Goal: Contribute content: Contribute content

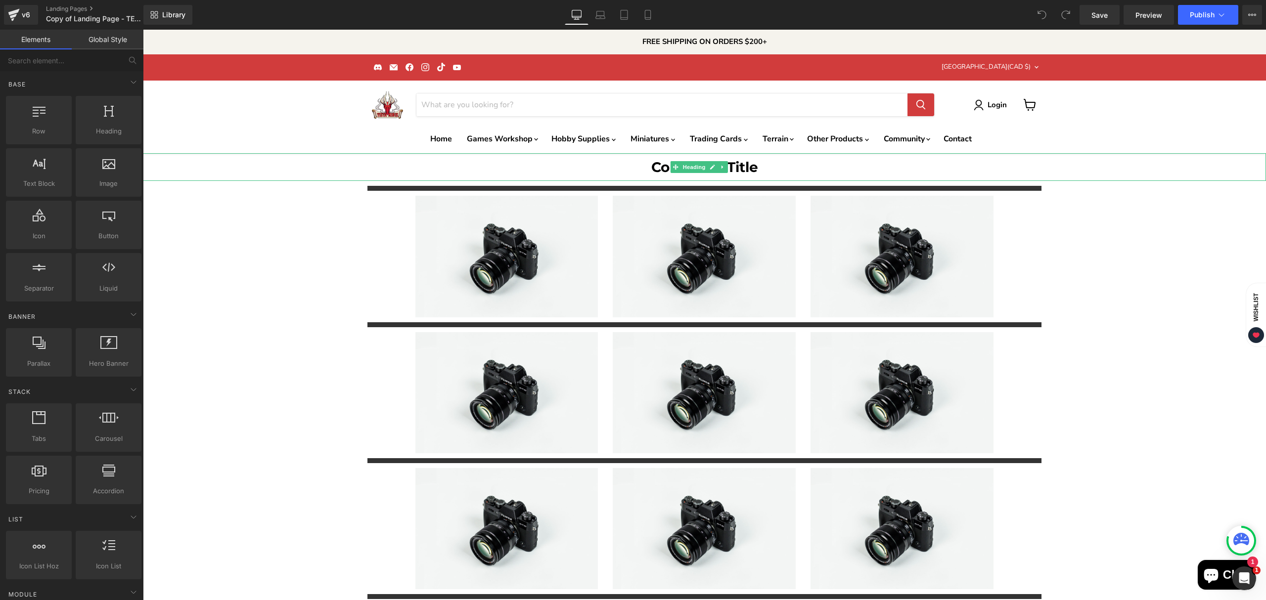
click at [746, 166] on h1 "Collection Title" at bounding box center [704, 167] width 1123 height 28
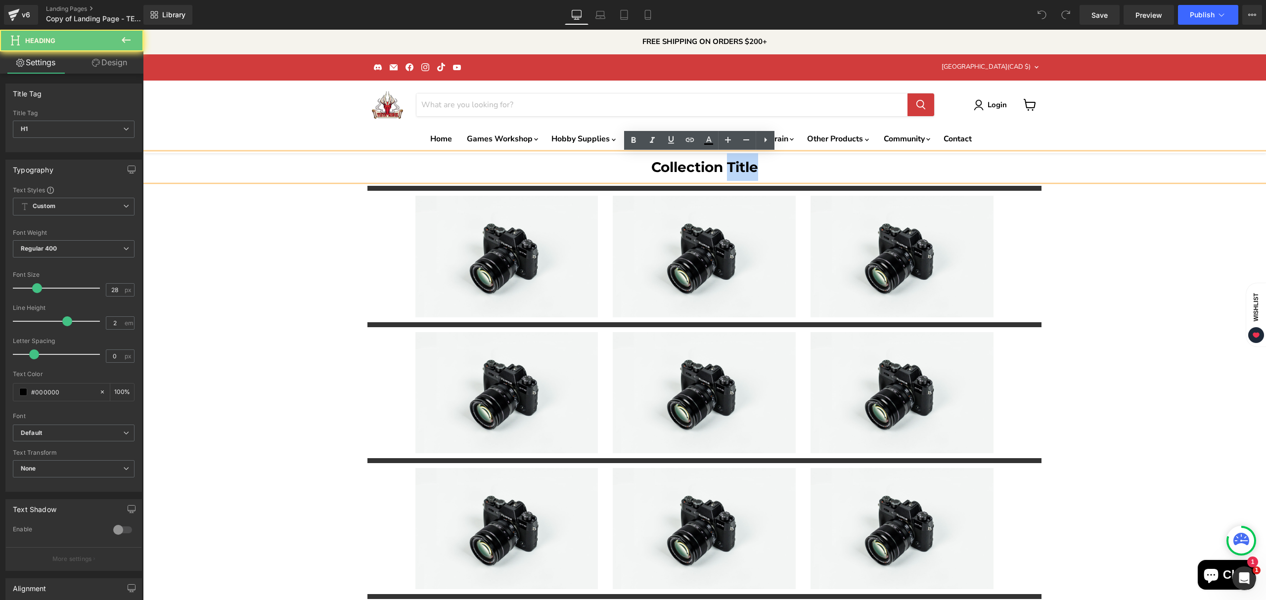
click at [746, 166] on h1 "Collection Title" at bounding box center [704, 167] width 1123 height 28
click at [707, 163] on h1 "Other Sup" at bounding box center [704, 167] width 1123 height 28
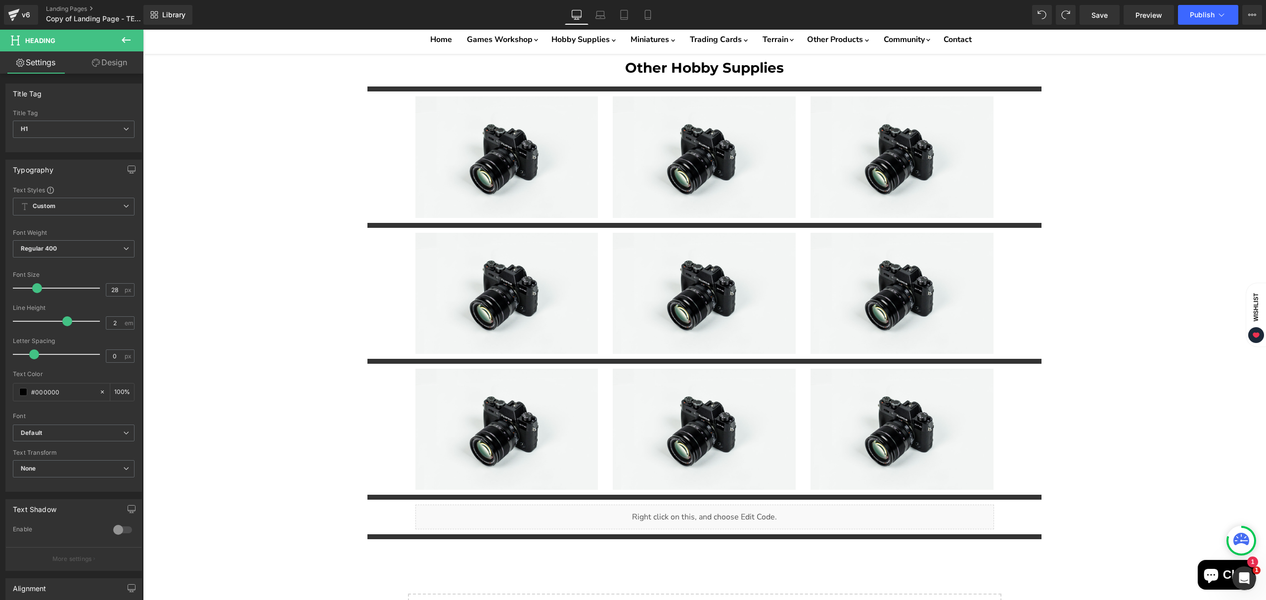
scroll to position [66, 0]
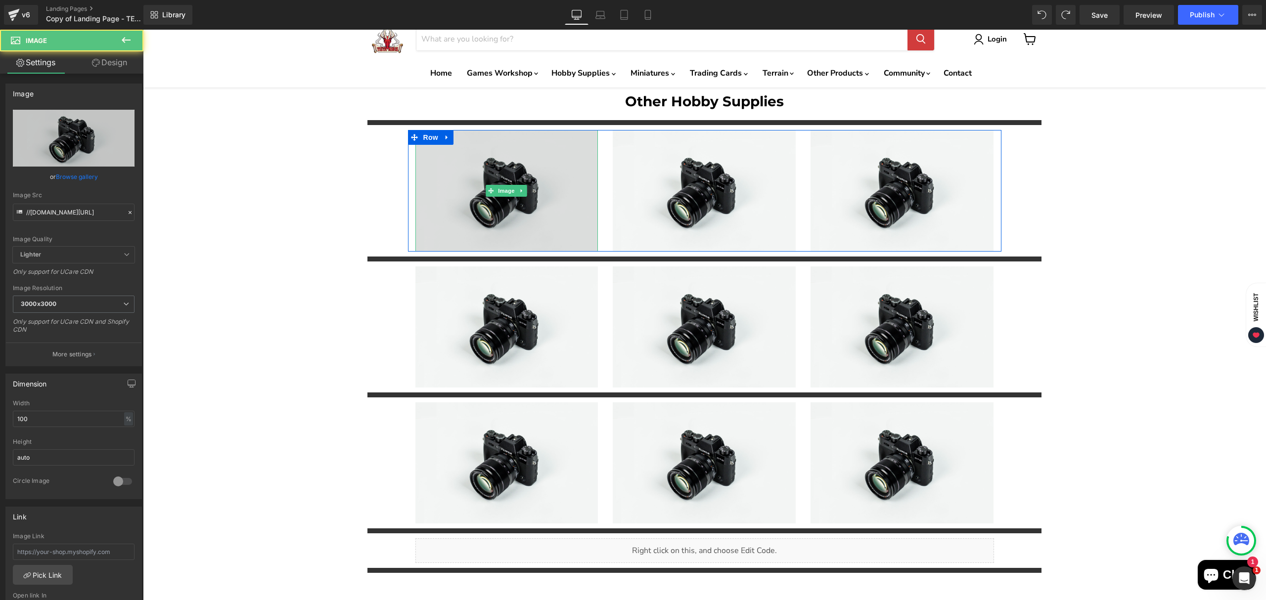
click at [512, 235] on img "Main content" at bounding box center [506, 190] width 183 height 121
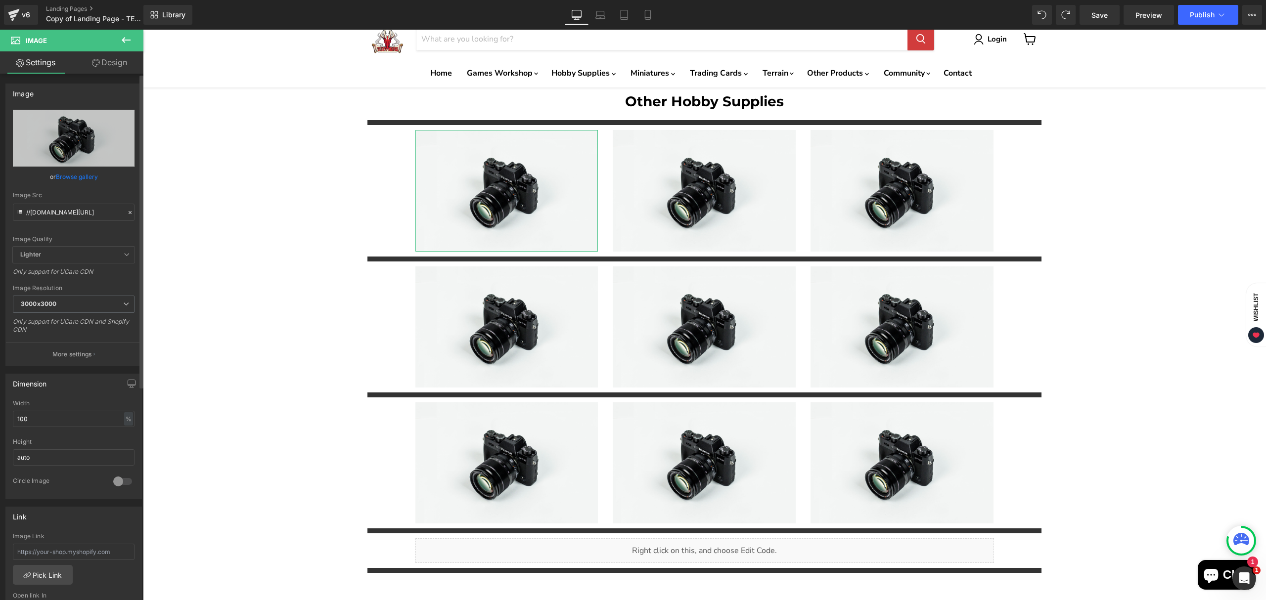
click at [61, 180] on link "Browse gallery" at bounding box center [77, 176] width 42 height 17
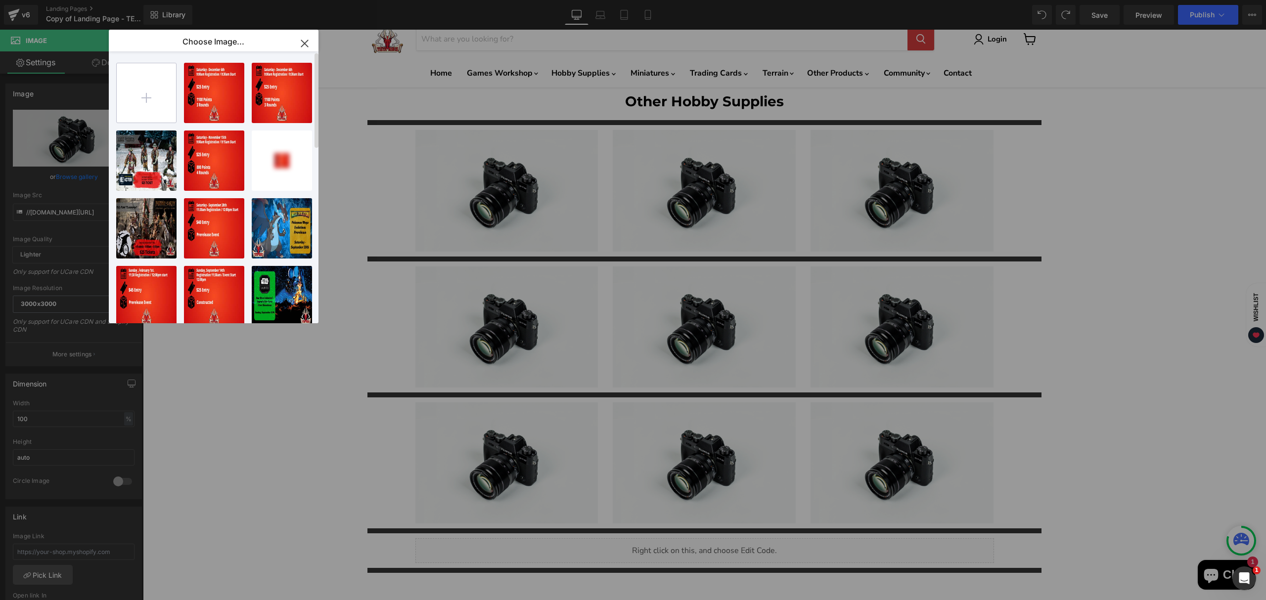
click at [139, 99] on input "file" at bounding box center [146, 92] width 59 height 59
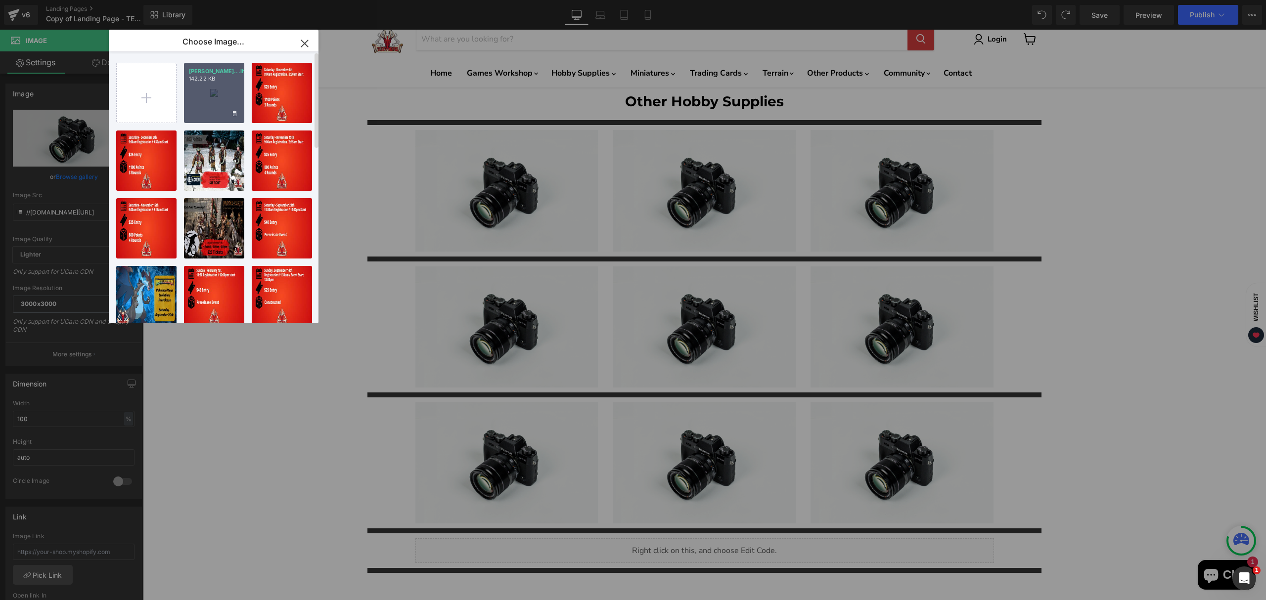
click at [219, 110] on div "[PERSON_NAME]...lity.jpg 142.22 KB" at bounding box center [214, 93] width 60 height 60
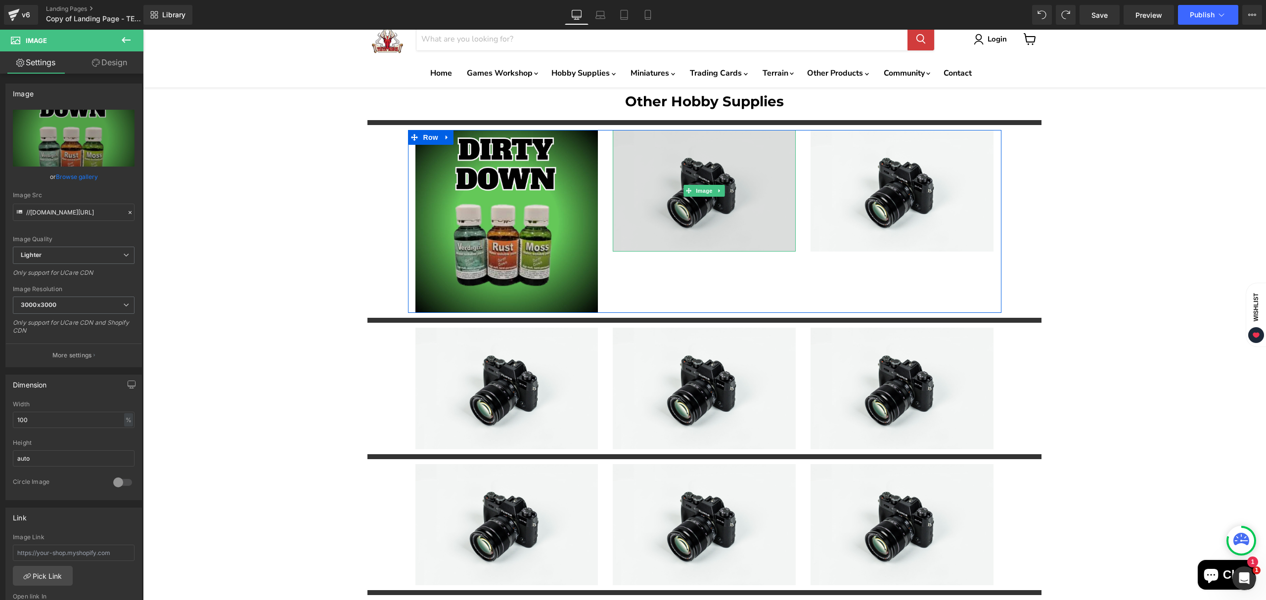
click at [707, 240] on img "Main content" at bounding box center [704, 190] width 183 height 121
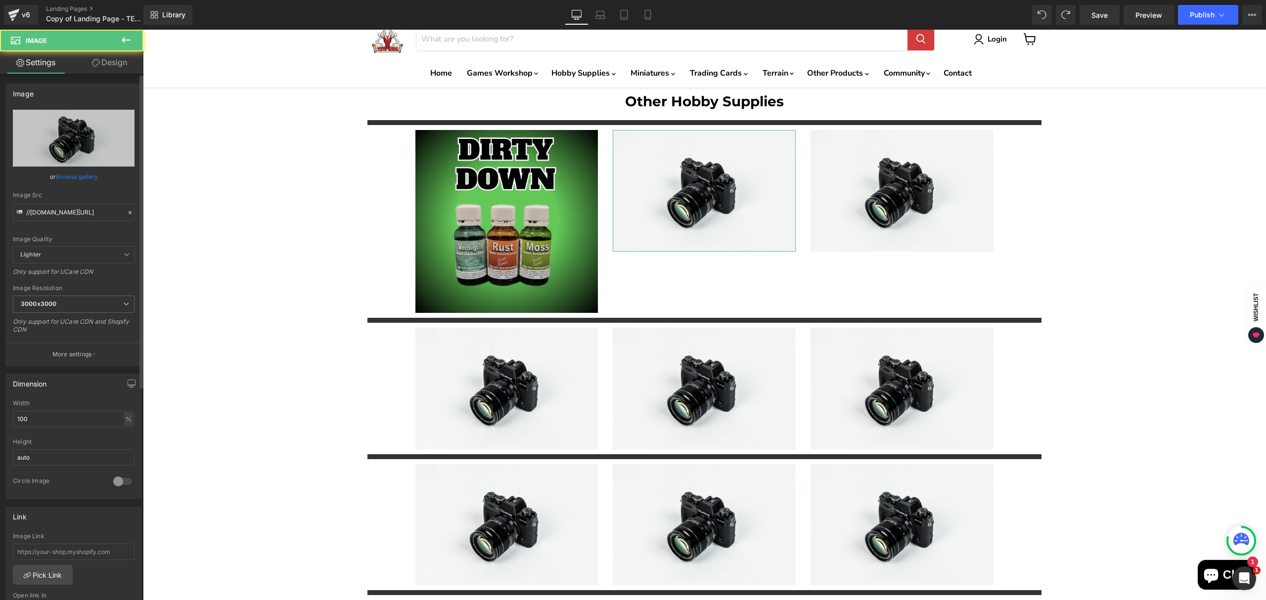
click at [71, 179] on link "Browse gallery" at bounding box center [77, 176] width 42 height 17
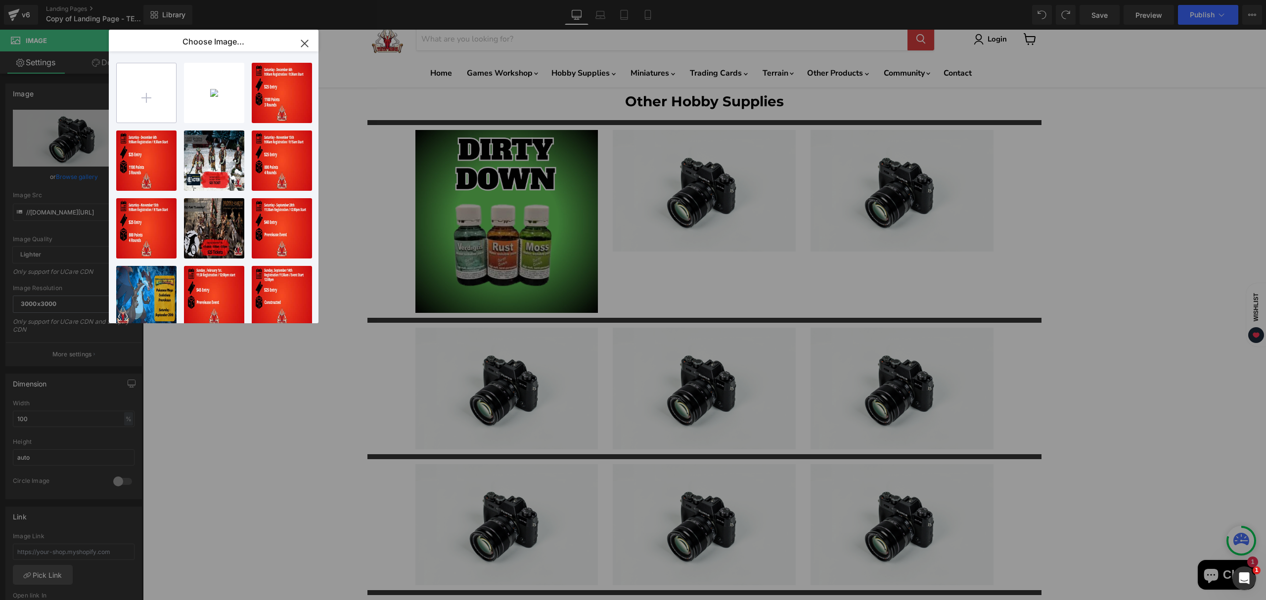
click at [148, 107] on input "file" at bounding box center [146, 92] width 59 height 59
type input "C:\fakepath\GSW Rolling Pins-High-Quality.jpg"
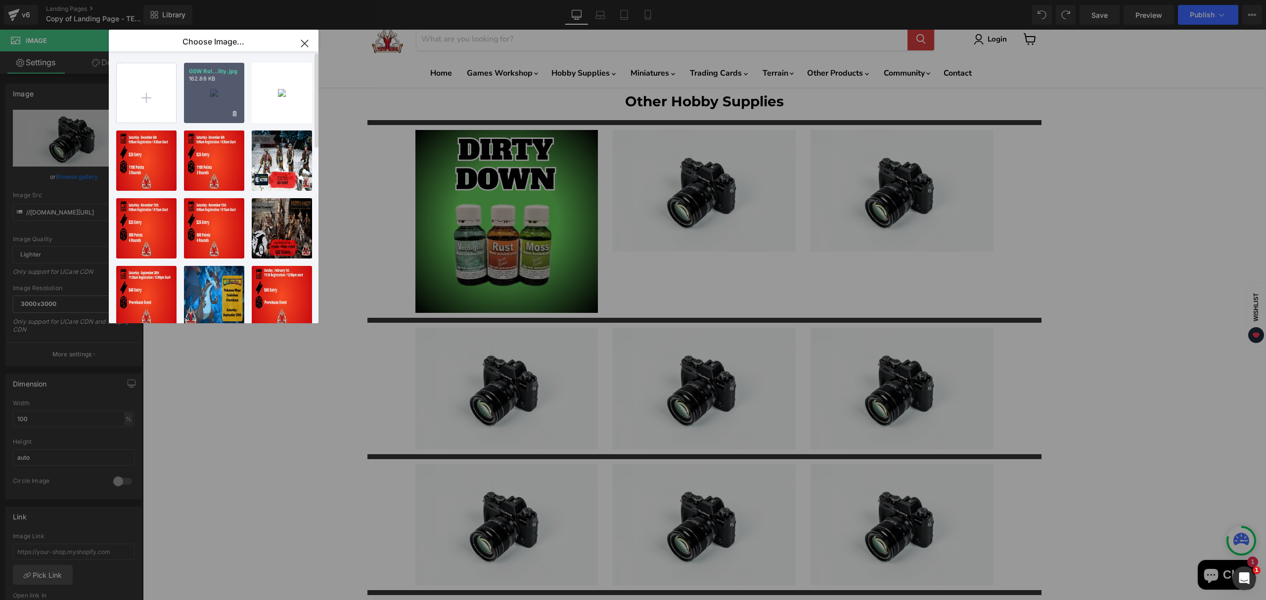
click at [207, 111] on div "GSW Rol...lity.jpg 162.88 KB" at bounding box center [214, 93] width 60 height 60
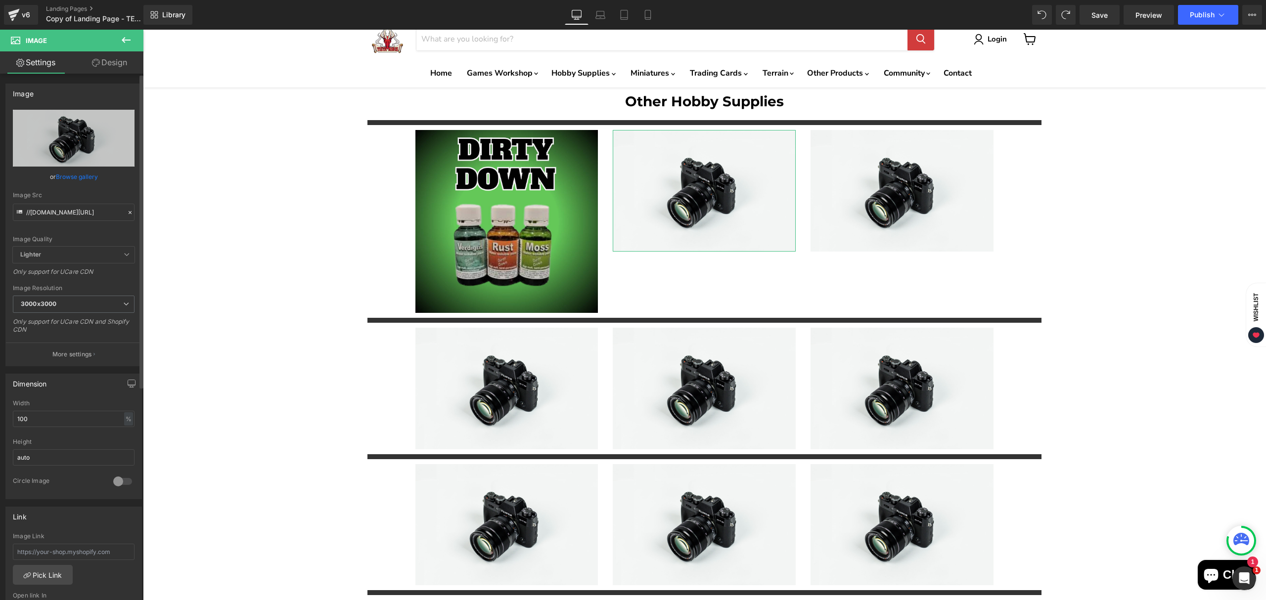
click at [75, 170] on link "Browse gallery" at bounding box center [77, 176] width 42 height 17
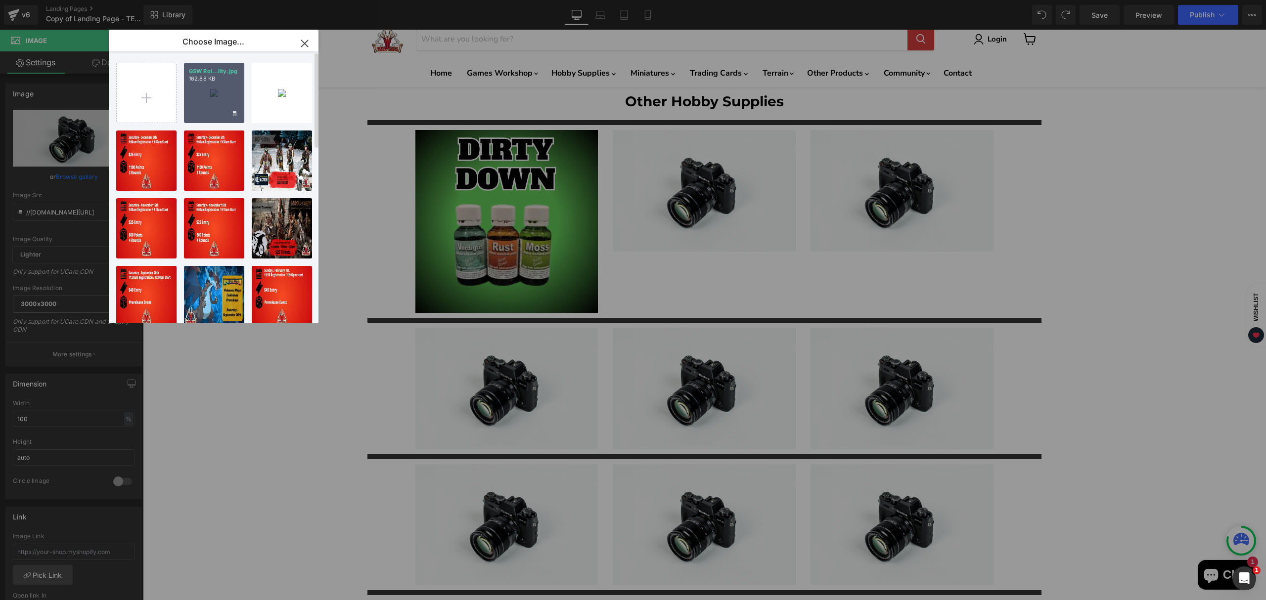
click at [214, 114] on div "GSW Rol...lity.jpg 162.88 KB" at bounding box center [214, 93] width 60 height 60
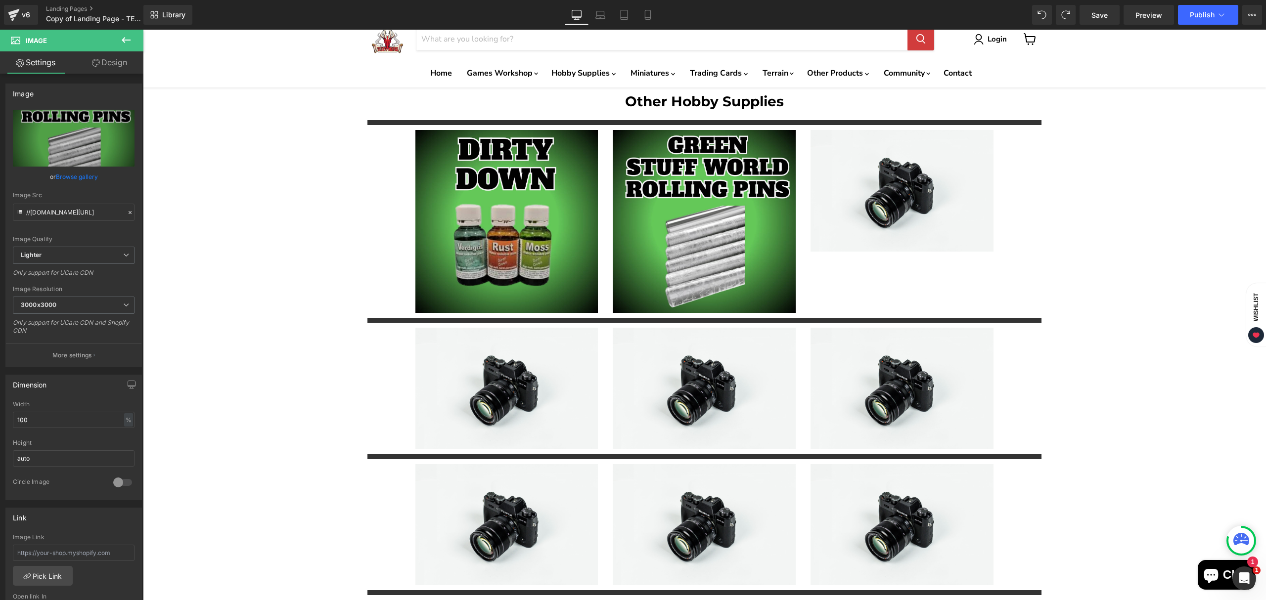
click at [1077, 288] on div "Other Hobby Supplies Heading Separator Image Image Image Row Separator Image Im…" at bounding box center [704, 429] width 1123 height 683
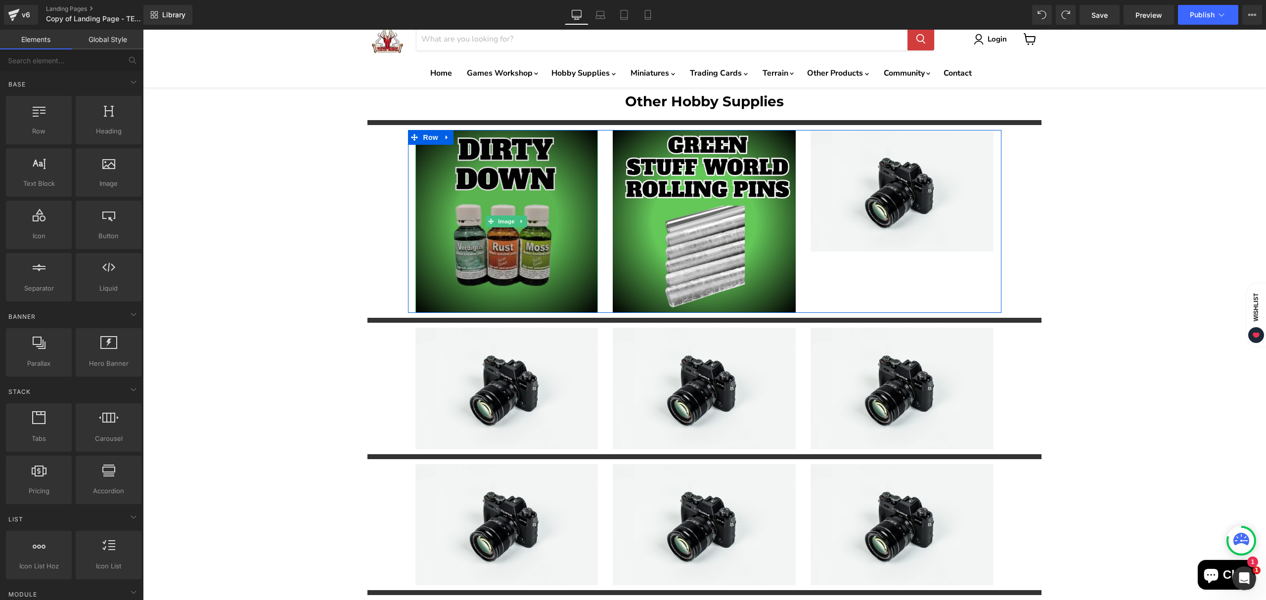
click at [509, 277] on img "Main content" at bounding box center [506, 221] width 183 height 183
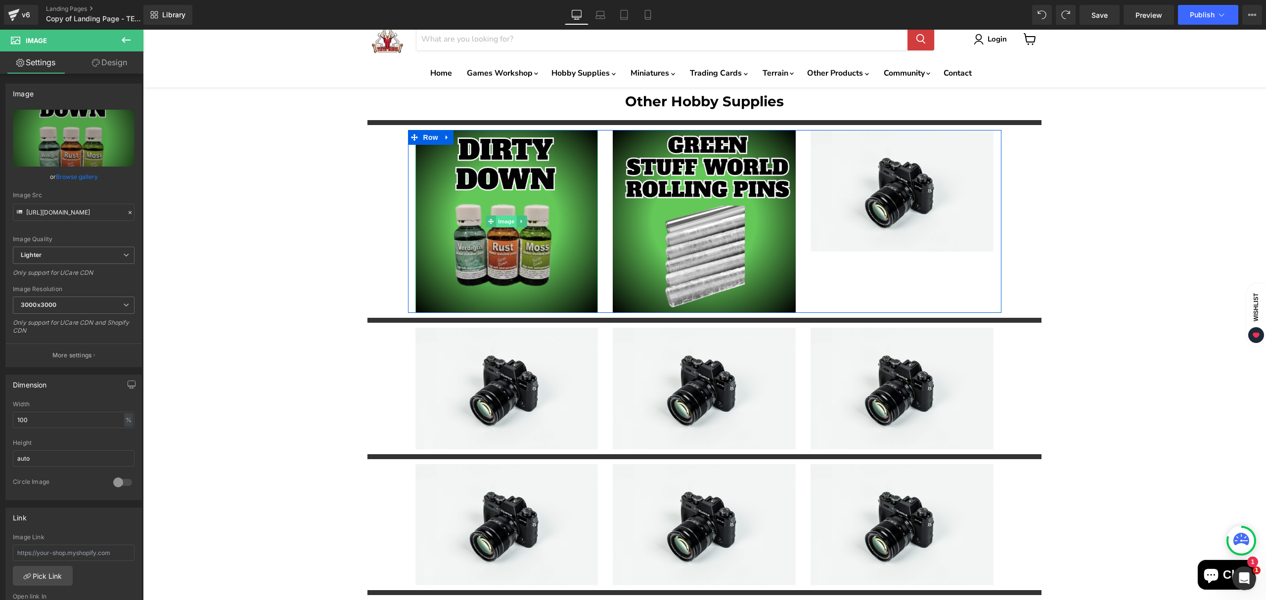
click at [497, 222] on span "Image" at bounding box center [507, 222] width 21 height 12
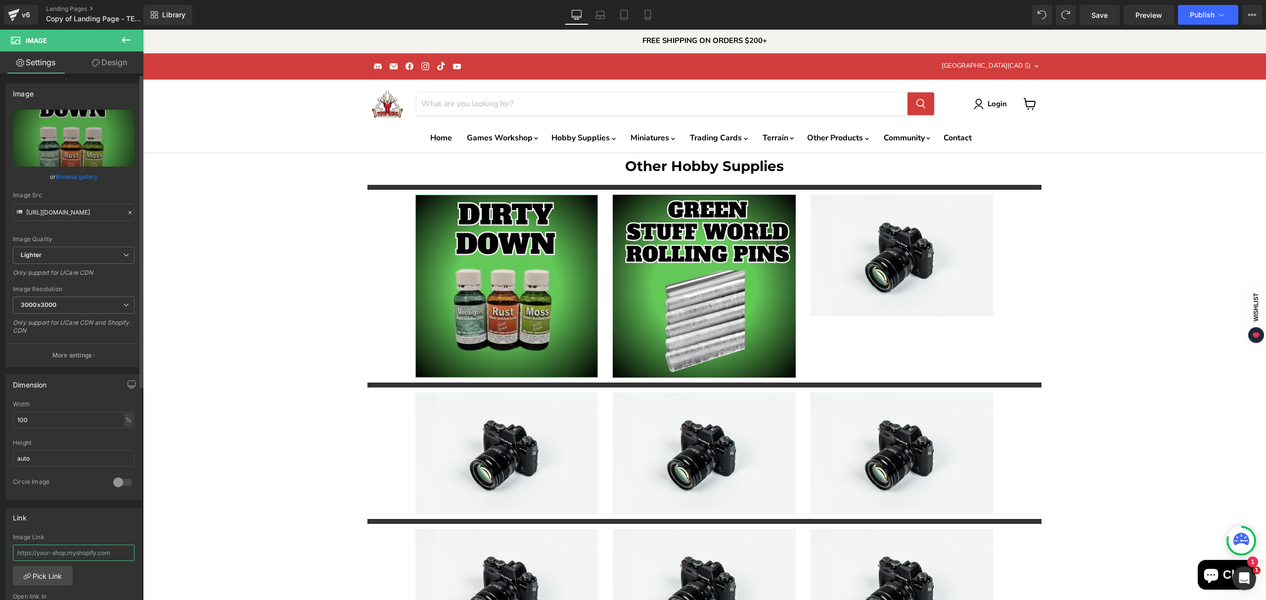
click at [65, 558] on input "text" at bounding box center [74, 553] width 122 height 16
paste input "[URL][DOMAIN_NAME]"
type input "[URL][DOMAIN_NAME]"
click at [299, 428] on div "Other Hobby Supplies Heading Separator Image Image Image Row Separator Image Im…" at bounding box center [704, 493] width 1123 height 683
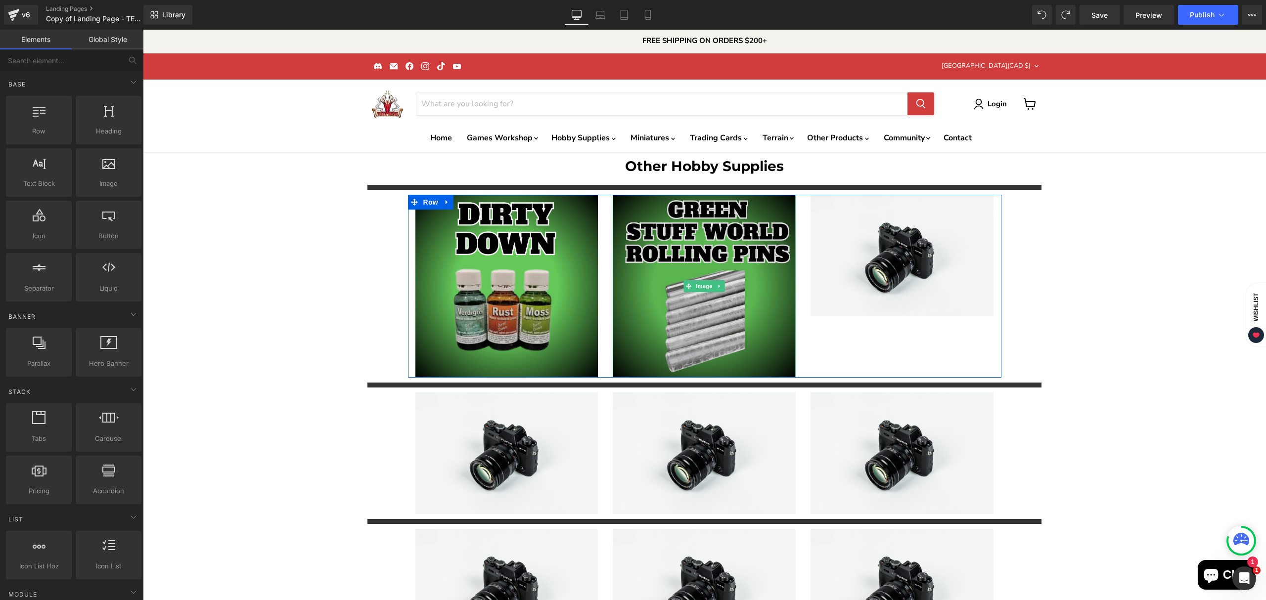
click at [664, 280] on img "Main content" at bounding box center [704, 286] width 183 height 183
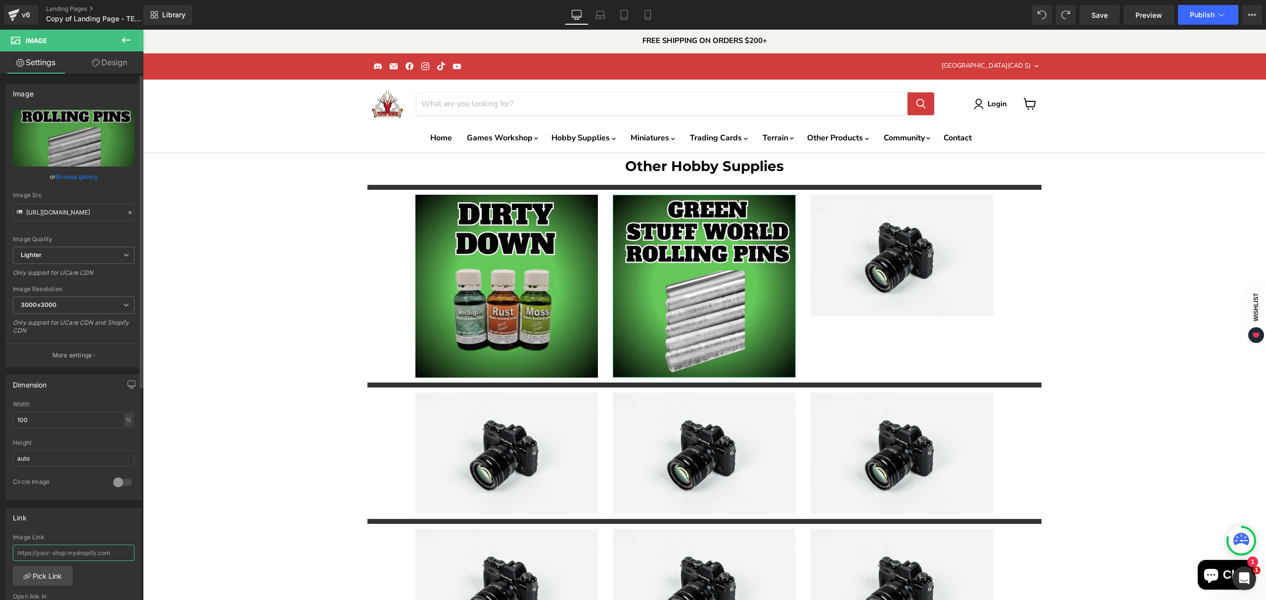
click at [79, 554] on input "text" at bounding box center [74, 553] width 122 height 16
paste input "[URL][DOMAIN_NAME]"
type input "[URL][DOMAIN_NAME]"
click at [281, 425] on div "Other Hobby Supplies Heading Separator Image Image Image Row Separator Image Im…" at bounding box center [704, 493] width 1123 height 683
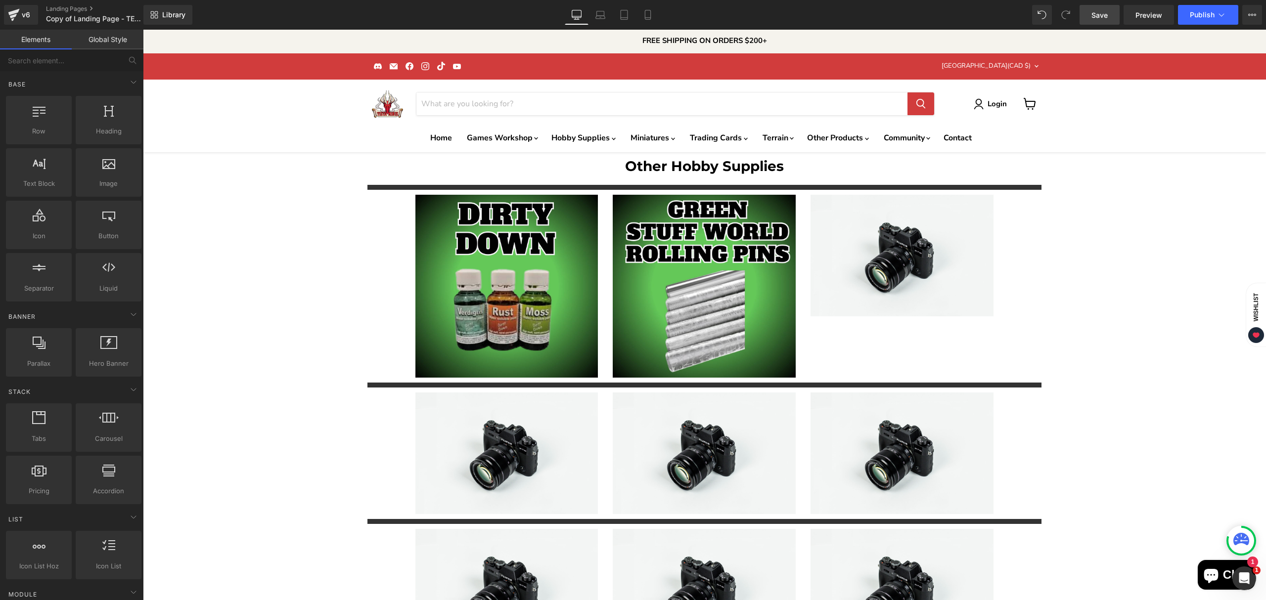
click at [1099, 18] on span "Save" at bounding box center [1100, 15] width 16 height 10
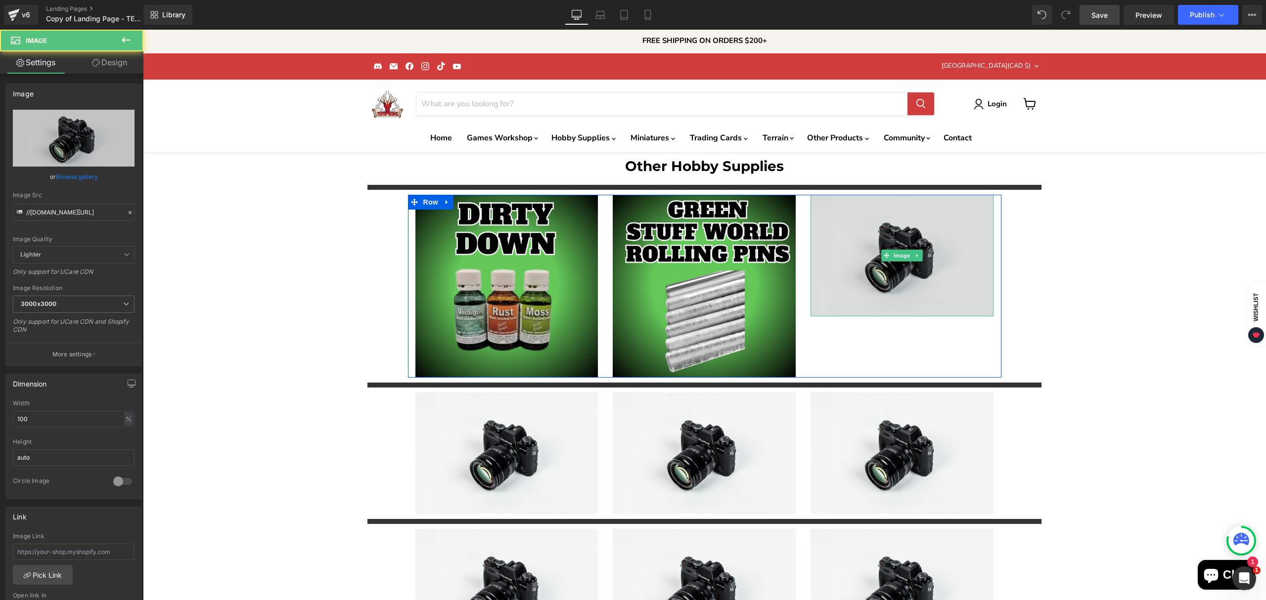
click at [869, 242] on img "Main content" at bounding box center [902, 255] width 183 height 121
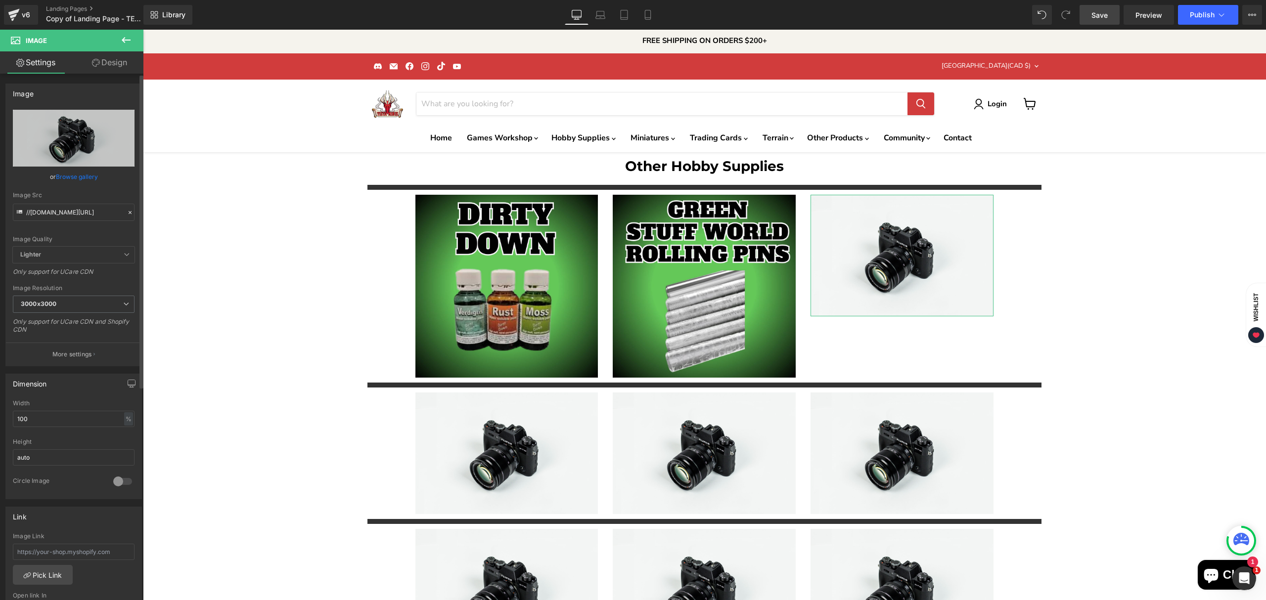
click at [66, 181] on link "Browse gallery" at bounding box center [77, 176] width 42 height 17
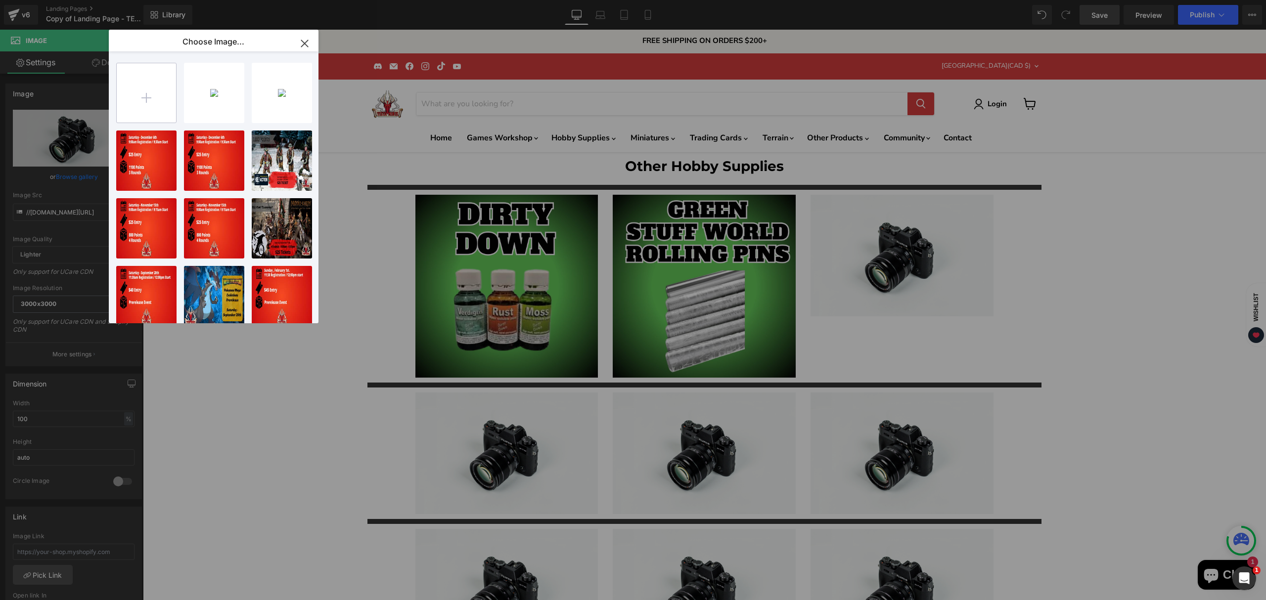
click at [143, 100] on input "file" at bounding box center [146, 92] width 59 height 59
type input "C:\fakepath\Green Stuff World Supplies-High-Quality.jpg"
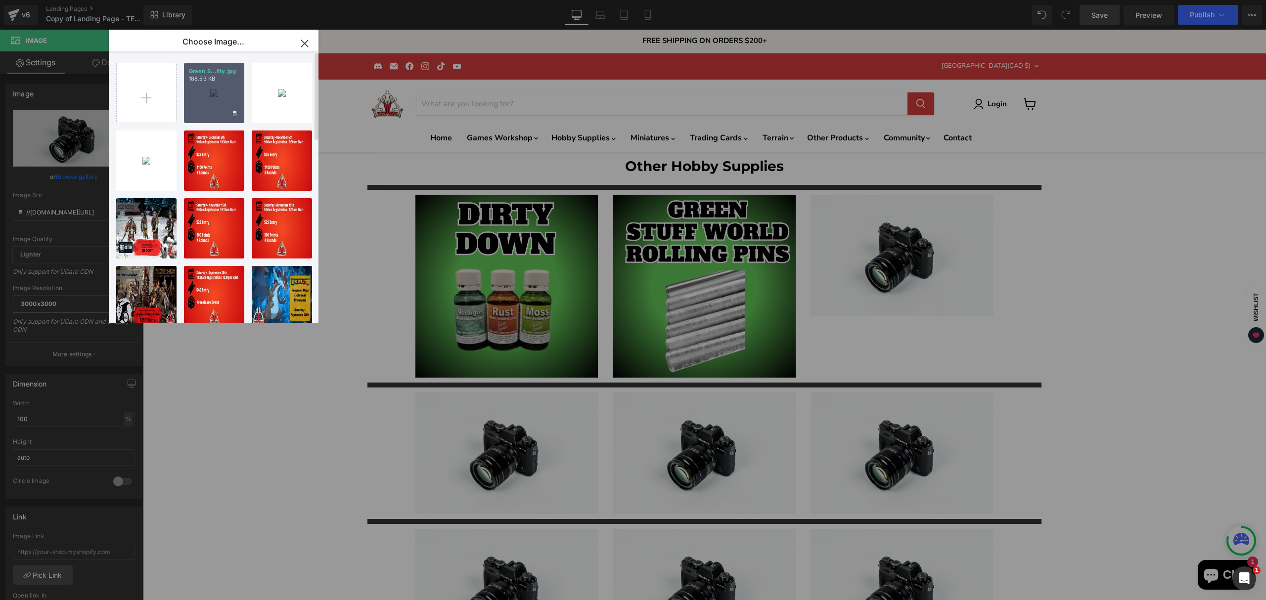
click at [202, 116] on div "Green S...lity.jpg 188.53 KB" at bounding box center [214, 93] width 60 height 60
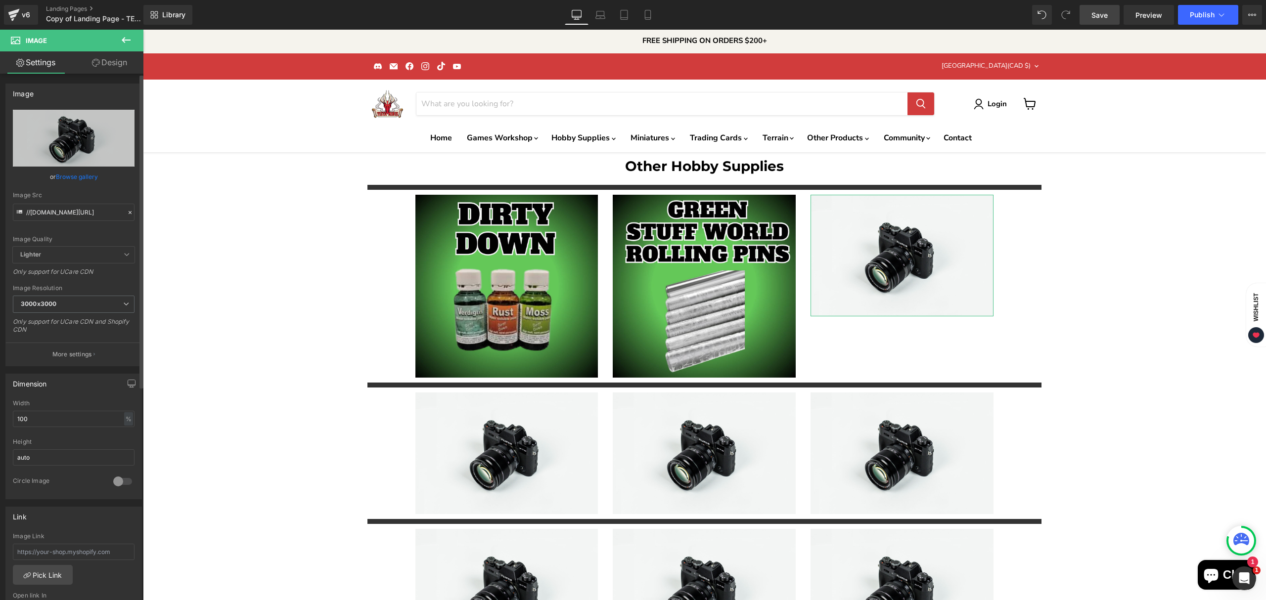
click at [75, 180] on link "Browse gallery" at bounding box center [77, 176] width 42 height 17
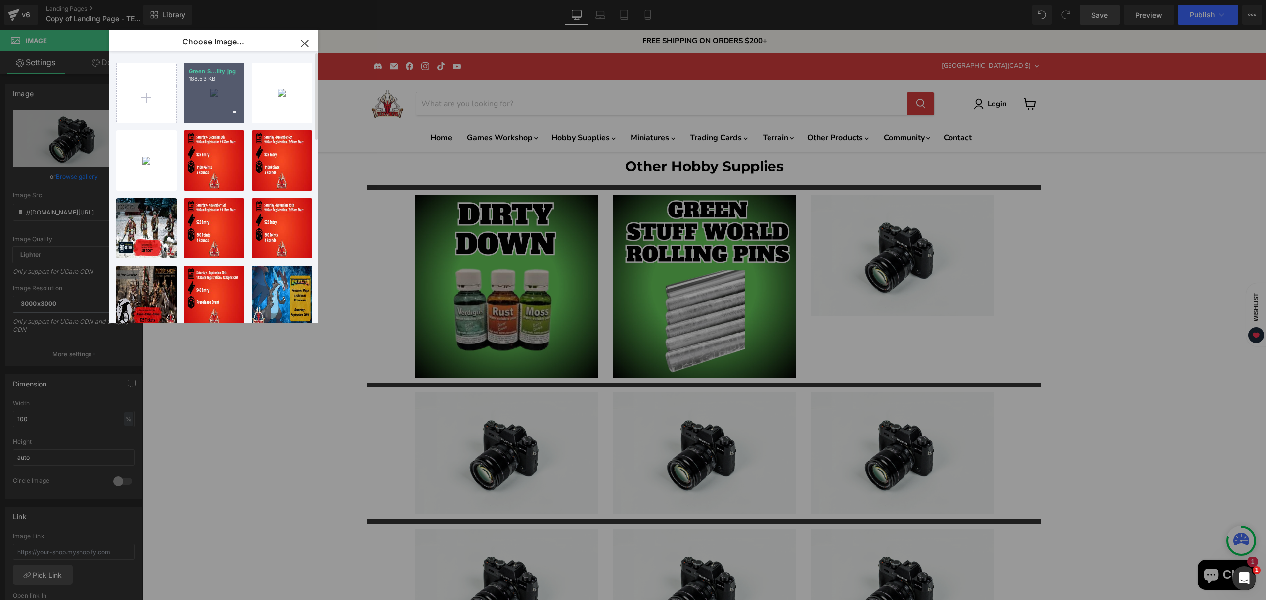
click at [199, 113] on div "Green S...lity.jpg 188.53 KB" at bounding box center [214, 93] width 60 height 60
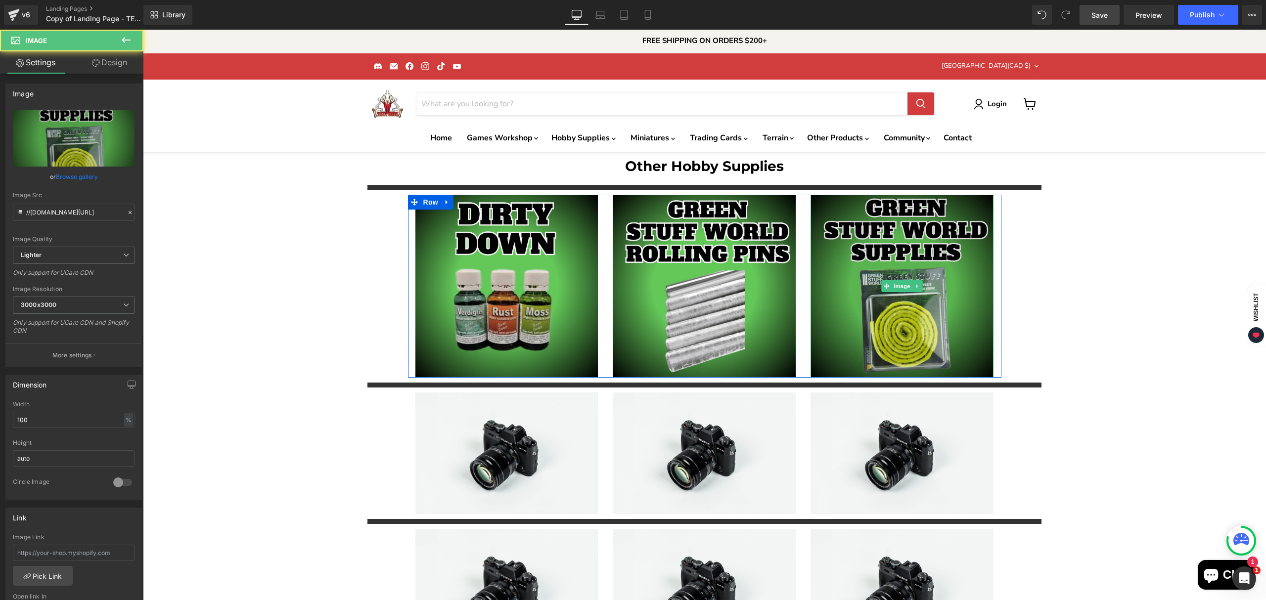
click at [861, 293] on img "Main content" at bounding box center [902, 286] width 183 height 183
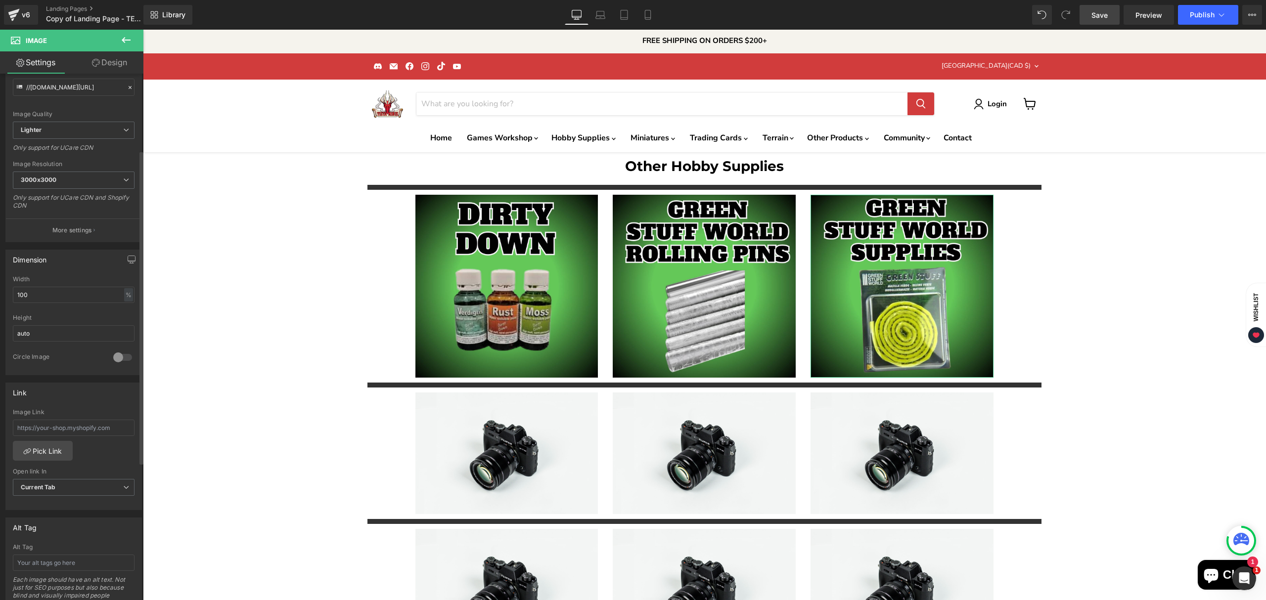
scroll to position [132, 0]
click at [94, 425] on input "text" at bounding box center [74, 421] width 122 height 16
paste input "[URL][DOMAIN_NAME]"
type input "[URL][DOMAIN_NAME]"
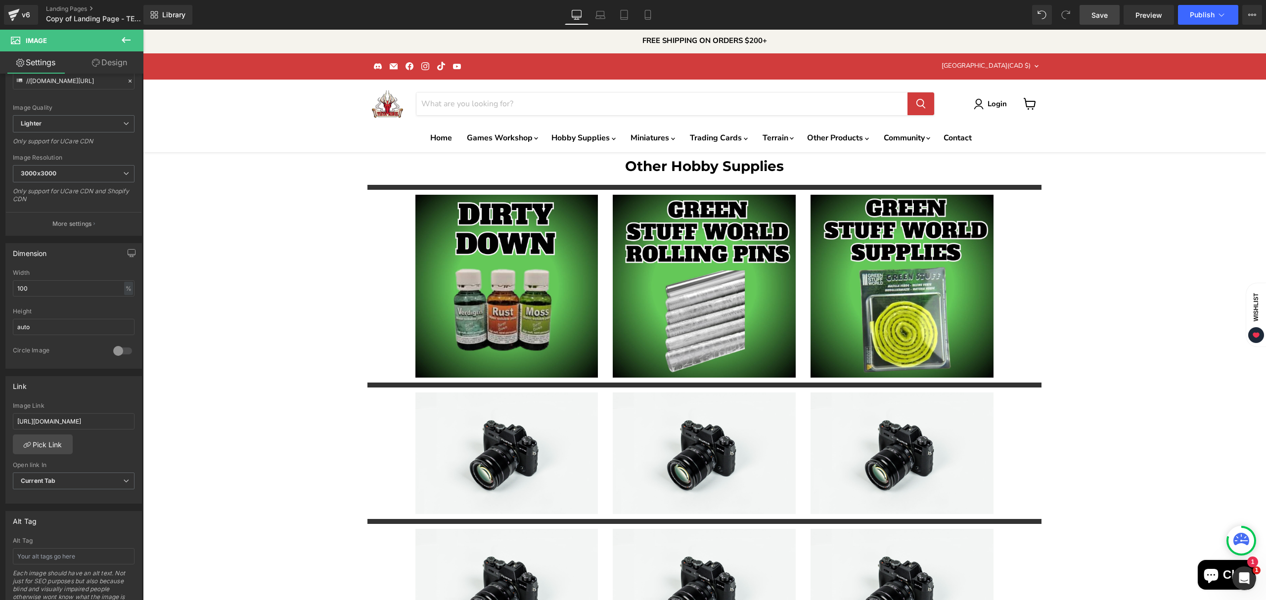
click at [1124, 198] on div "Other Hobby Supplies Heading Separator Image Image Image Row Separator Image Im…" at bounding box center [704, 493] width 1123 height 683
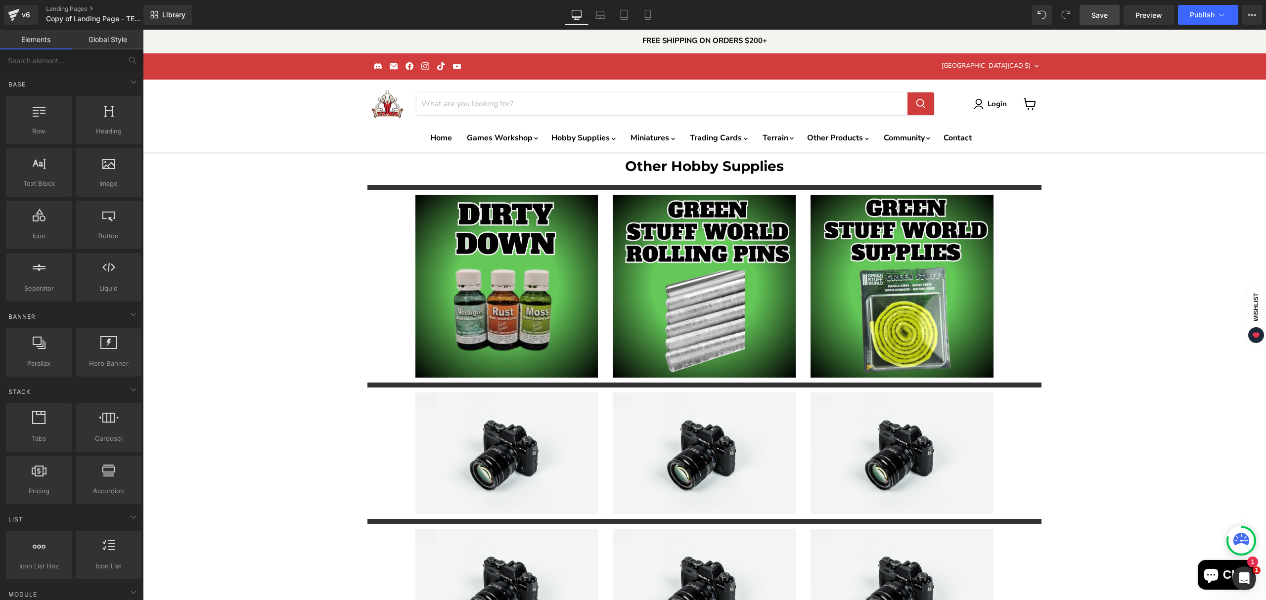
scroll to position [0, 0]
click at [105, 15] on span "Copy of Landing Page - TEMPLATE" at bounding box center [93, 19] width 95 height 8
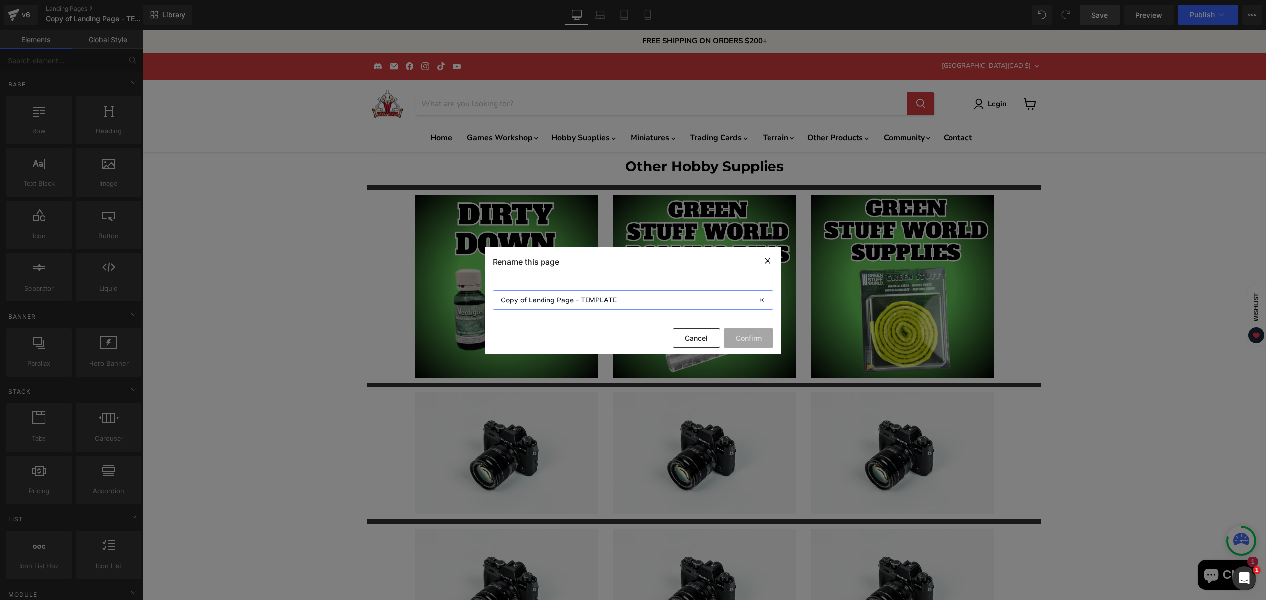
click at [630, 303] on input "Copy of Landing Page - TEMPLATE" at bounding box center [633, 300] width 281 height 20
click at [630, 303] on input "Other Hobby Supplies" at bounding box center [633, 300] width 281 height 20
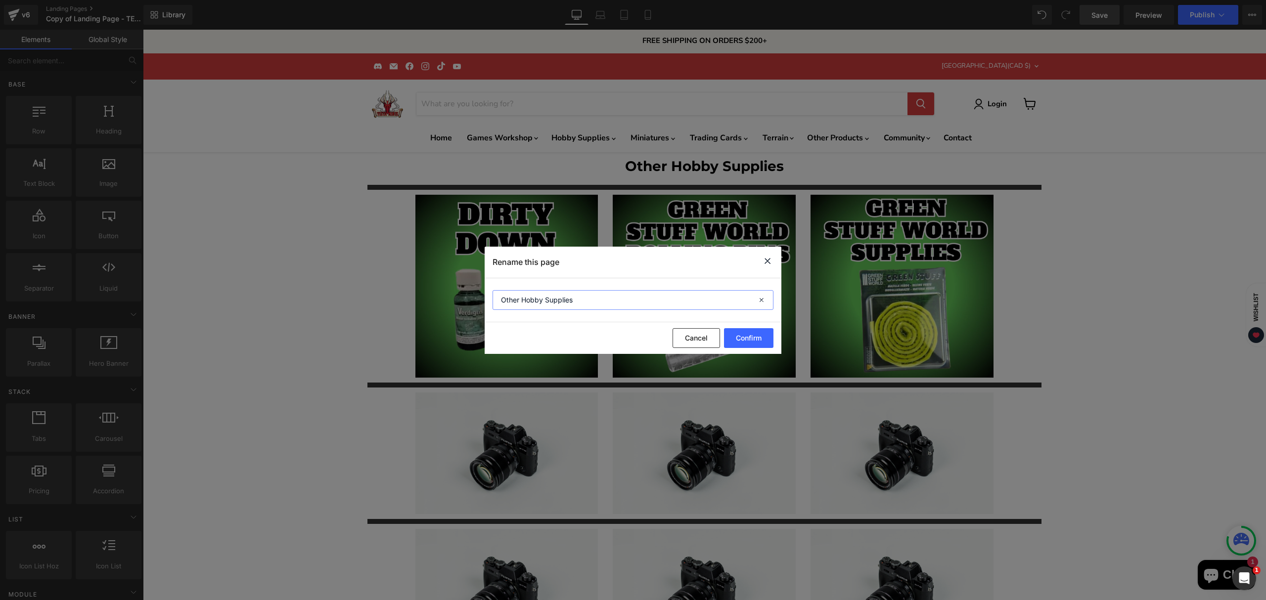
click at [630, 303] on input "Other Hobby Supplies" at bounding box center [633, 300] width 281 height 20
type input "Other Hobby Supplies"
click at [742, 336] on button "Confirm" at bounding box center [748, 338] width 49 height 20
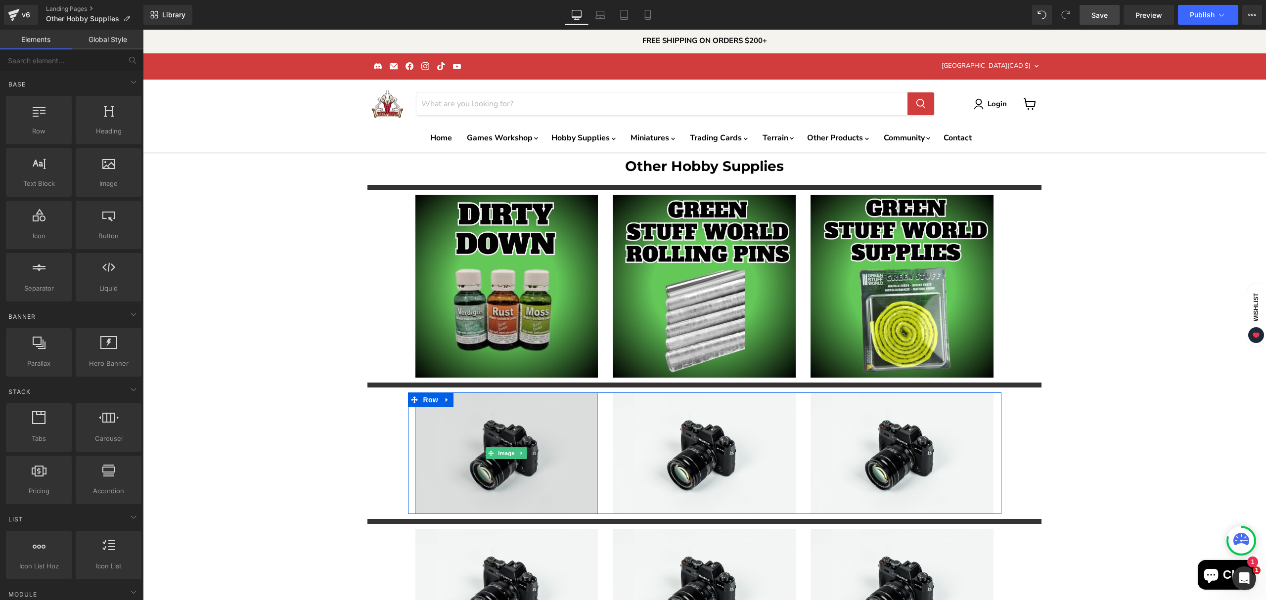
click at [467, 412] on img "Main content" at bounding box center [506, 453] width 183 height 121
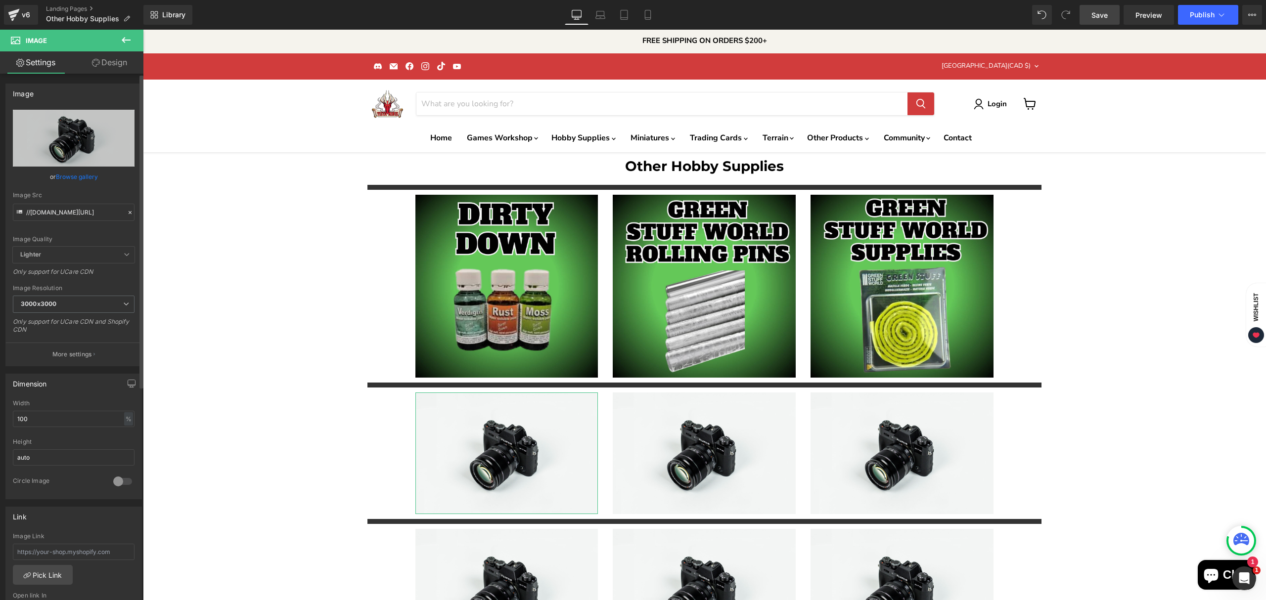
click at [65, 179] on link "Browse gallery" at bounding box center [77, 176] width 42 height 17
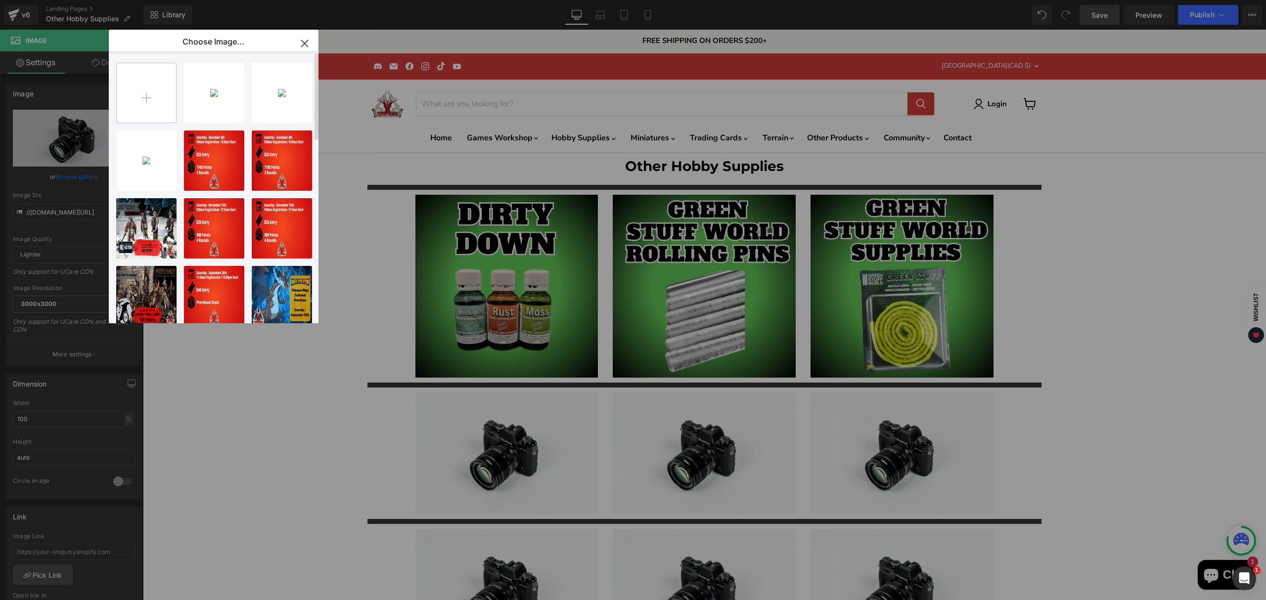
click at [143, 103] on input "file" at bounding box center [146, 92] width 59 height 59
type input "C:\fakepath\Putty-High-Quality.jpg"
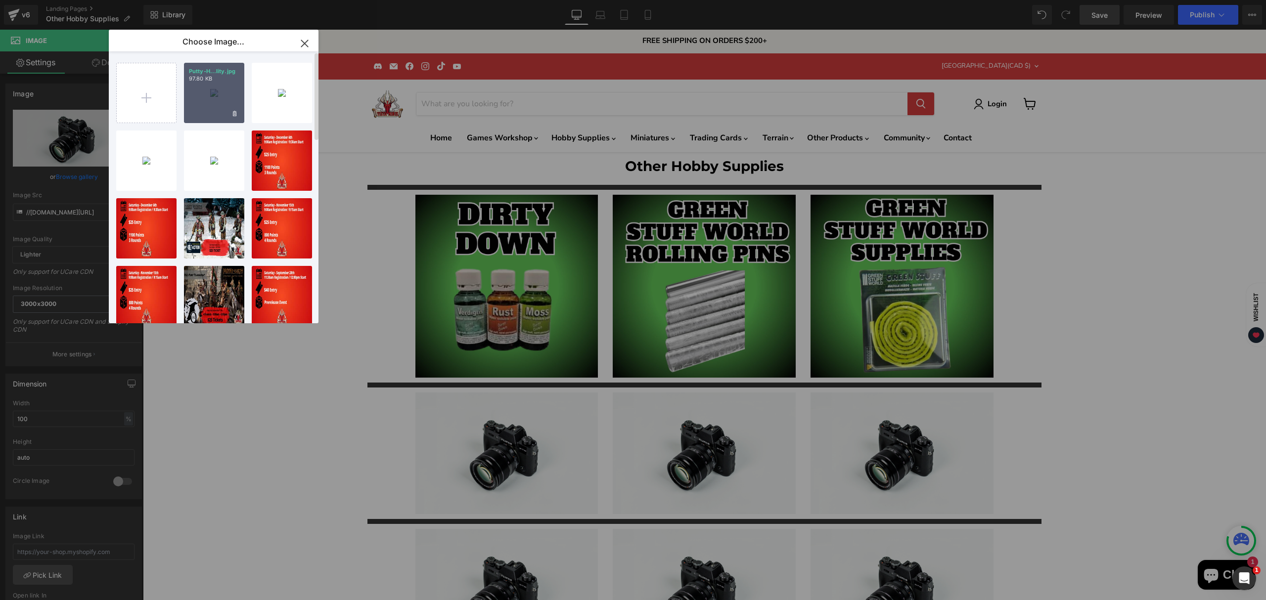
click at [220, 109] on div "Putty-H...lity.jpg 97.80 KB" at bounding box center [214, 93] width 60 height 60
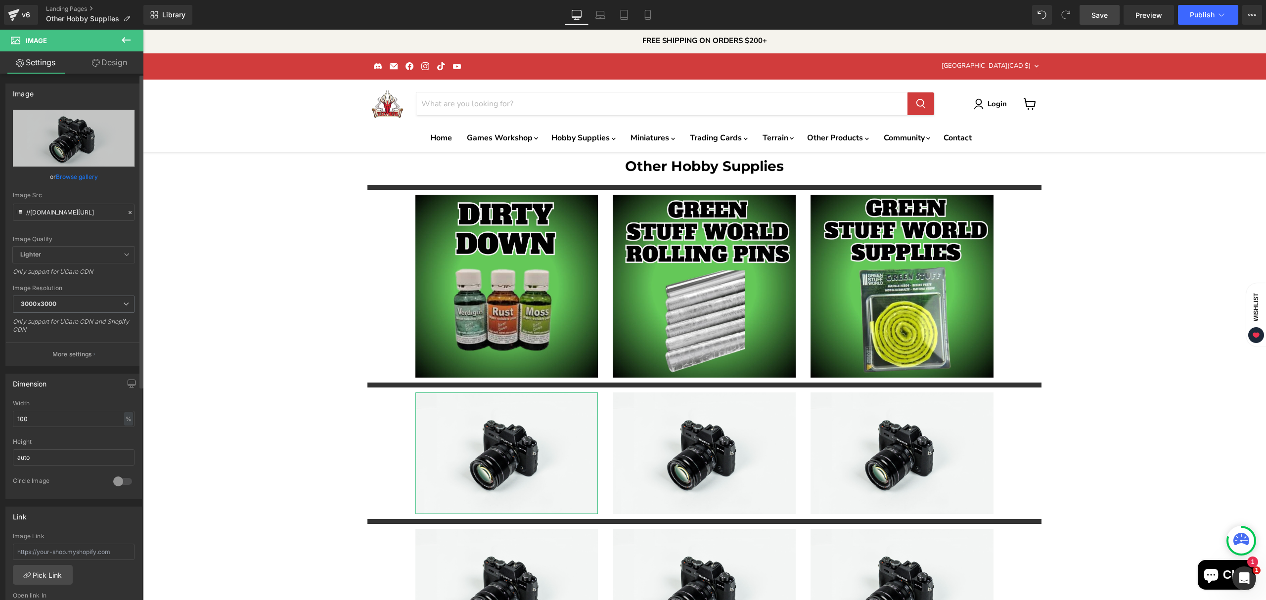
click at [72, 179] on link "Browse gallery" at bounding box center [77, 176] width 42 height 17
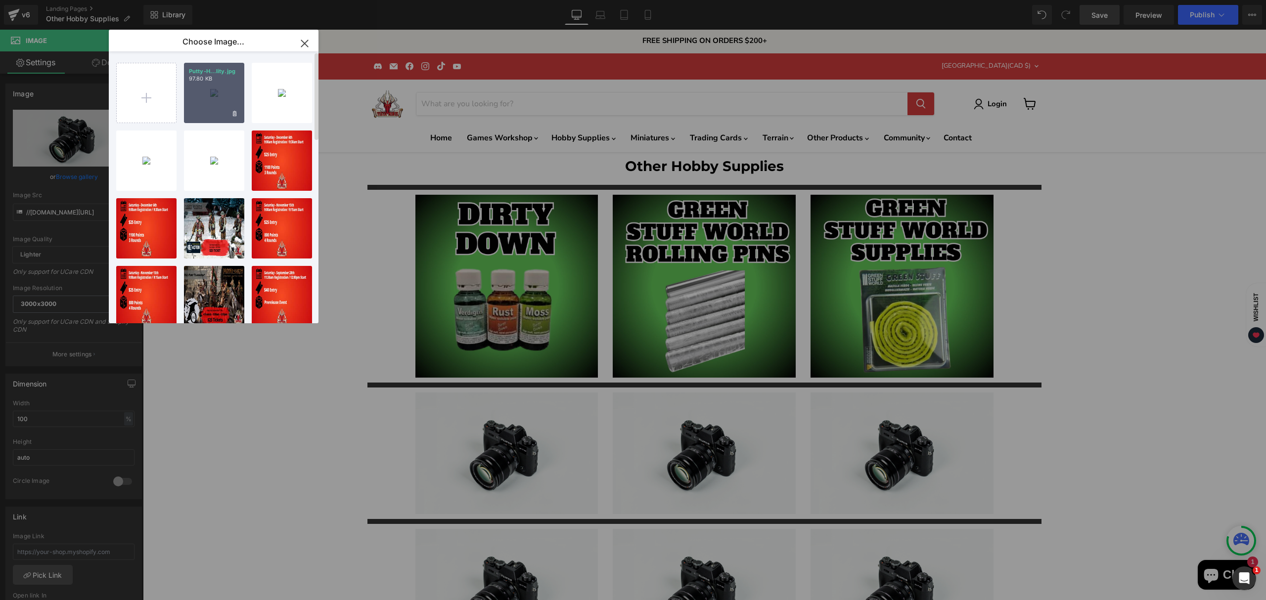
click at [200, 110] on div "Putty-H...lity.jpg 97.80 KB" at bounding box center [214, 93] width 60 height 60
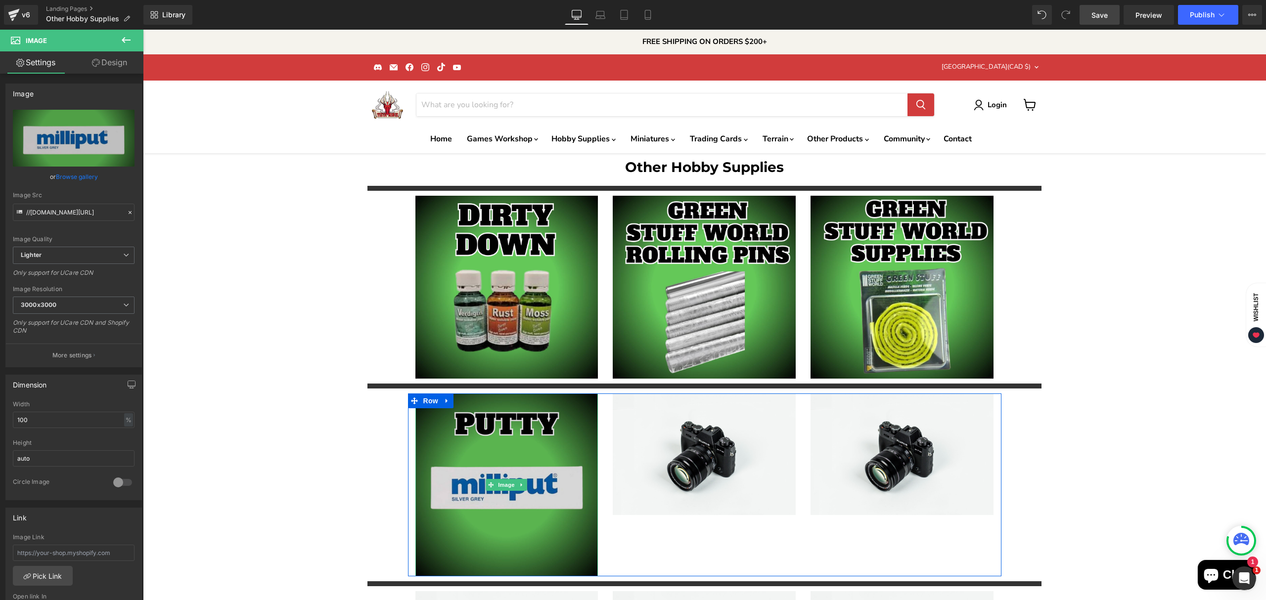
click at [467, 475] on img "Main content" at bounding box center [506, 485] width 183 height 183
click at [462, 479] on img "Main content" at bounding box center [506, 485] width 183 height 183
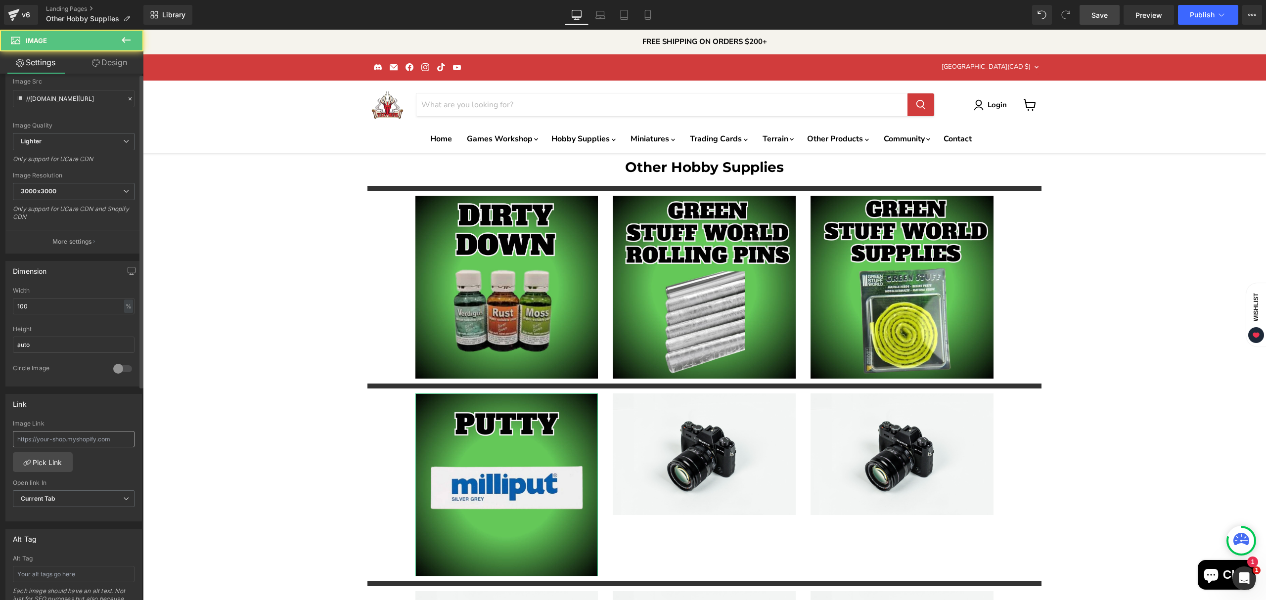
scroll to position [132, 0]
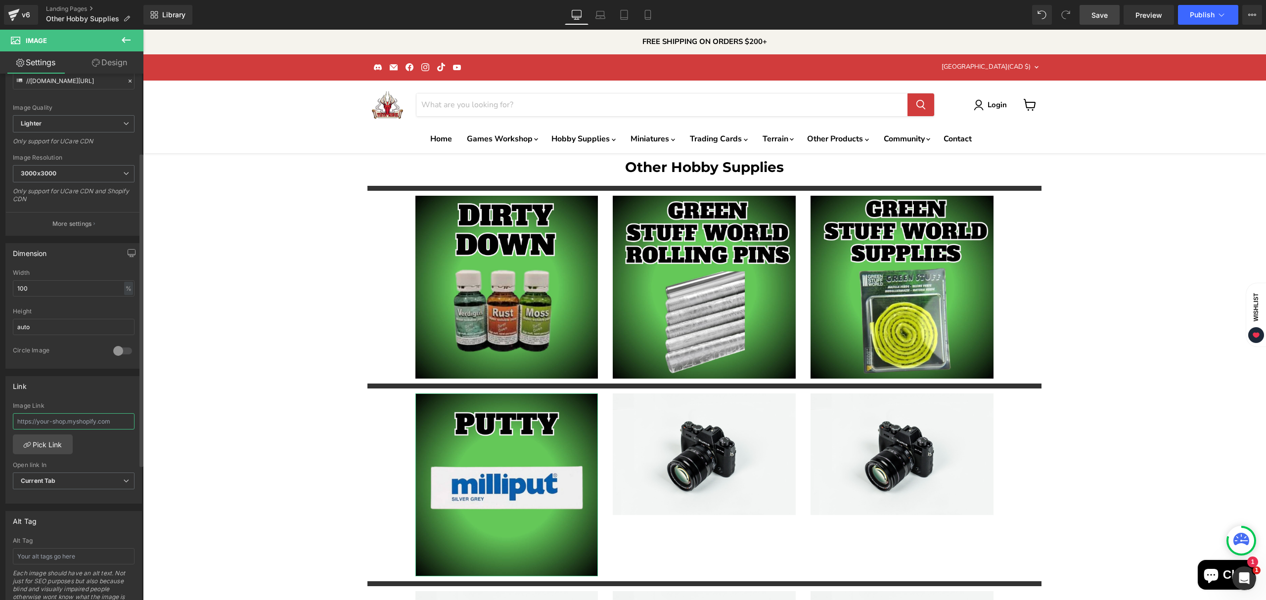
click at [58, 428] on input "text" at bounding box center [74, 421] width 122 height 16
paste input "[URL][DOMAIN_NAME]"
type input "[URL][DOMAIN_NAME]"
click at [238, 372] on div "Other Hobby Supplies Heading Separator Image Image Image Row Separator Image Im…" at bounding box center [704, 525] width 1123 height 744
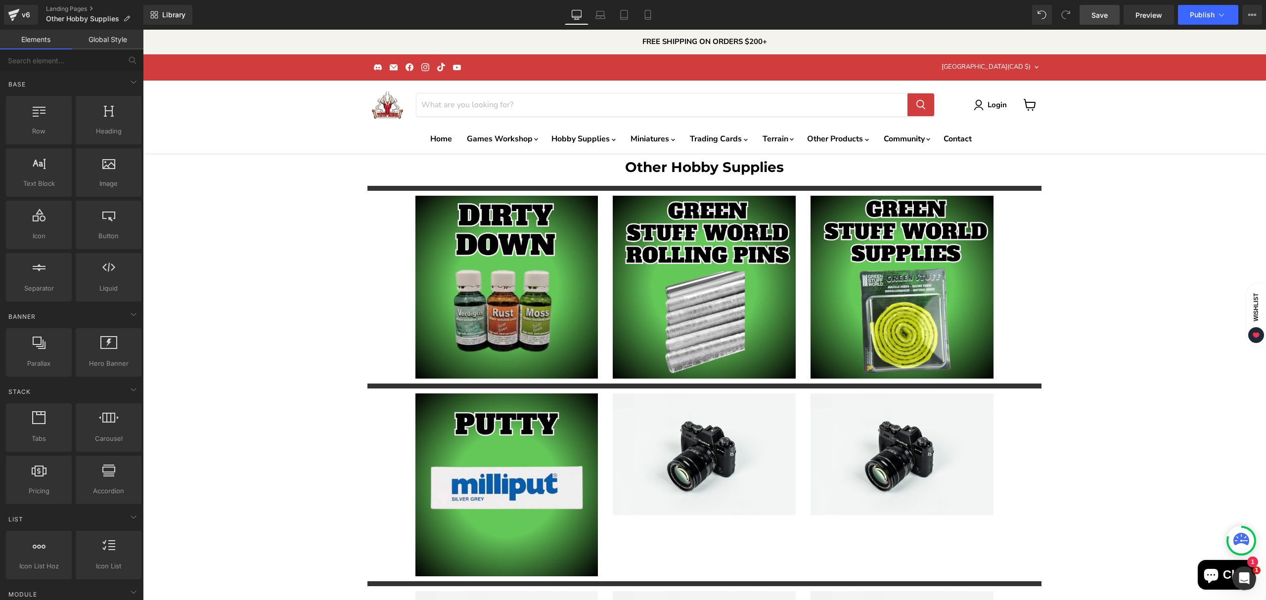
click at [1098, 16] on span "Save" at bounding box center [1100, 15] width 16 height 10
click at [641, 153] on h1 "Other Hobby Supplies" at bounding box center [704, 167] width 1123 height 28
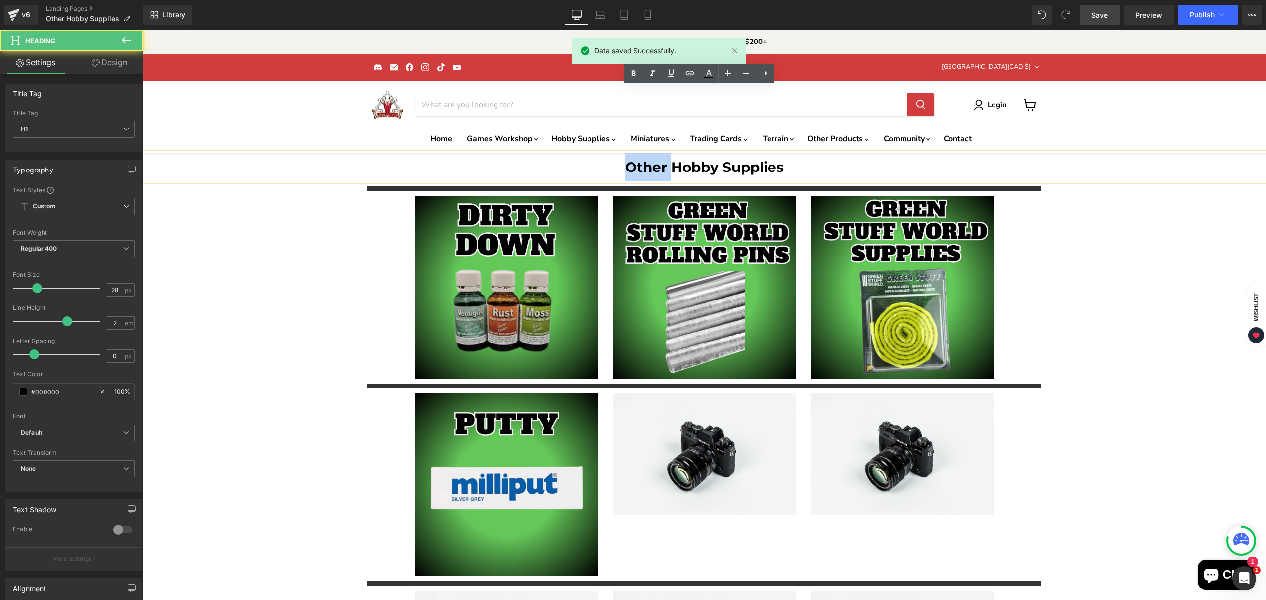
click at [641, 153] on h1 "Other Hobby Supplies" at bounding box center [704, 167] width 1123 height 28
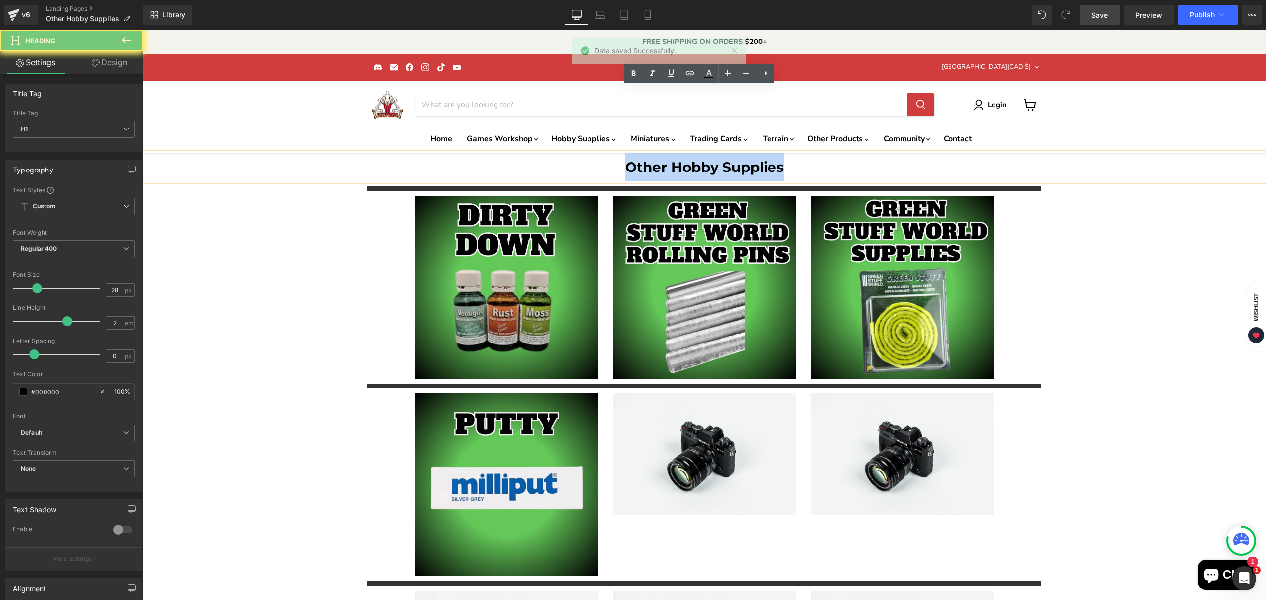
copy h1 "Other Hobby Supplies"
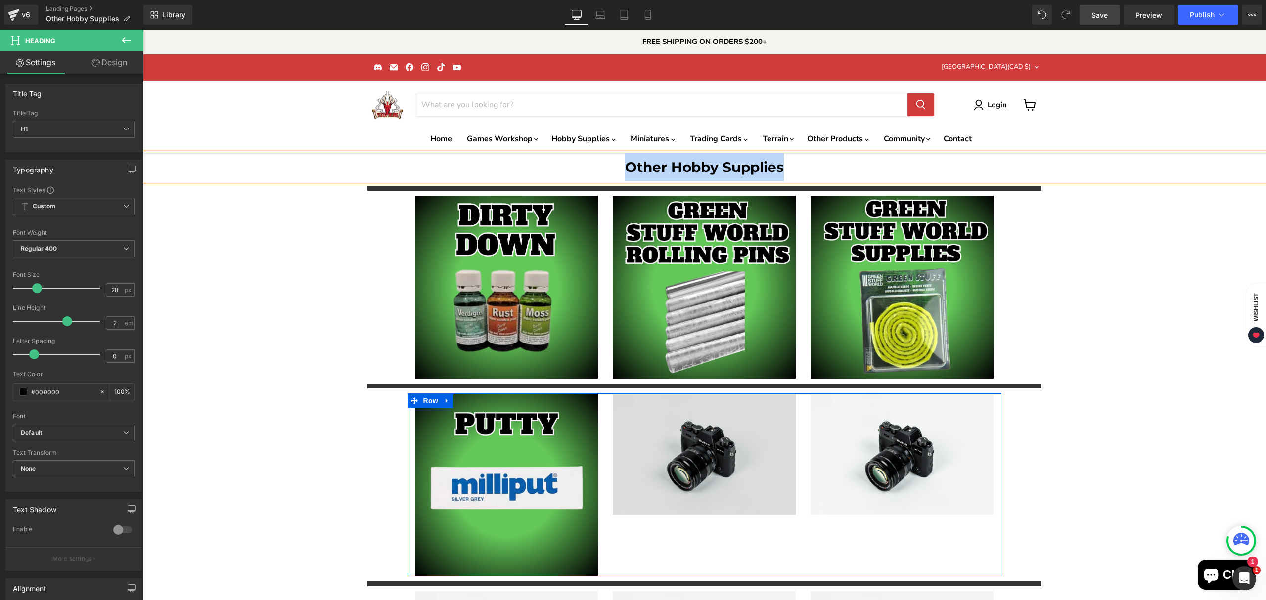
click at [712, 439] on img "Main content" at bounding box center [704, 454] width 183 height 121
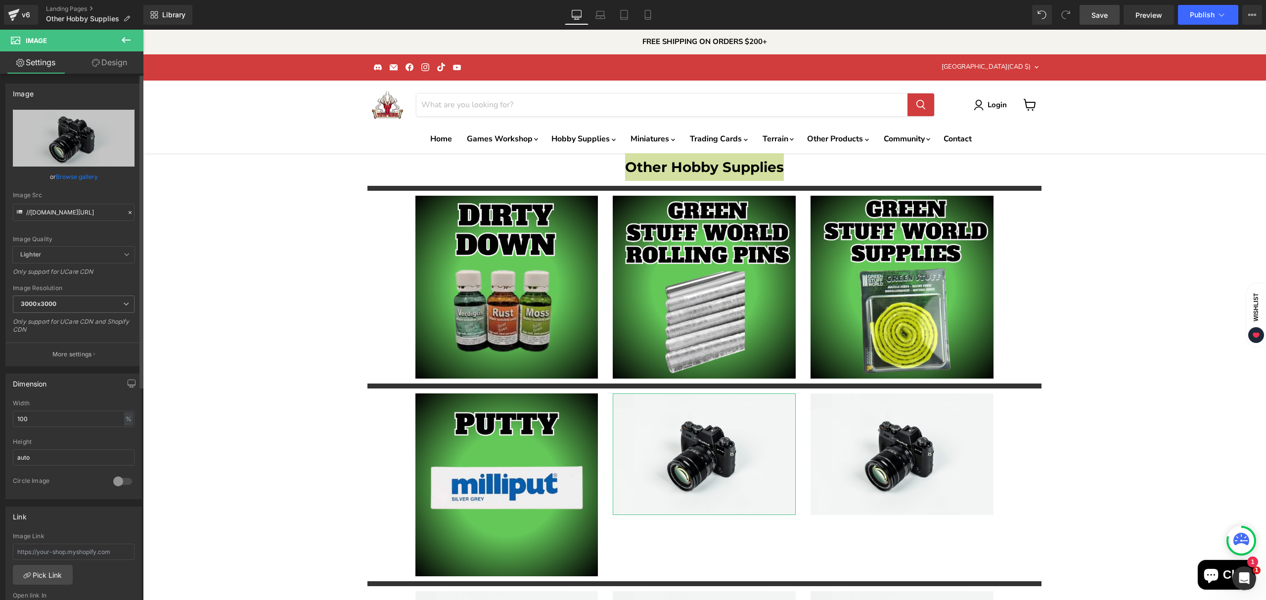
click at [74, 178] on link "Browse gallery" at bounding box center [77, 176] width 42 height 17
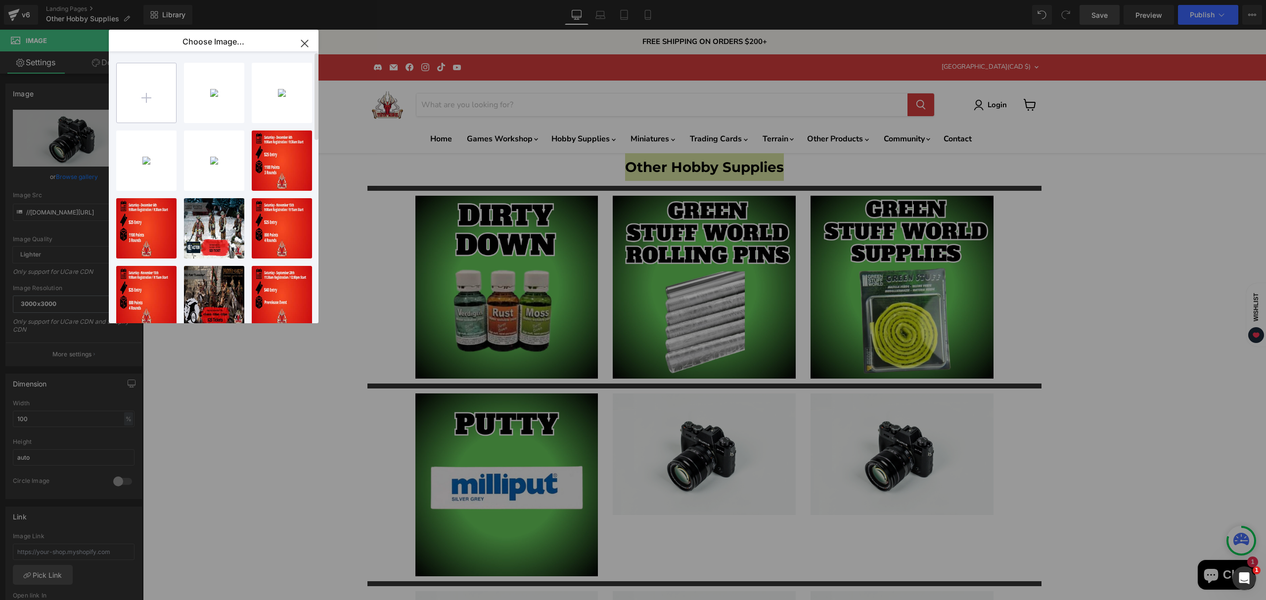
click at [163, 97] on input "file" at bounding box center [146, 92] width 59 height 59
type input "C:\fakepath\Magnets-High-Quality.jpg"
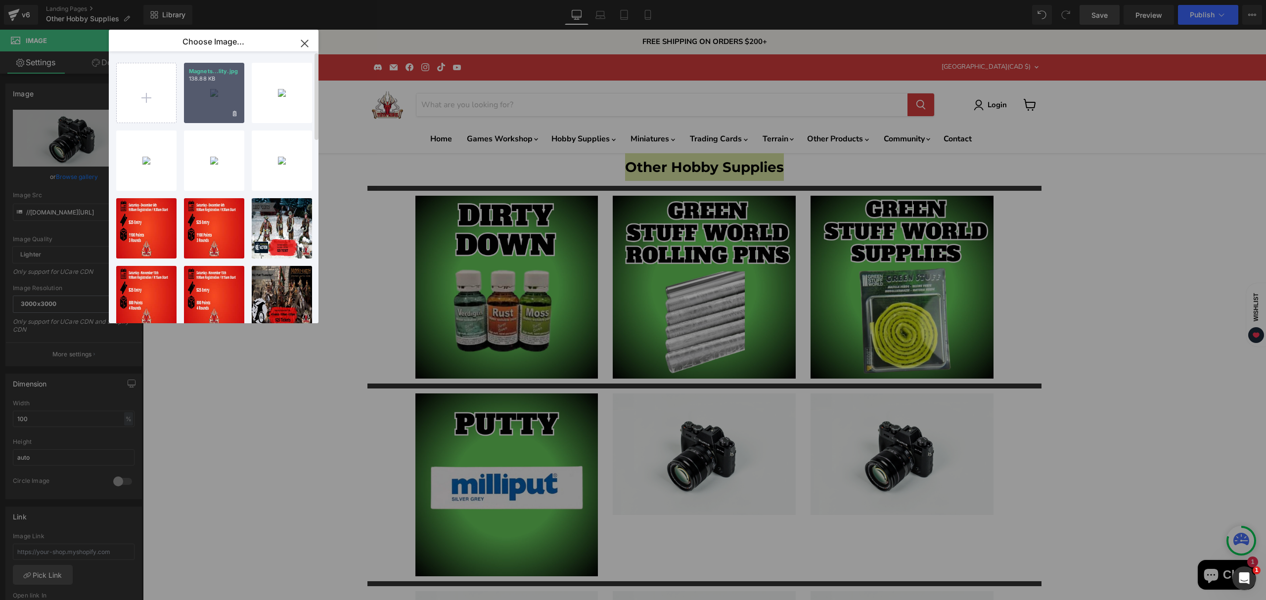
click at [212, 112] on div "Magnets...lity.jpg 138.88 KB" at bounding box center [214, 93] width 60 height 60
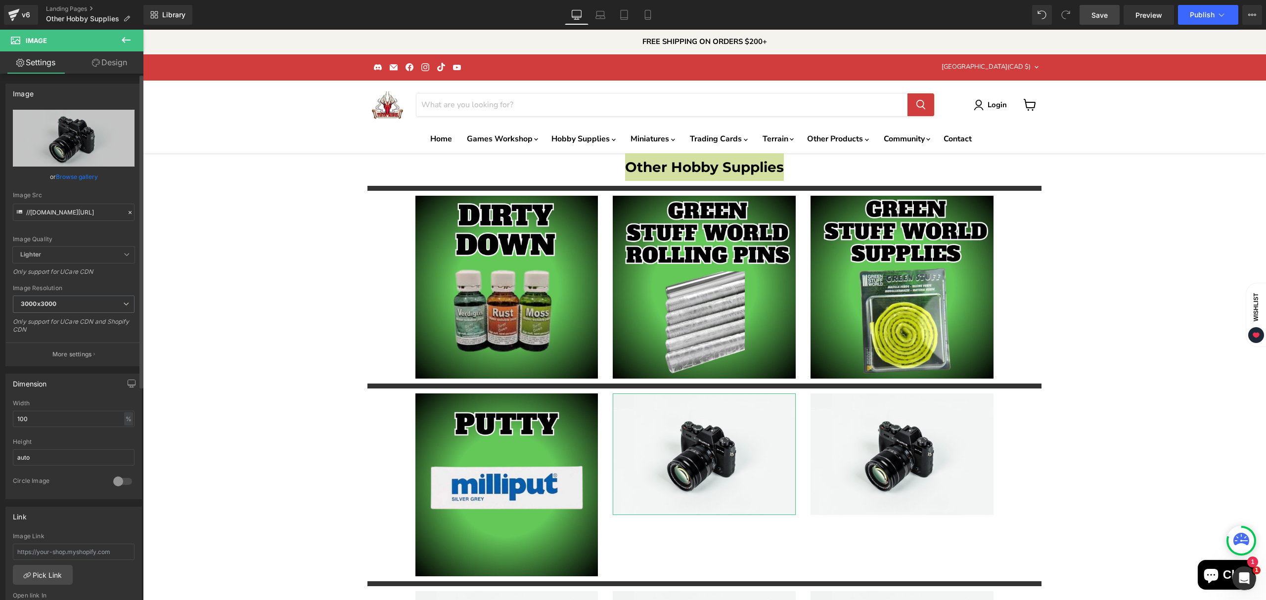
click at [60, 176] on link "Browse gallery" at bounding box center [77, 176] width 42 height 17
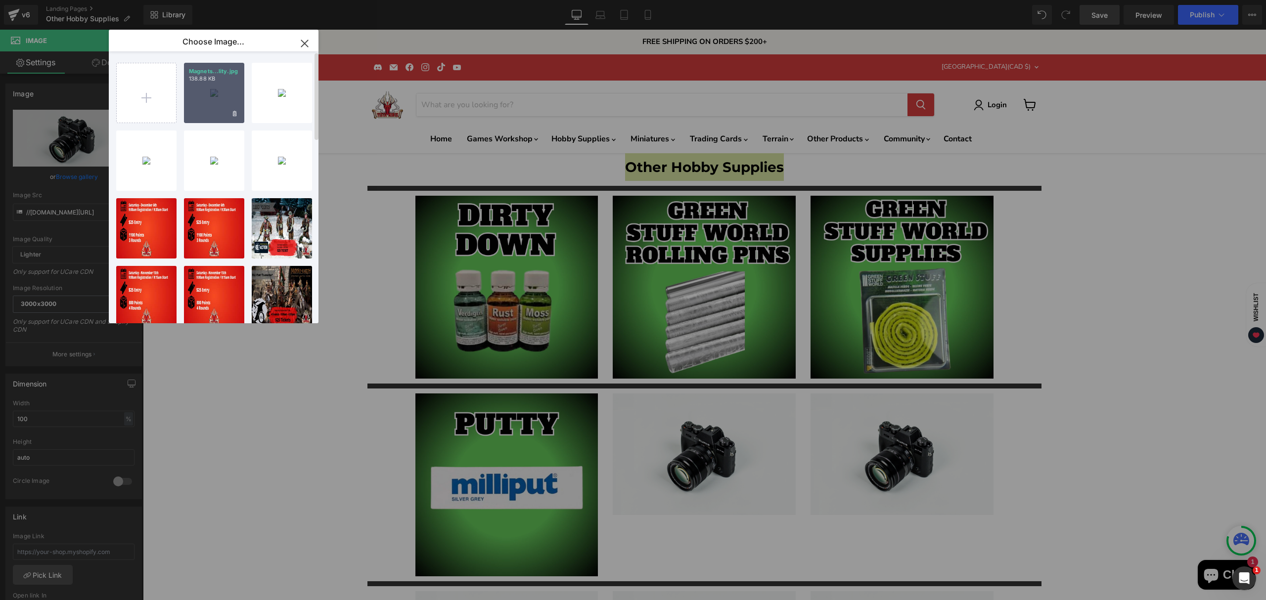
click at [188, 114] on div "Magnets...lity.jpg 138.88 KB" at bounding box center [214, 93] width 60 height 60
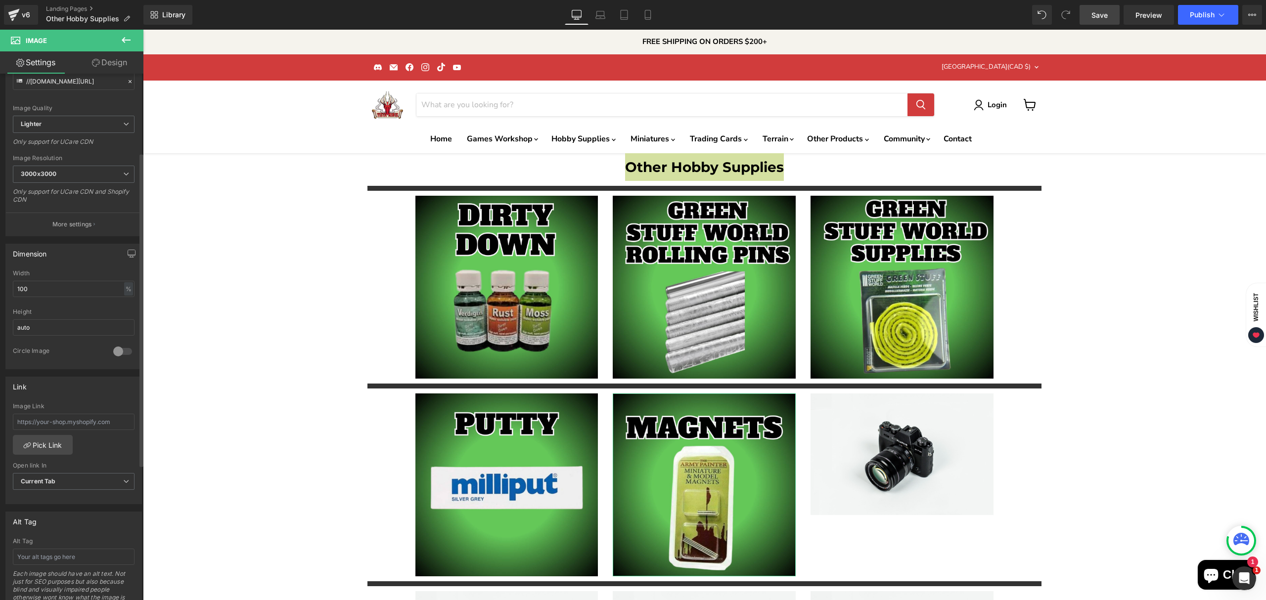
scroll to position [132, 0]
click at [90, 426] on input "text" at bounding box center [74, 421] width 122 height 16
paste input "[URL][DOMAIN_NAME]"
type input "[URL][DOMAIN_NAME]"
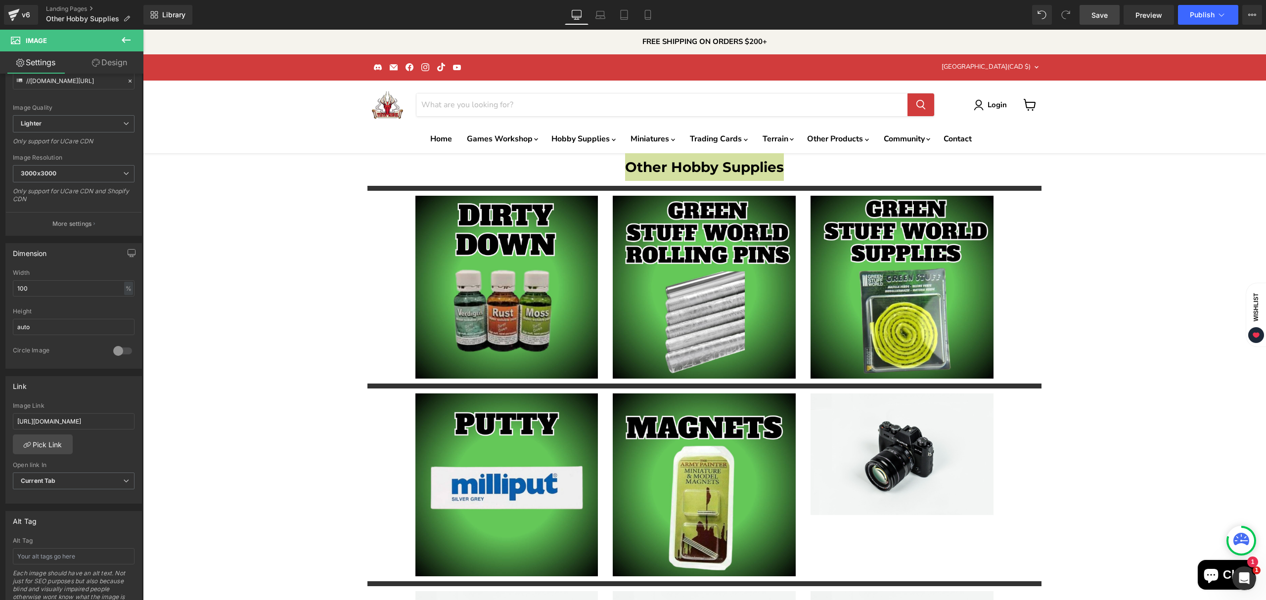
click at [1105, 18] on span "Save" at bounding box center [1100, 15] width 16 height 10
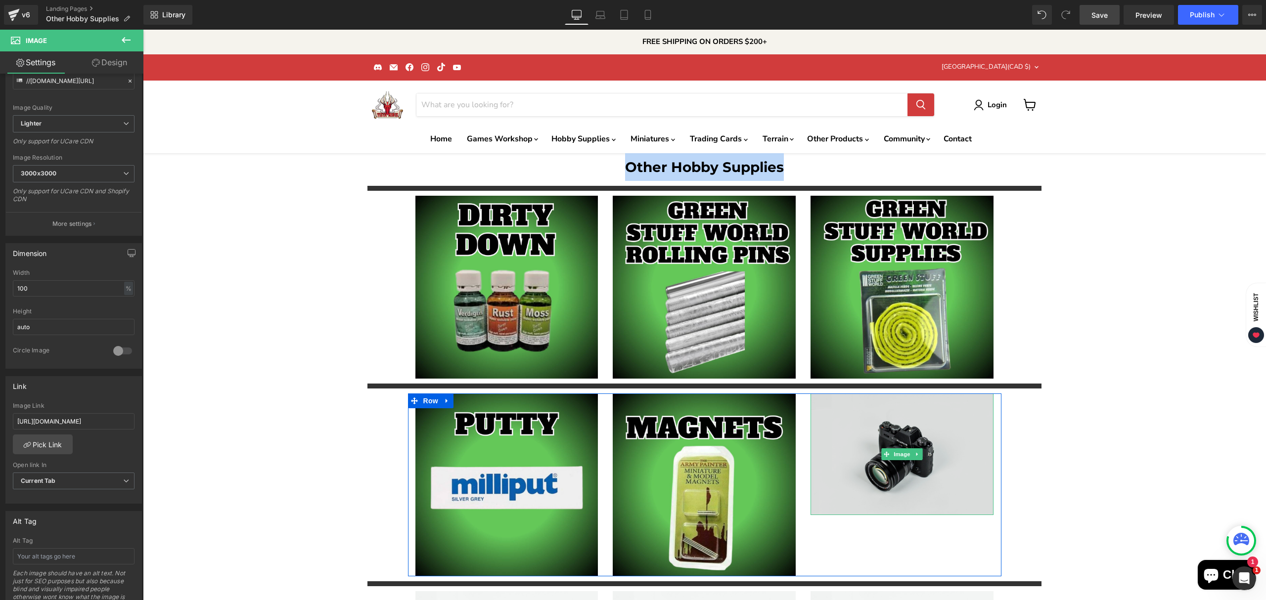
click at [905, 430] on img "Main content" at bounding box center [902, 454] width 183 height 121
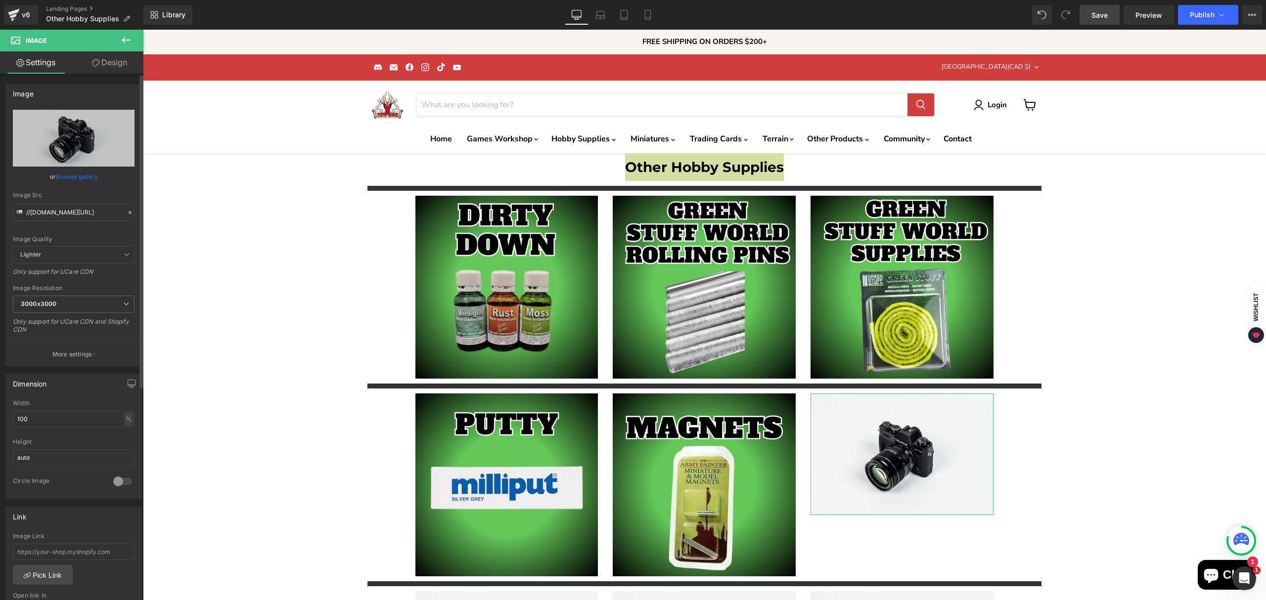
click at [77, 181] on link "Browse gallery" at bounding box center [77, 176] width 42 height 17
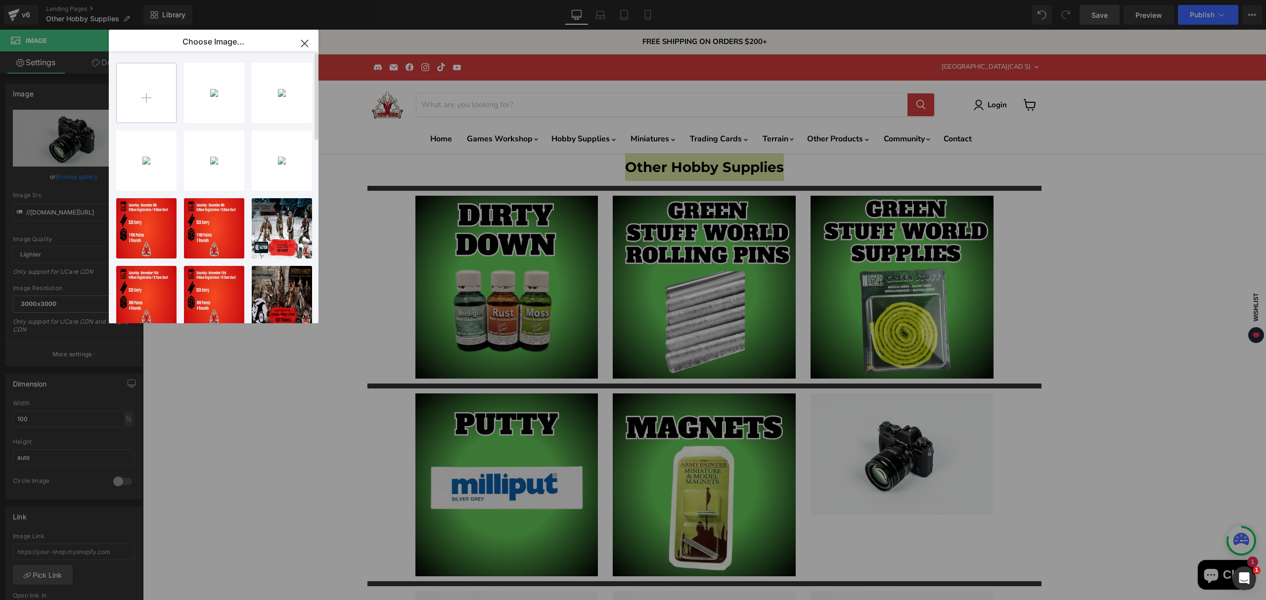
click at [137, 100] on input "file" at bounding box center [146, 92] width 59 height 59
click at [143, 104] on input "file" at bounding box center [146, 92] width 59 height 59
type input "C:\fakepath\Tamiya Supplies-High-Quality.jpg"
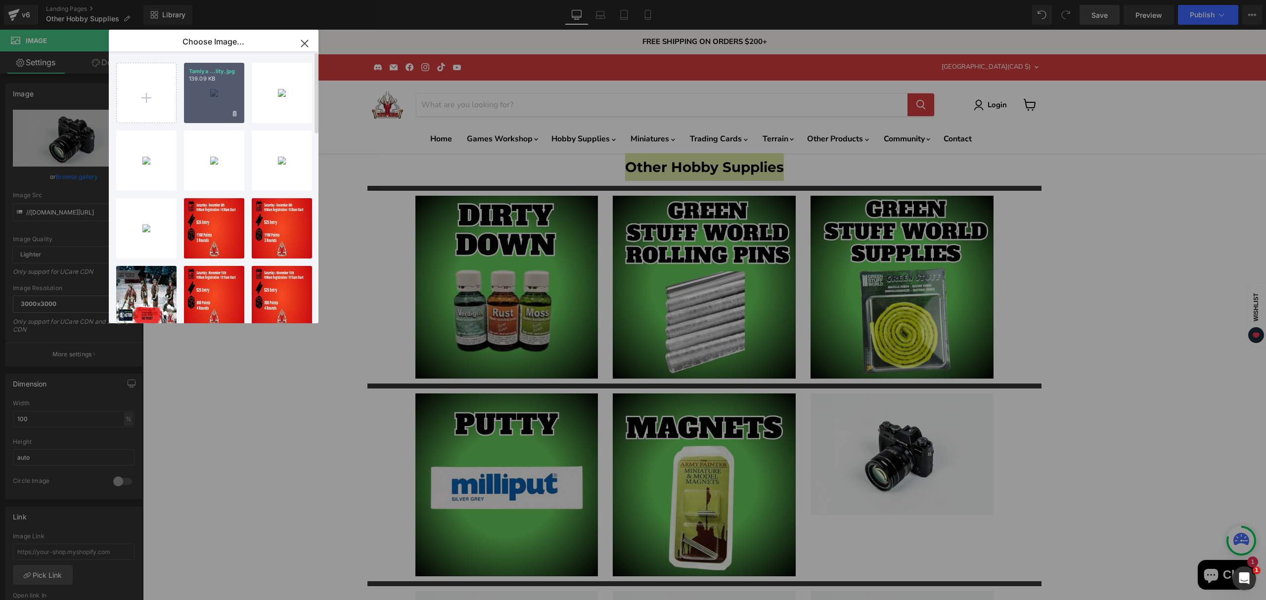
click at [200, 111] on div "Tamiya ...lity.jpg 139.09 KB" at bounding box center [214, 93] width 60 height 60
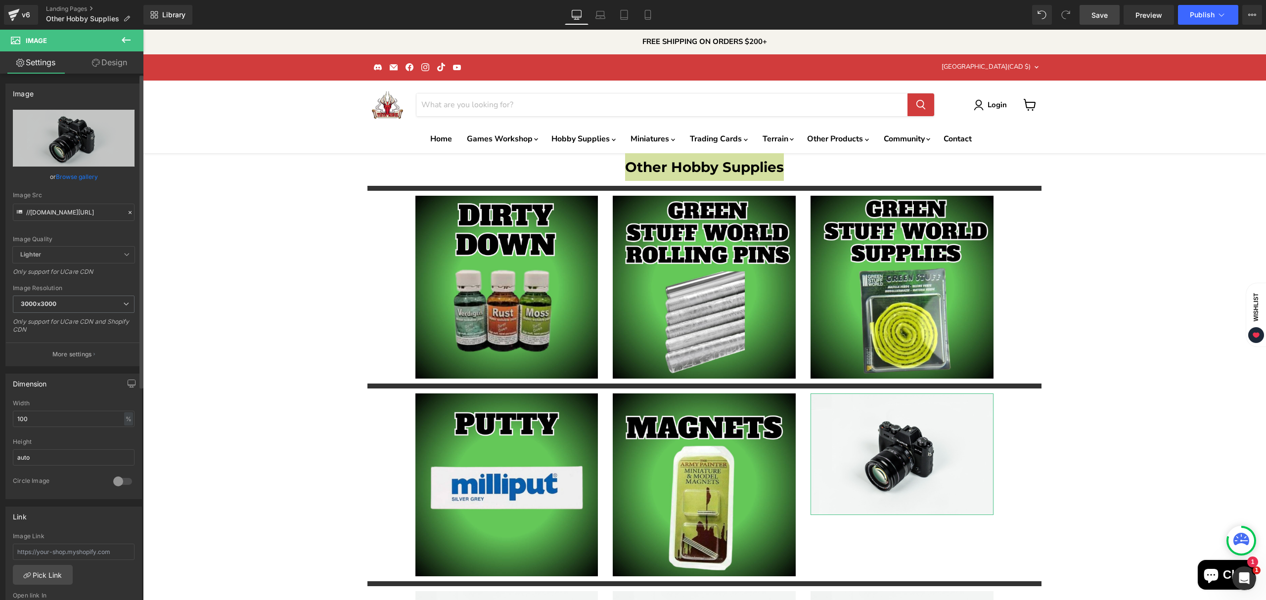
click at [70, 176] on link "Browse gallery" at bounding box center [77, 176] width 42 height 17
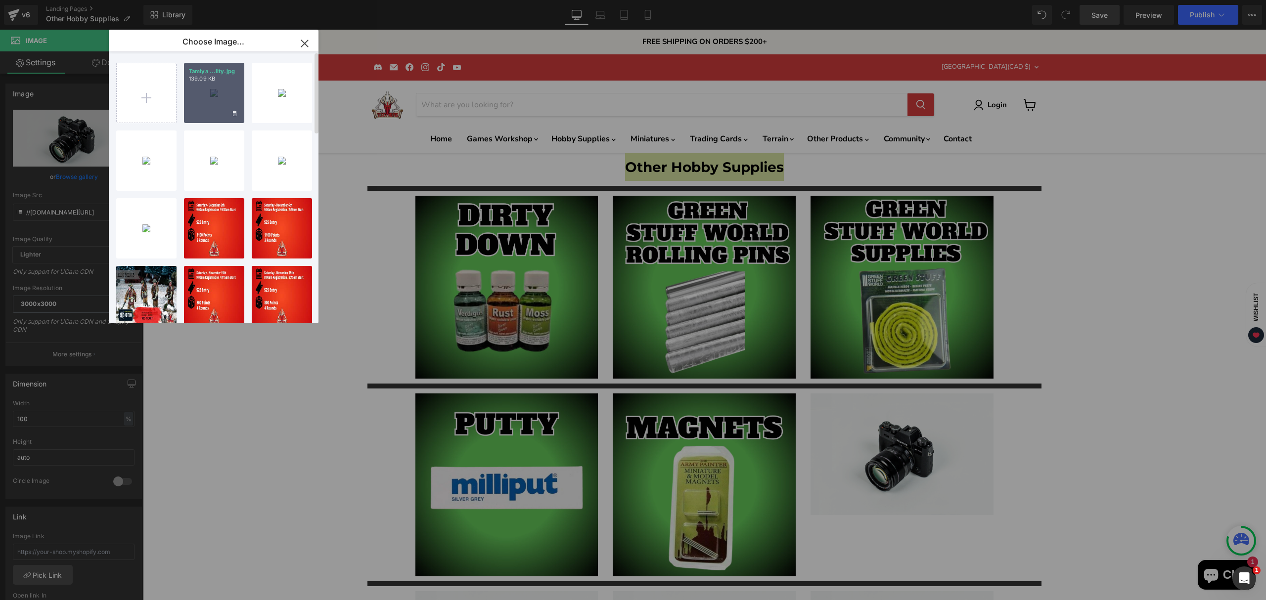
click at [201, 120] on div "Tamiya ...lity.jpg 139.09 KB" at bounding box center [214, 93] width 60 height 60
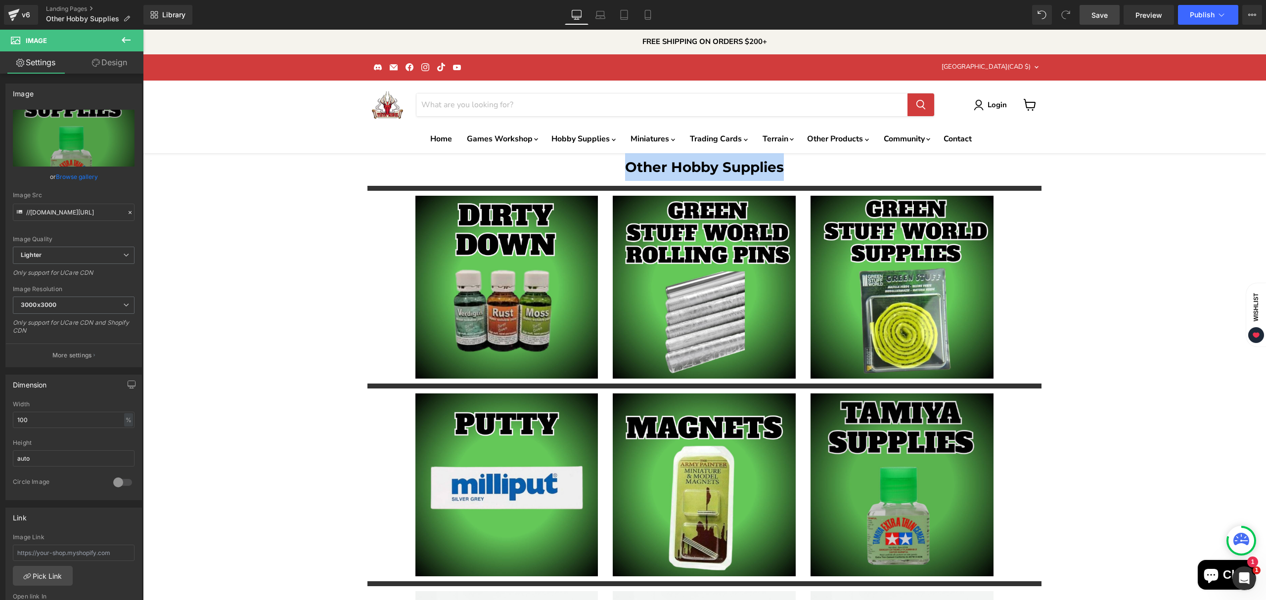
click at [945, 480] on img "Main content" at bounding box center [902, 485] width 183 height 183
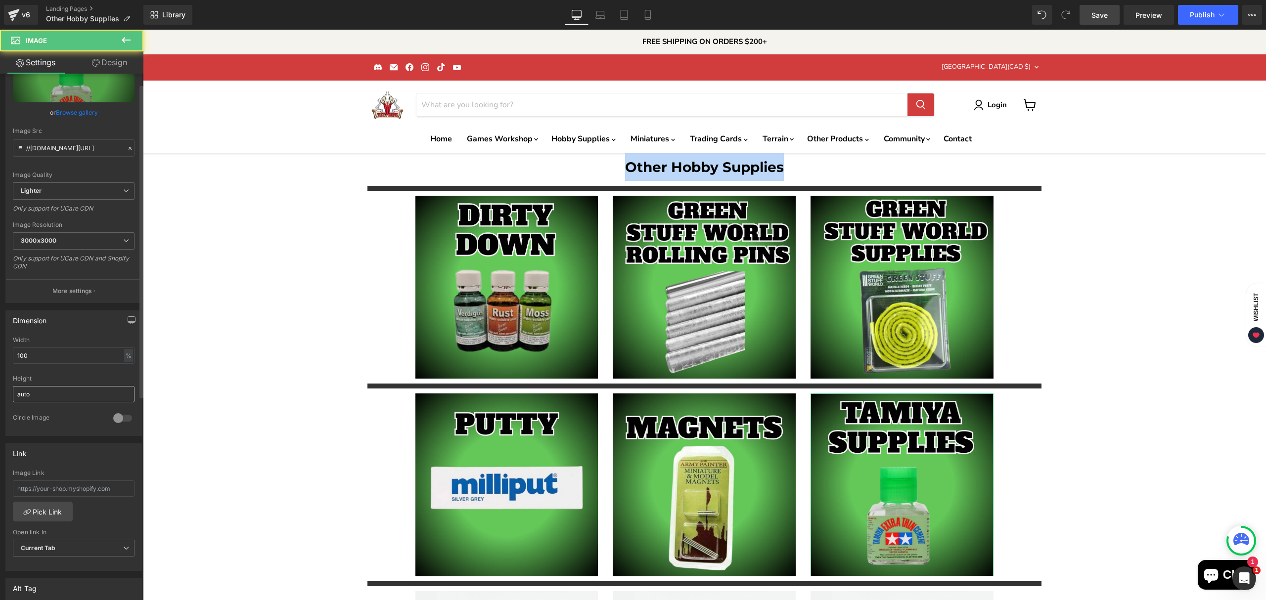
scroll to position [66, 0]
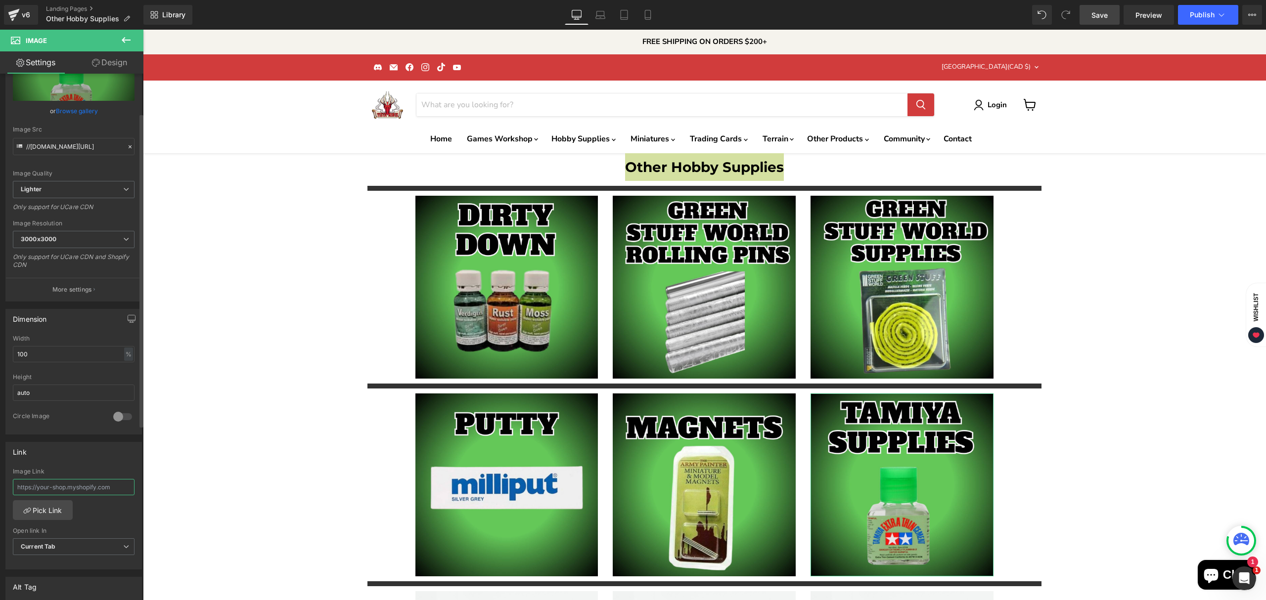
click at [44, 483] on input "text" at bounding box center [74, 487] width 122 height 16
paste input "[URL][DOMAIN_NAME]"
type input "[URL][DOMAIN_NAME]"
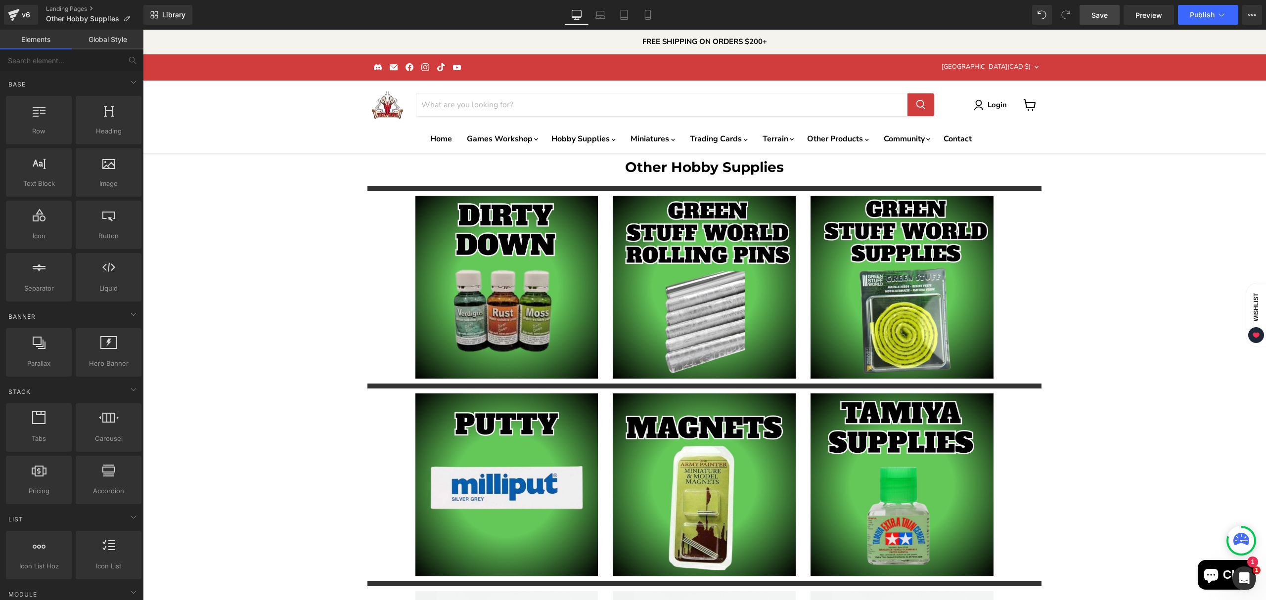
click at [234, 425] on div "Other Hobby Supplies Heading Separator Image Image Image Row Separator Image Im…" at bounding box center [704, 525] width 1123 height 744
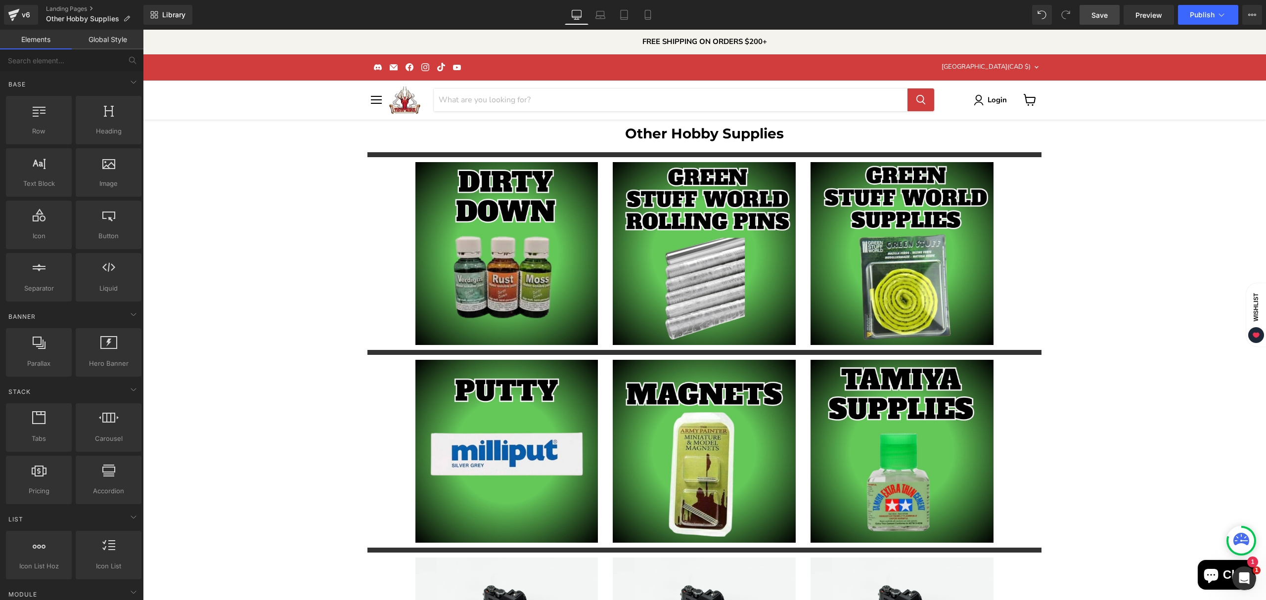
scroll to position [230, 0]
click at [411, 562] on icon "Main content" at bounding box center [414, 565] width 7 height 7
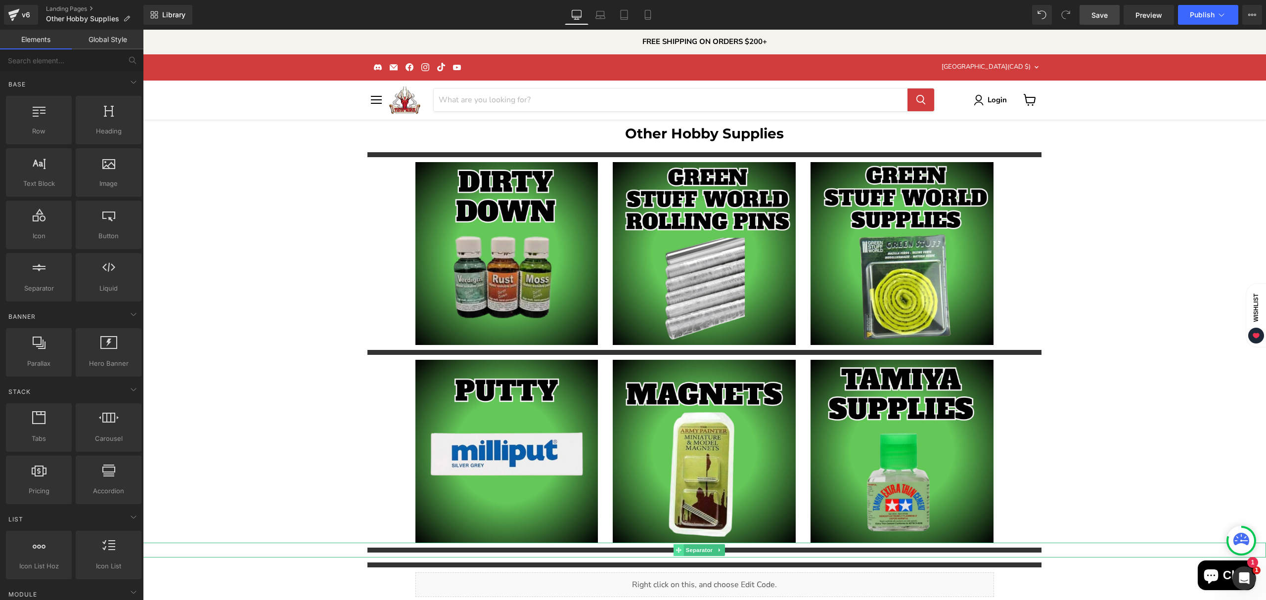
click at [679, 548] on icon "Main content" at bounding box center [678, 550] width 5 height 5
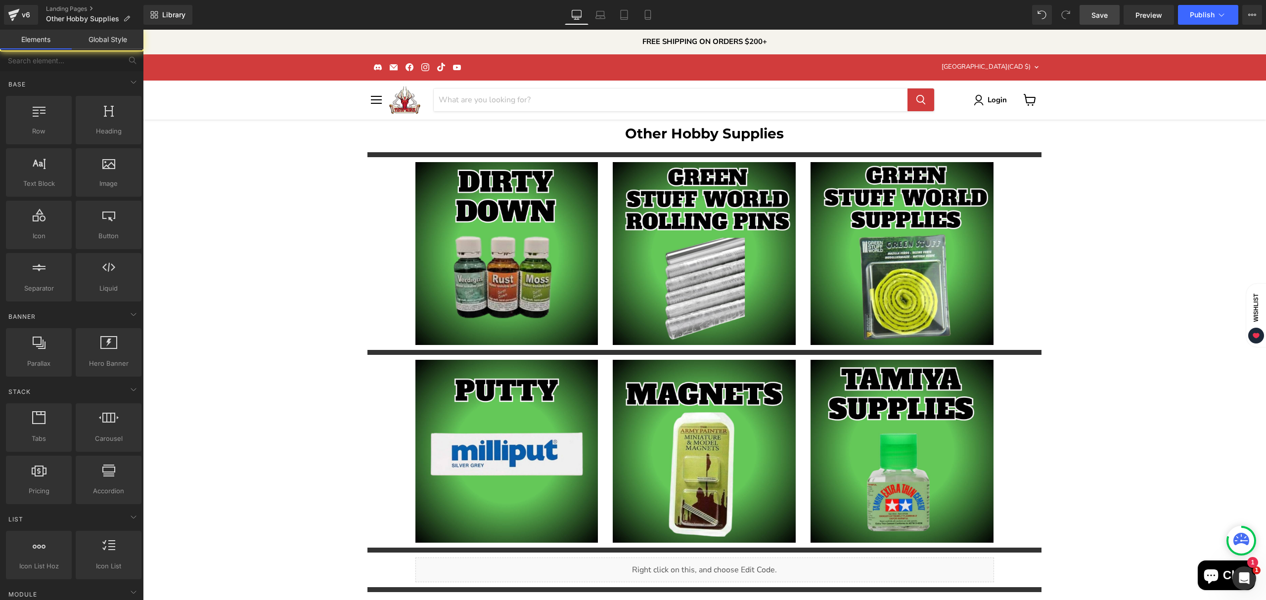
click at [303, 292] on div "Other Hobby Supplies Heading Separator Image Image Image Row Separator Image Im…" at bounding box center [704, 424] width 1123 height 608
click at [1096, 21] on link "Save" at bounding box center [1100, 15] width 40 height 20
click at [1231, 16] on button "Publish" at bounding box center [1208, 15] width 60 height 20
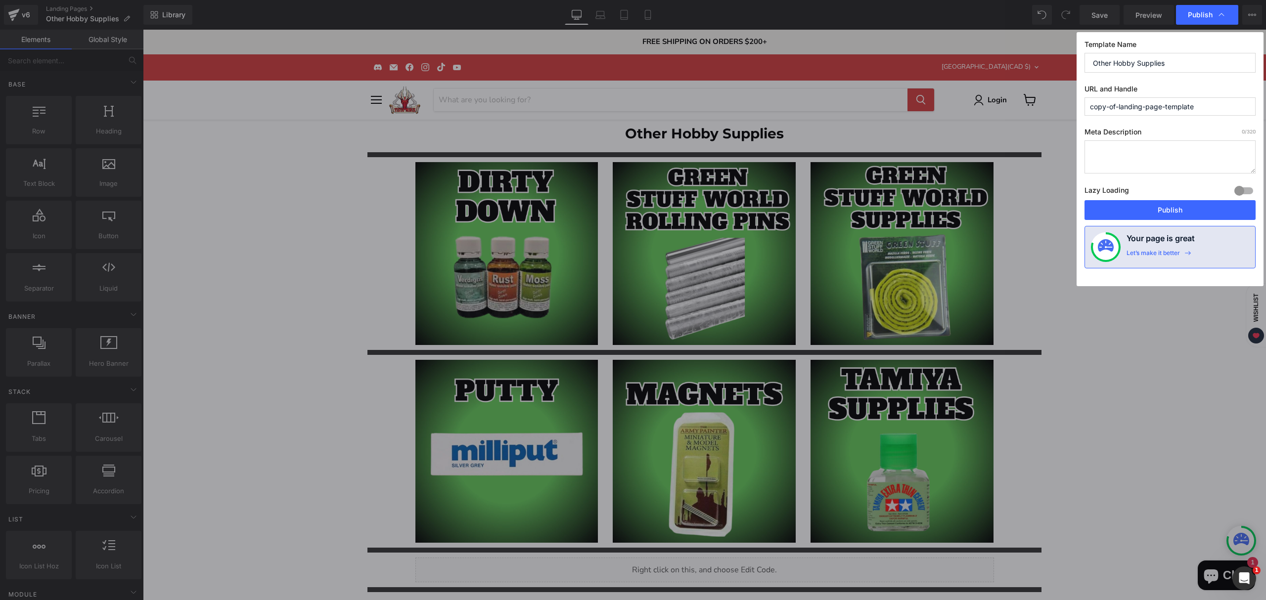
click at [1170, 105] on input "copy-of-landing-page-template" at bounding box center [1170, 106] width 171 height 18
click at [1140, 68] on input "Other Hobby Supplies" at bounding box center [1170, 63] width 171 height 20
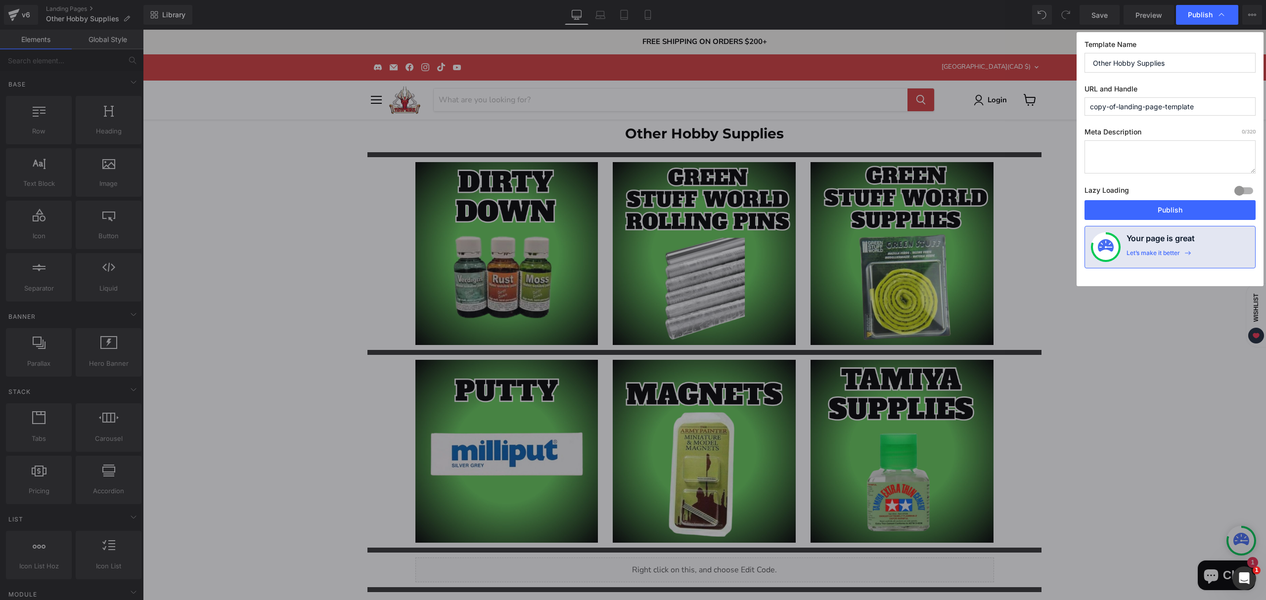
paste input "– Dirty Down, GSW Rollers, Putty, Magnets & Tamiya"
type input "Other Hobby Supplies"
click at [1133, 111] on input "copy-of-landing-page-template" at bounding box center [1170, 106] width 171 height 18
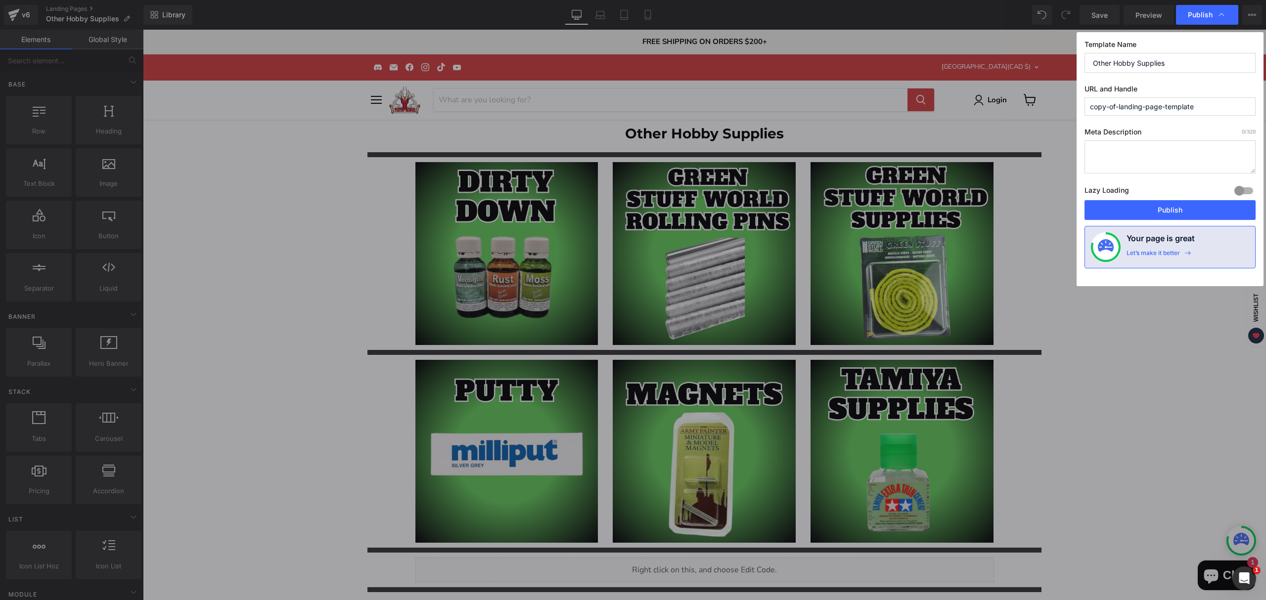
click at [1133, 111] on input "copy-of-landing-page-template" at bounding box center [1170, 106] width 171 height 18
type input "h"
type input "other-hobby-supplies"
click at [1243, 194] on div at bounding box center [1244, 191] width 24 height 16
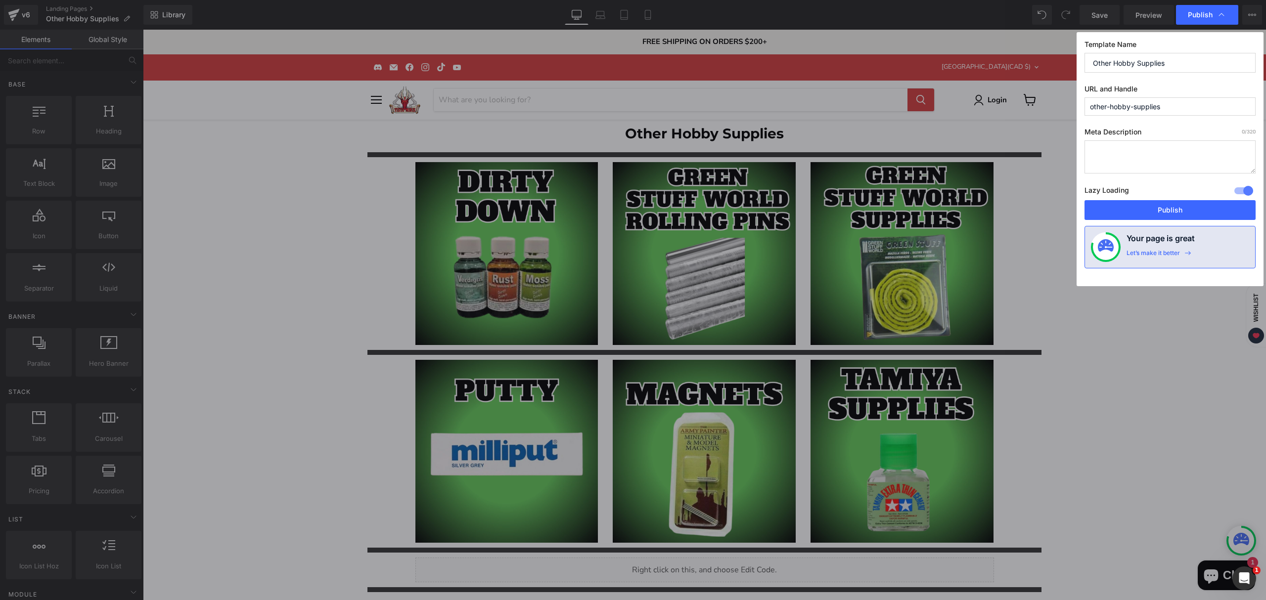
click at [1144, 158] on textarea at bounding box center [1170, 156] width 171 height 33
paste textarea "Shop Dirty Down effects, Green Stuff World rolling pins, putties, magnets, and …"
type textarea "Shop Dirty Down effects, Green Stuff World rolling pins, putties, magnets, and …"
click at [1140, 210] on button "Publish" at bounding box center [1170, 210] width 171 height 20
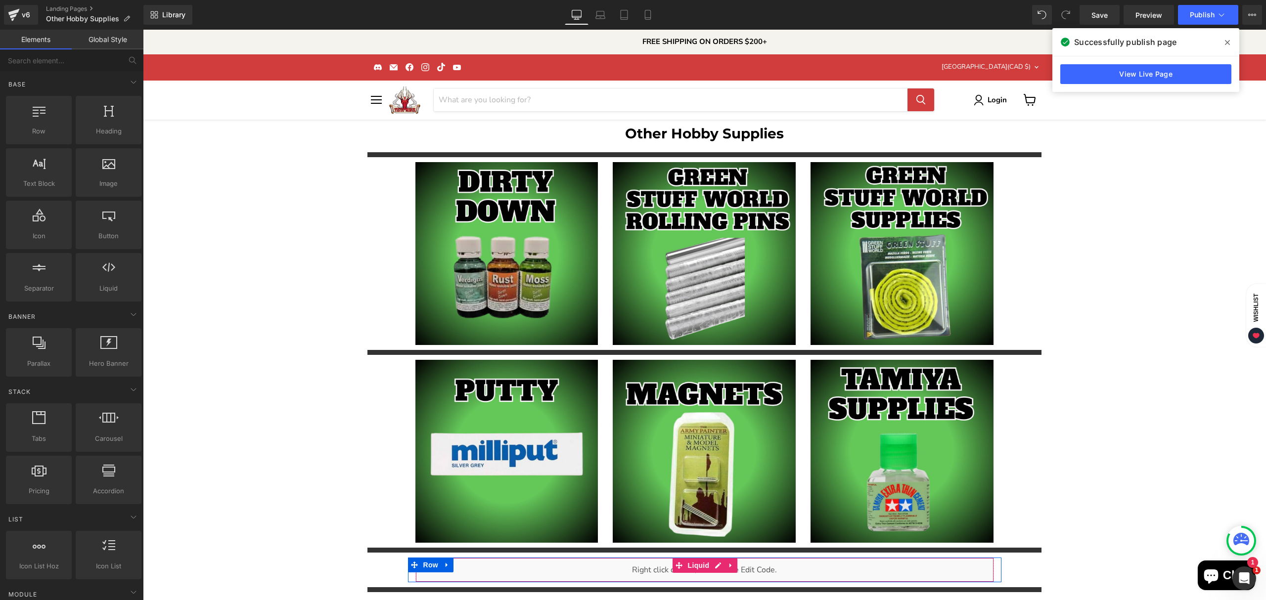
click at [716, 558] on div "Liquid" at bounding box center [704, 570] width 579 height 25
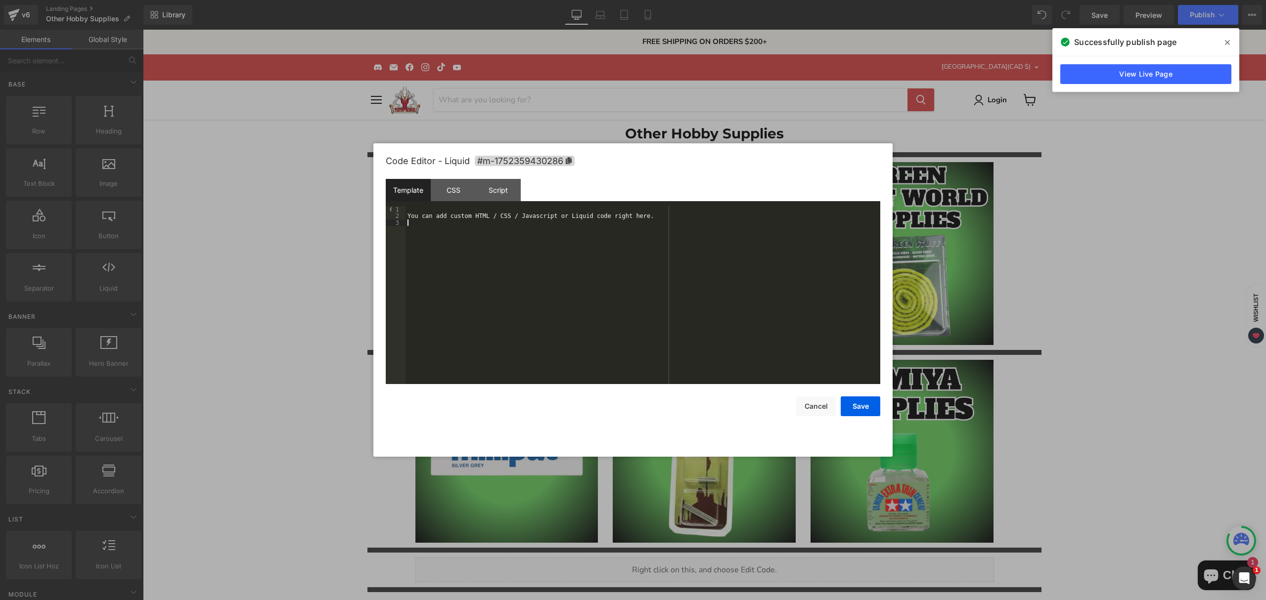
click at [588, 275] on div "You can add custom HTML / CSS / Javascript or Liquid code right here." at bounding box center [643, 301] width 475 height 191
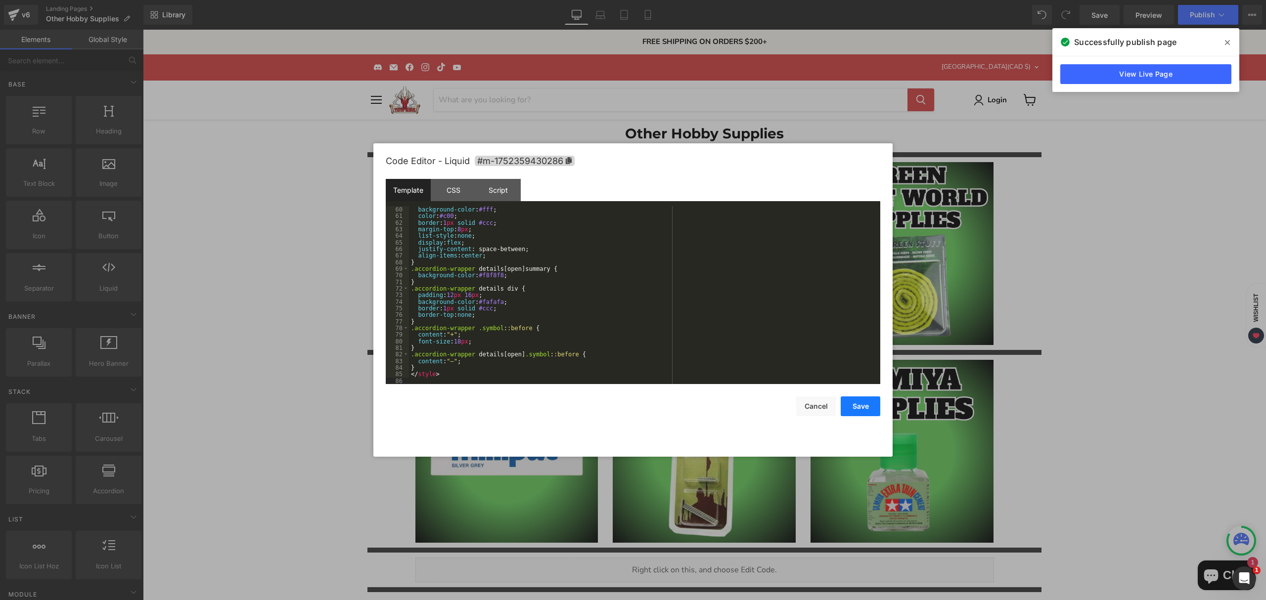
click at [864, 410] on button "Save" at bounding box center [861, 407] width 40 height 20
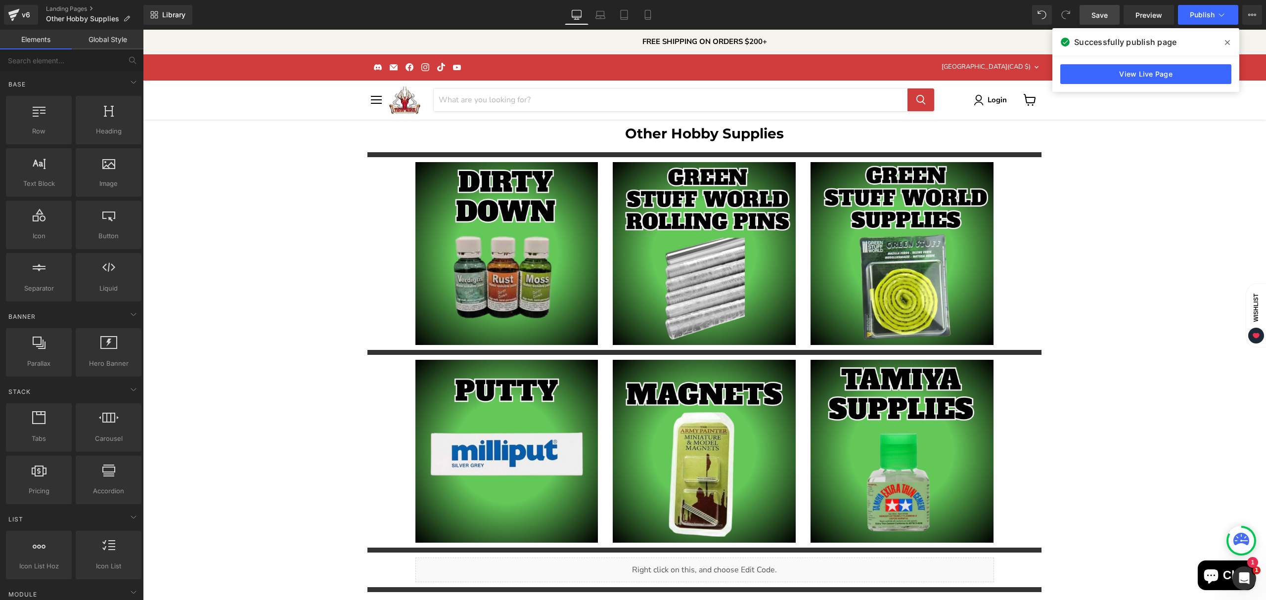
click at [1100, 16] on span "Save" at bounding box center [1100, 15] width 16 height 10
click at [1201, 12] on span "Publish" at bounding box center [1202, 15] width 25 height 8
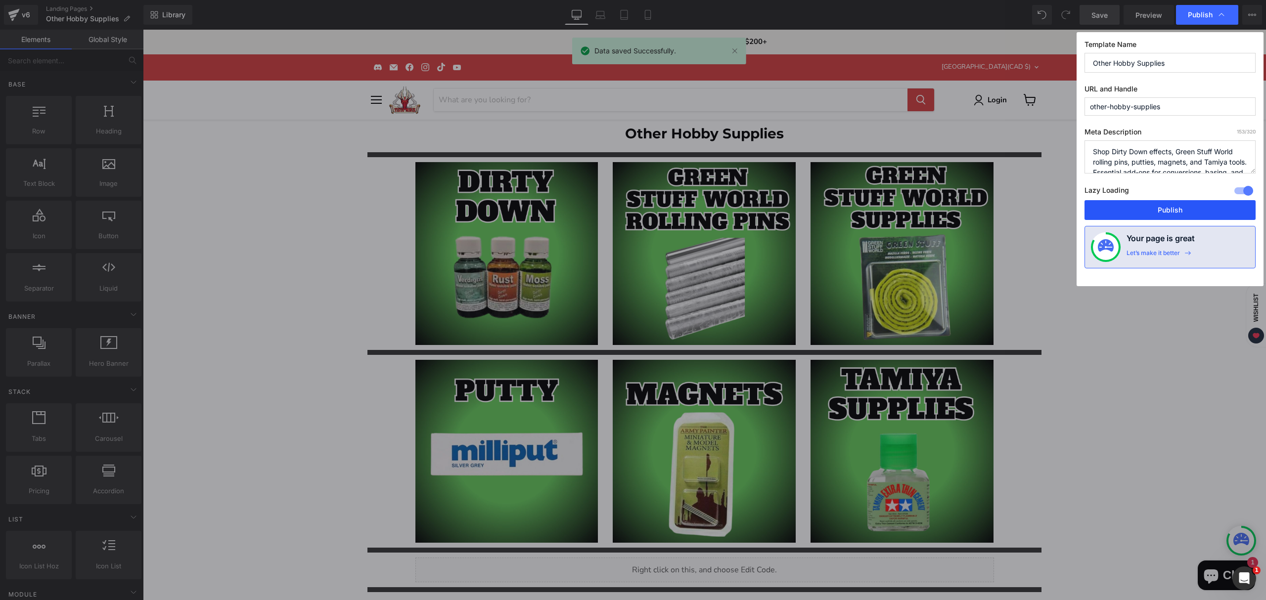
click at [1143, 212] on button "Publish" at bounding box center [1170, 210] width 171 height 20
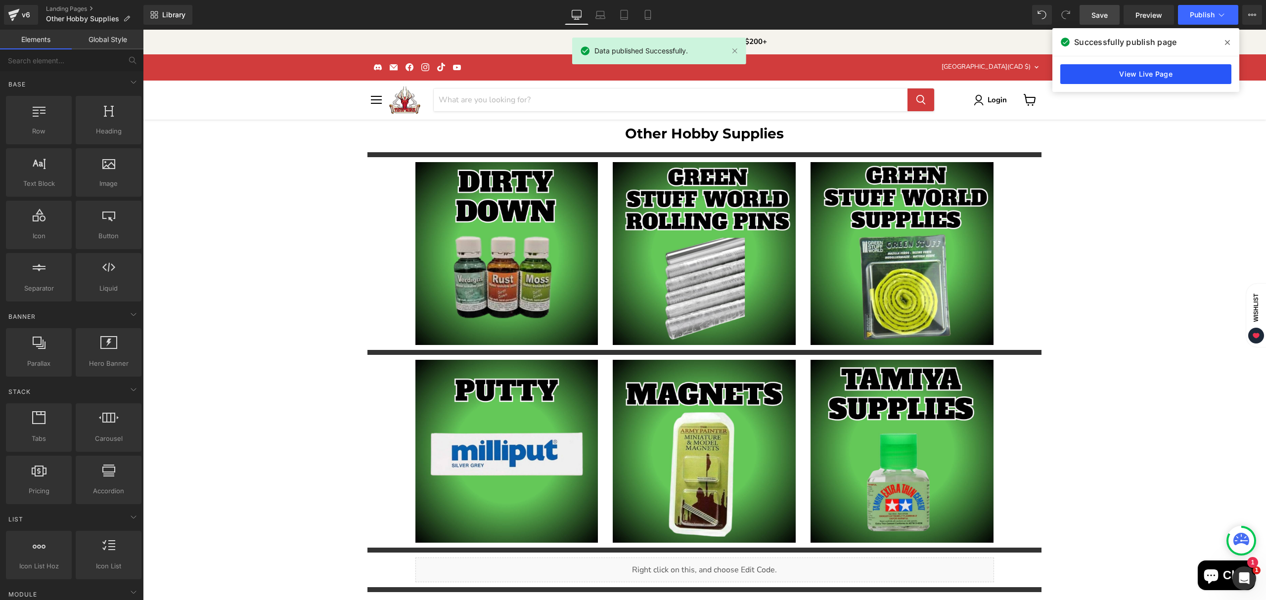
click at [1134, 72] on link "View Live Page" at bounding box center [1145, 74] width 171 height 20
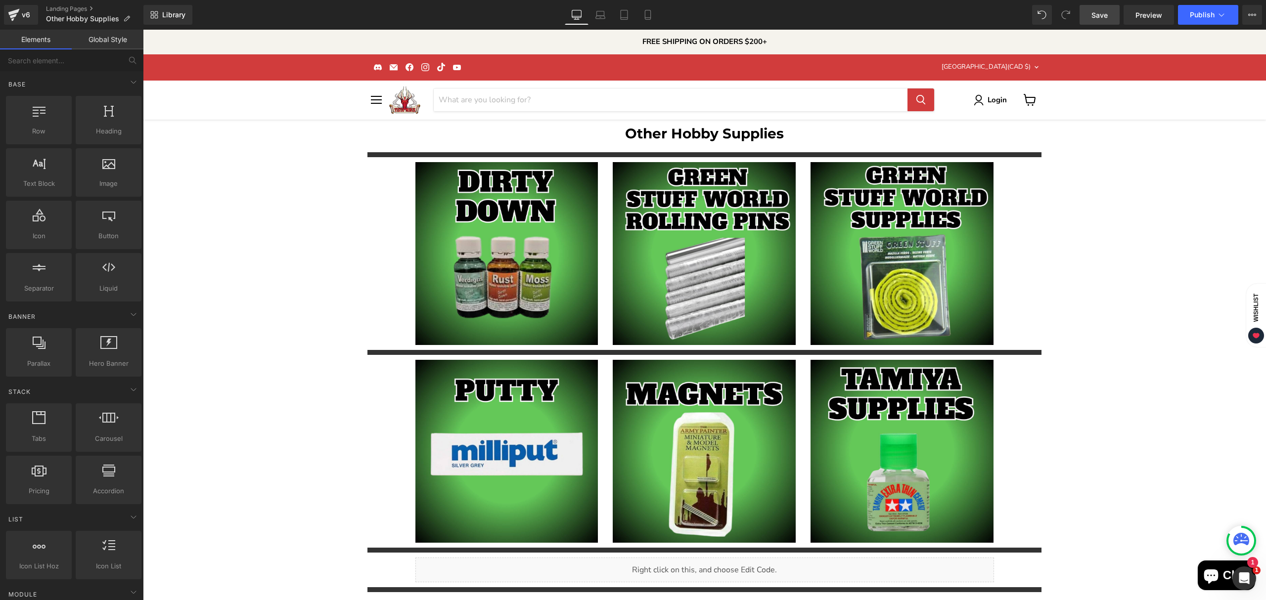
click at [1094, 20] on span "Save" at bounding box center [1100, 15] width 16 height 10
click at [22, 11] on div "v6" at bounding box center [26, 14] width 12 height 13
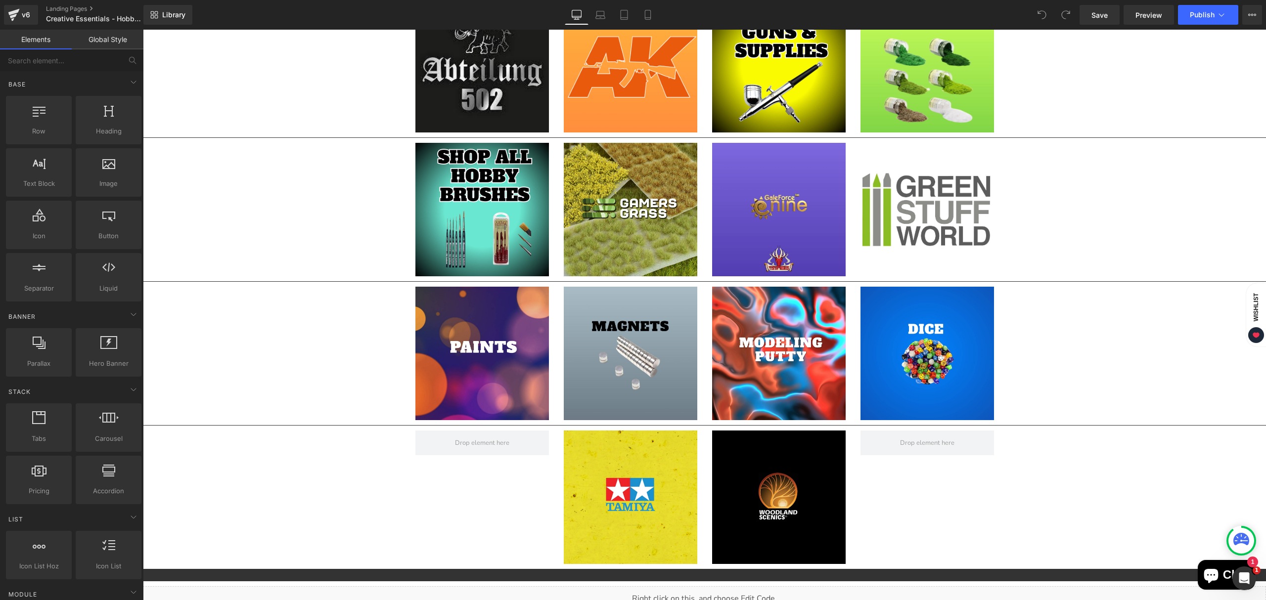
scroll to position [164, 0]
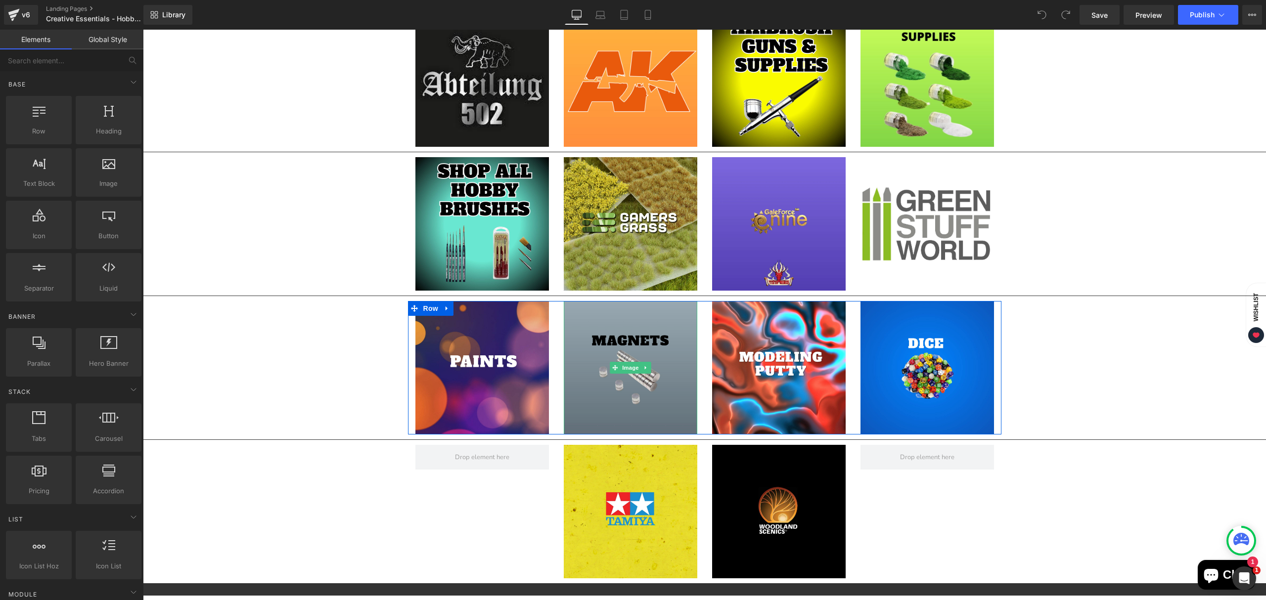
click at [638, 398] on img "Main content" at bounding box center [631, 368] width 134 height 134
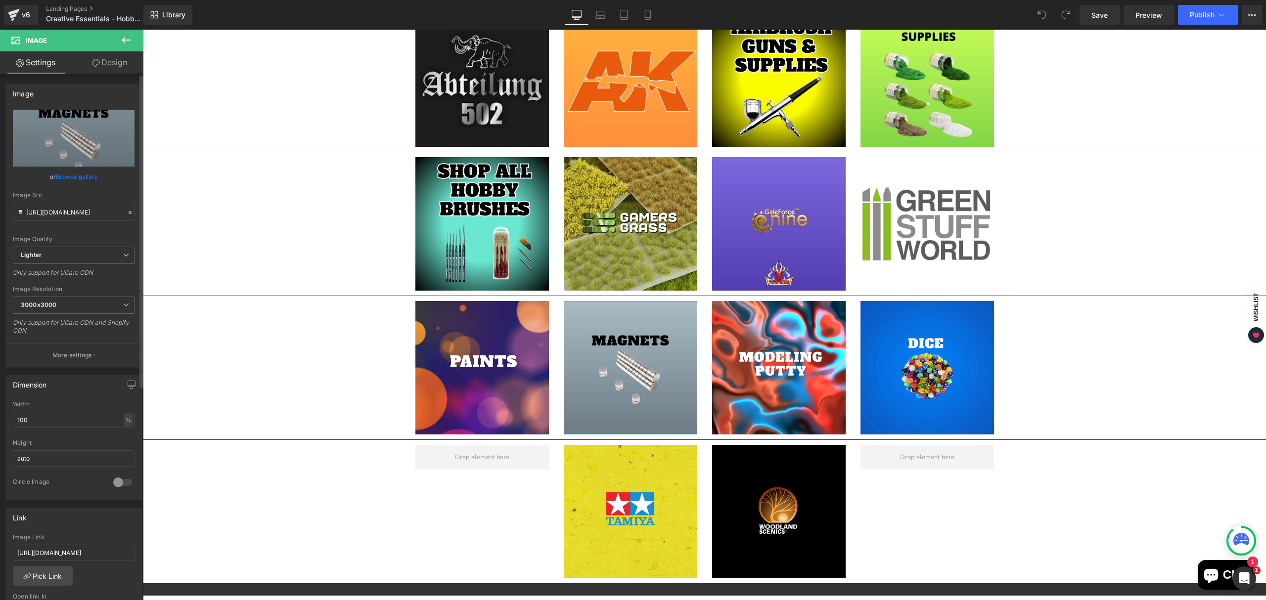
click at [71, 180] on link "Browse gallery" at bounding box center [77, 176] width 42 height 17
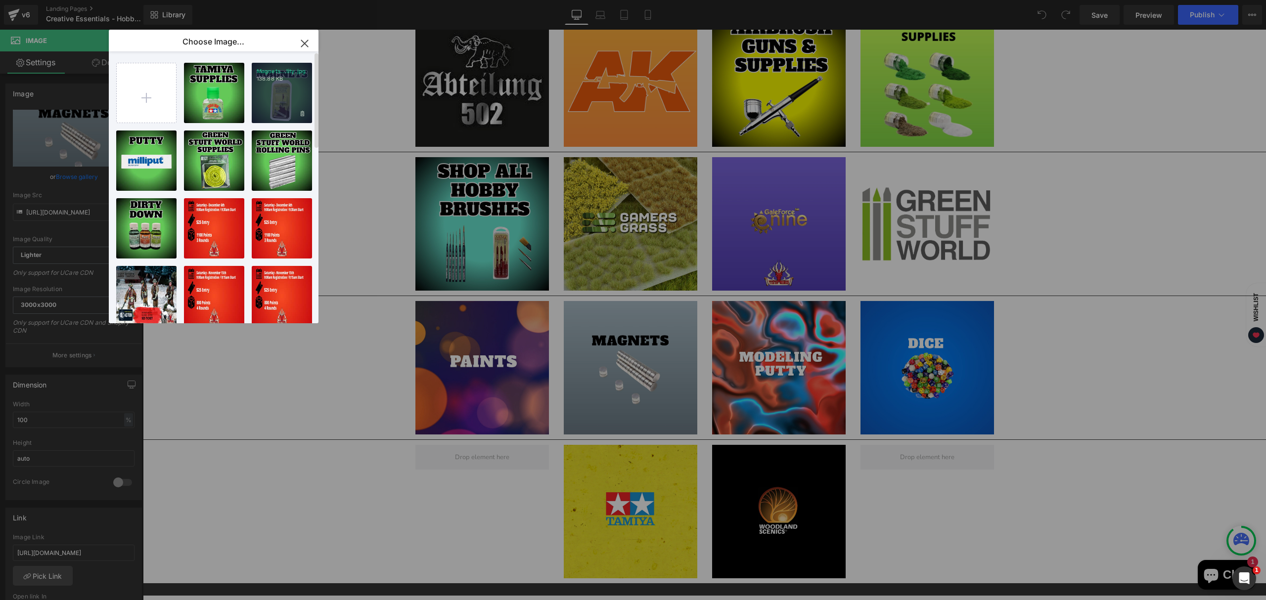
click at [285, 120] on div "Magnets...lity.jpg 138.88 KB" at bounding box center [282, 93] width 60 height 60
type input "https://ucarecdn.com/26a41a00-dce1-4a85-afd5-69f931c39d58/-/format/auto/-/previ…"
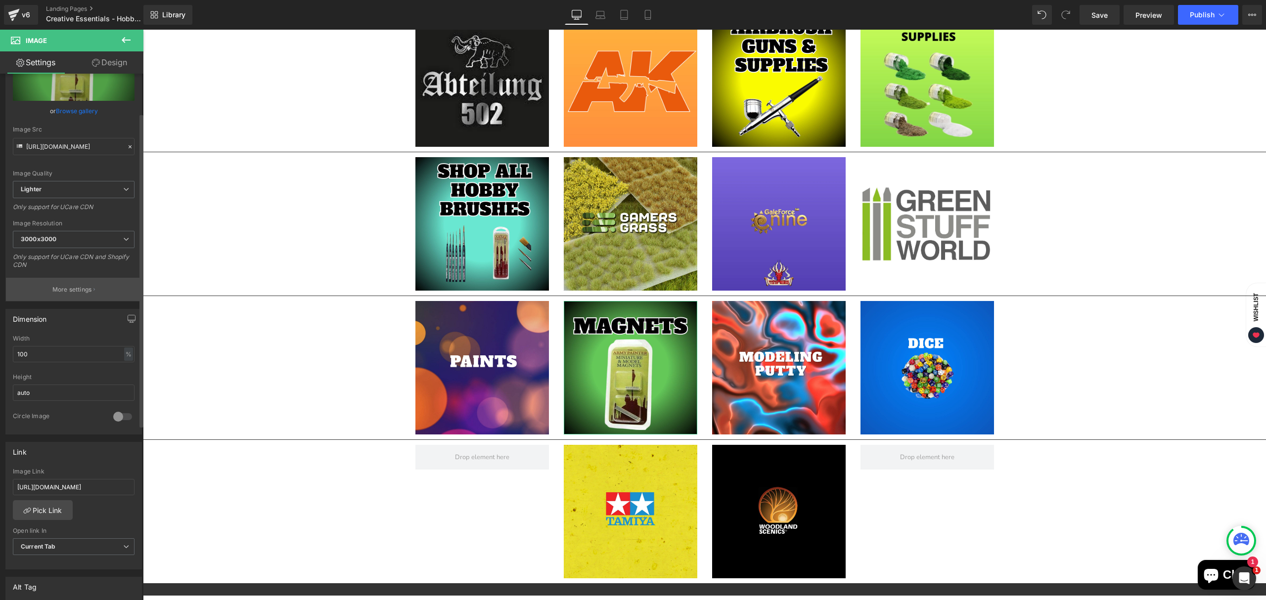
scroll to position [0, 0]
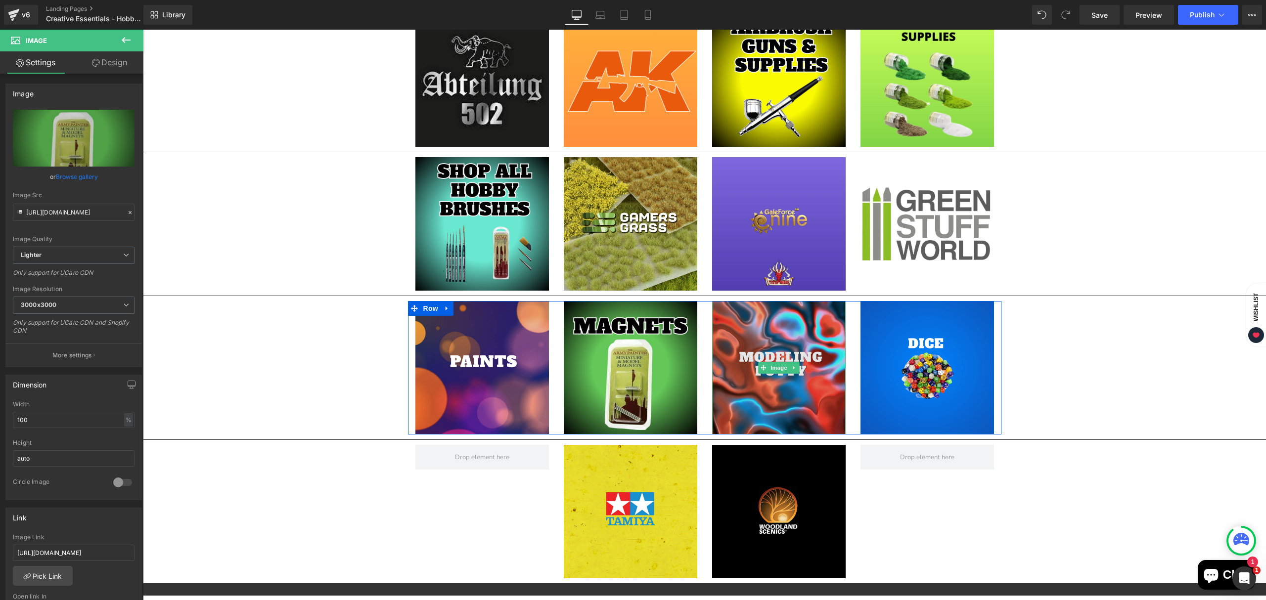
click at [776, 420] on img "Main content" at bounding box center [779, 368] width 134 height 134
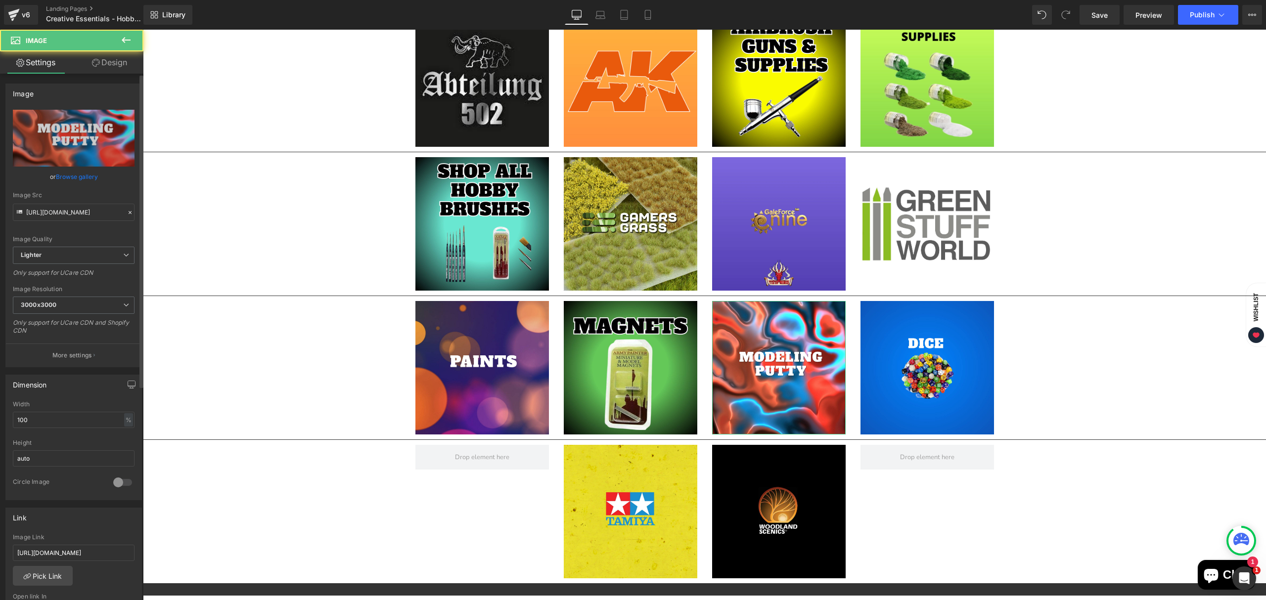
click at [78, 177] on link "Browse gallery" at bounding box center [77, 176] width 42 height 17
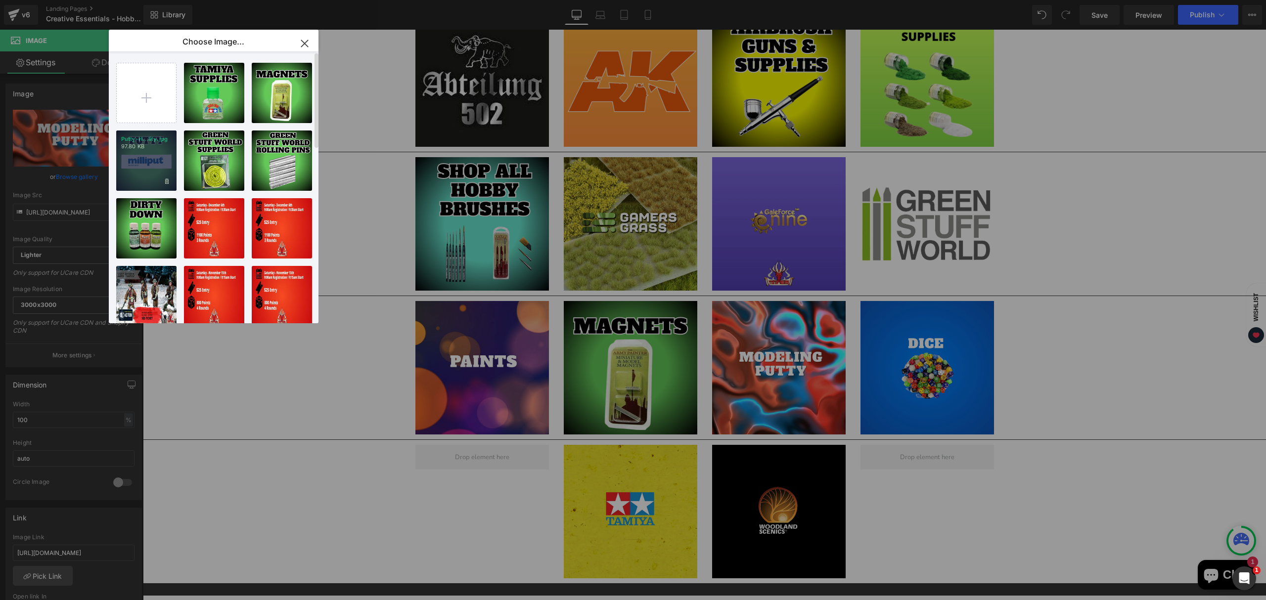
click at [132, 171] on div "Putty-H...lity.jpg 97.80 KB" at bounding box center [146, 161] width 60 height 60
type input "https://ucarecdn.com/db340f4b-a145-40de-9427-5676b51b863f/-/format/auto/-/previ…"
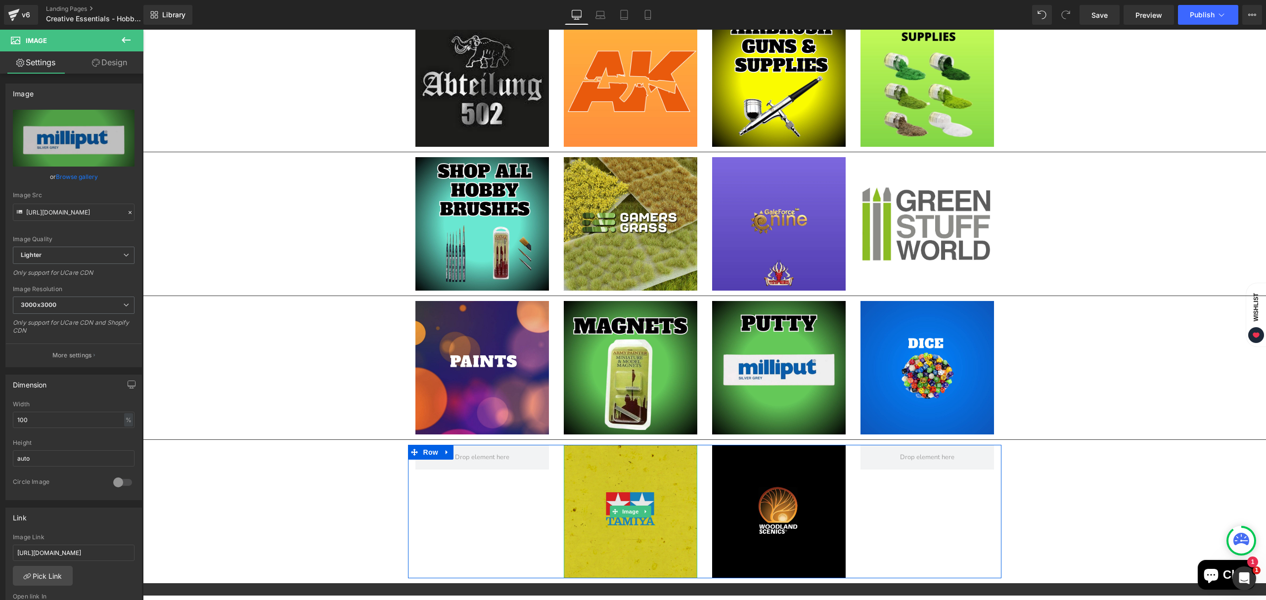
click at [639, 553] on img "Main content" at bounding box center [631, 512] width 134 height 134
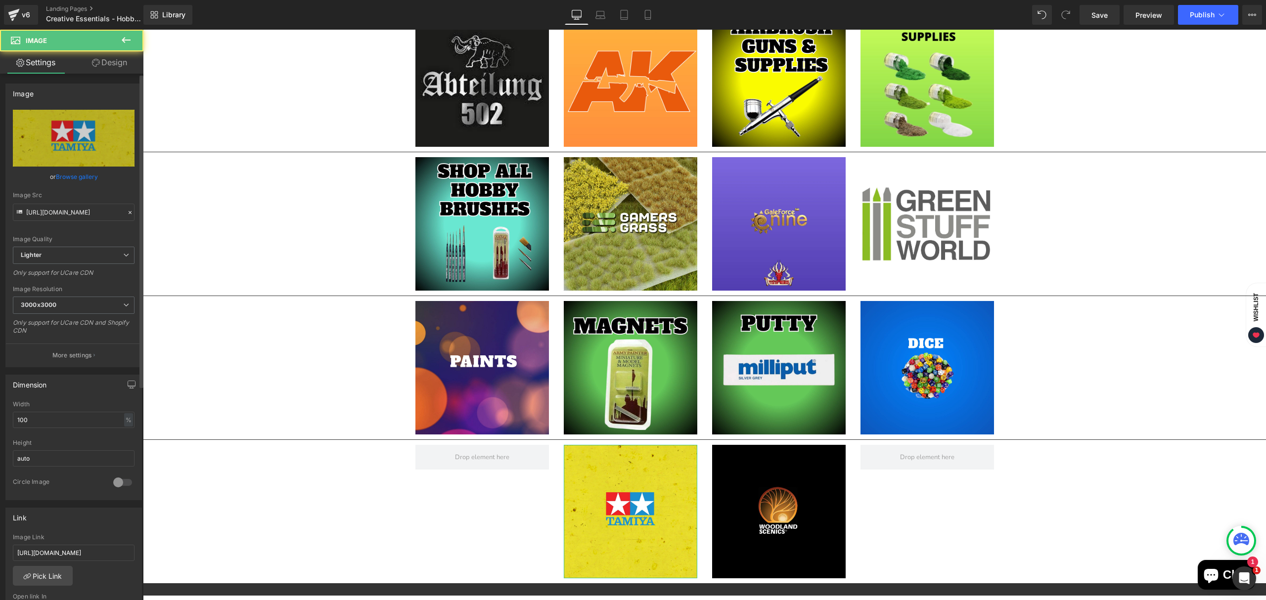
click at [70, 180] on link "Browse gallery" at bounding box center [77, 176] width 42 height 17
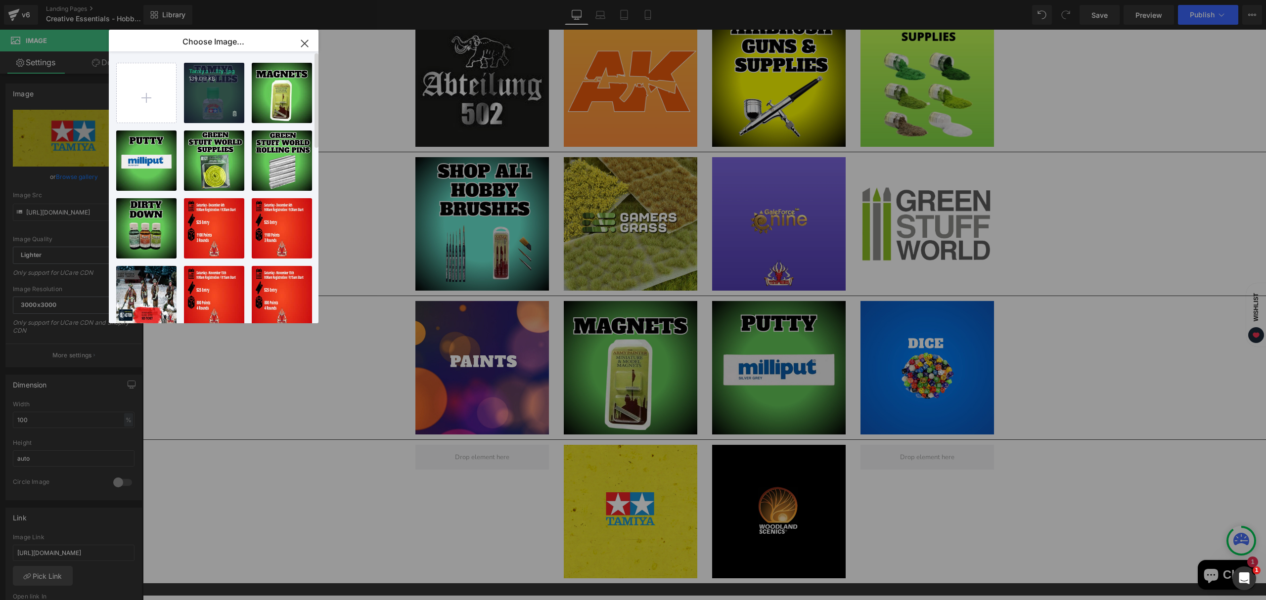
click at [213, 116] on div "Tamiya ...lity.jpg 139.09 KB" at bounding box center [214, 93] width 60 height 60
type input "https://ucarecdn.com/26a0bcae-a452-4c0a-ba7f-784a19dd9872/-/format/auto/-/previ…"
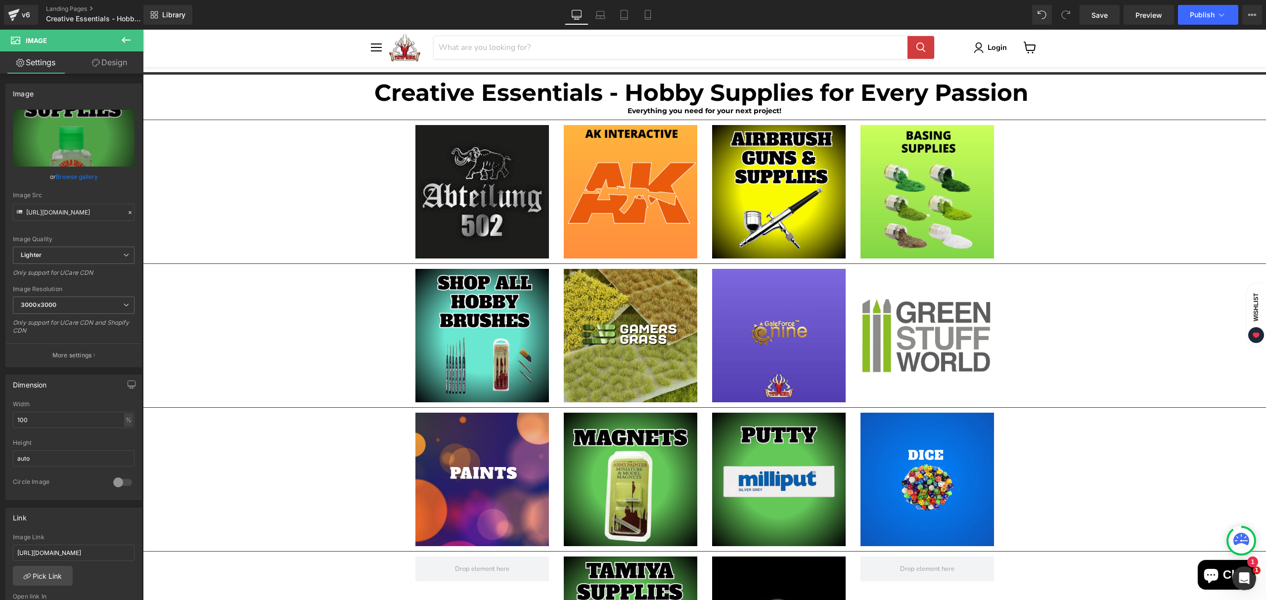
scroll to position [32, 0]
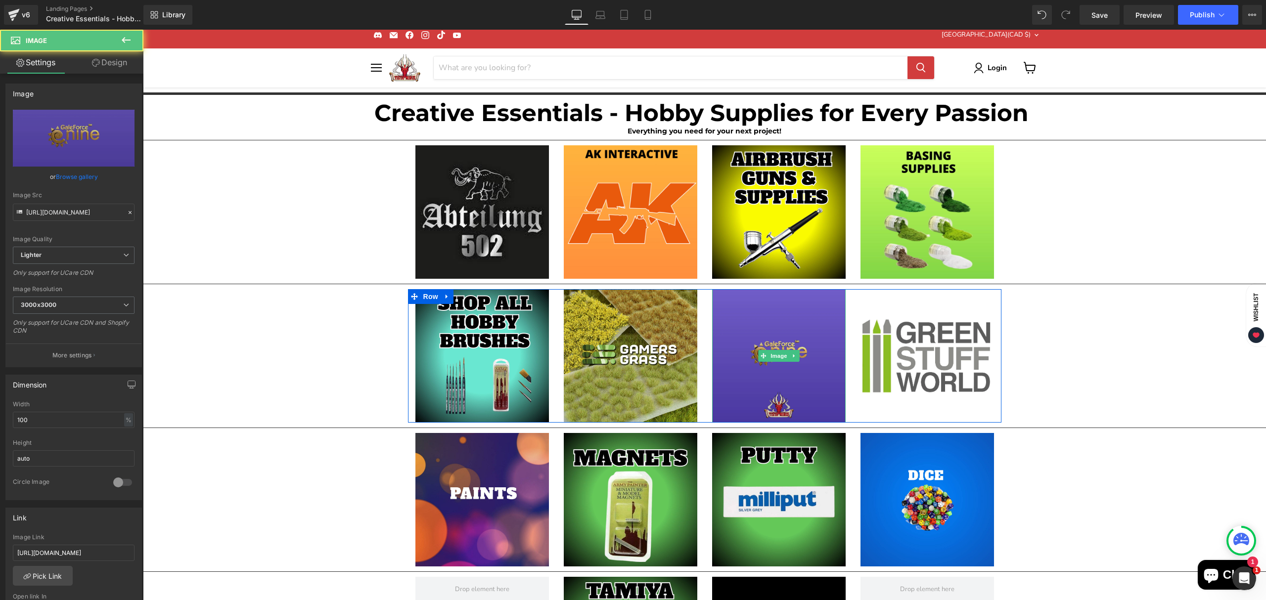
click at [768, 402] on img "Main content" at bounding box center [779, 356] width 134 height 134
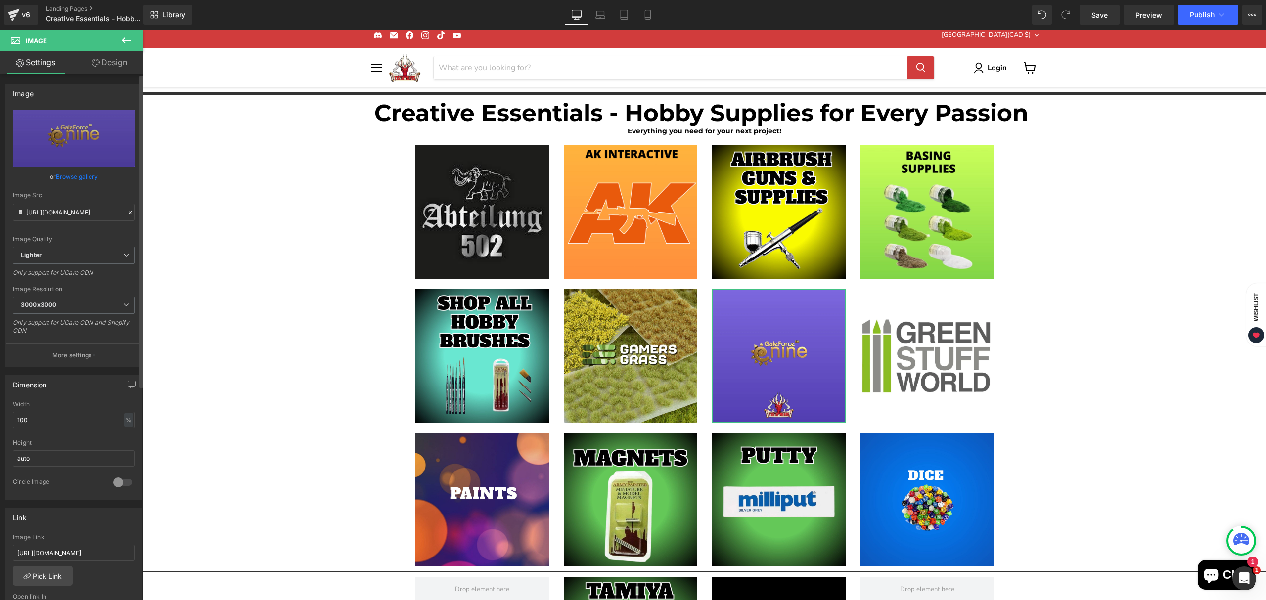
click at [63, 176] on link "Browse gallery" at bounding box center [77, 176] width 42 height 17
click at [1096, 10] on span "Save" at bounding box center [1100, 15] width 16 height 10
click at [1197, 22] on button "Publish" at bounding box center [1208, 15] width 60 height 20
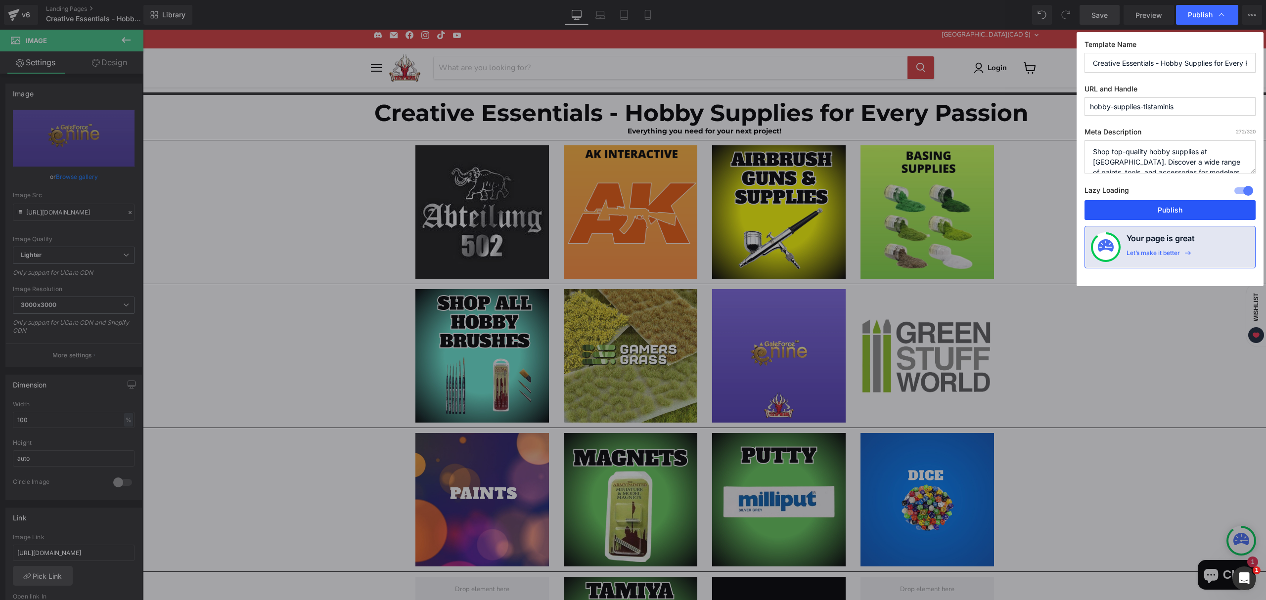
click at [1136, 220] on button "Publish" at bounding box center [1170, 210] width 171 height 20
